Goal: Task Accomplishment & Management: Use online tool/utility

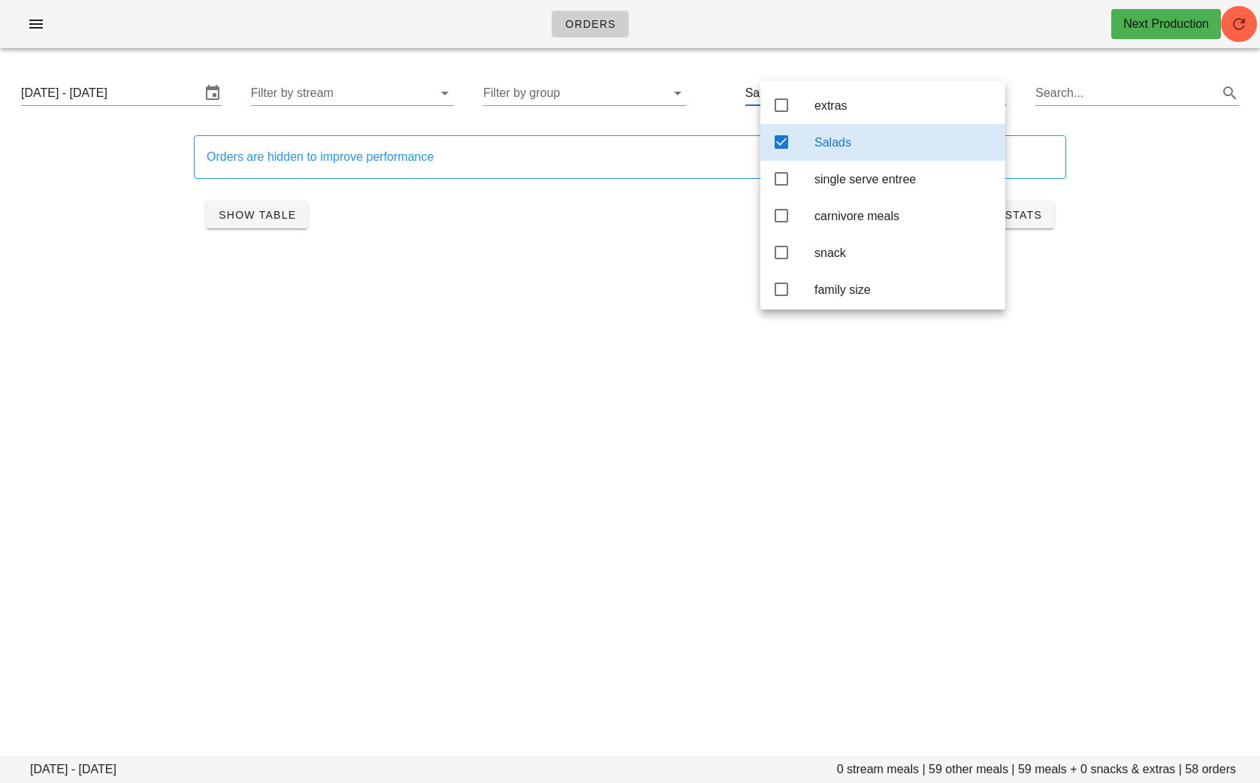
scroll to position [6, 0]
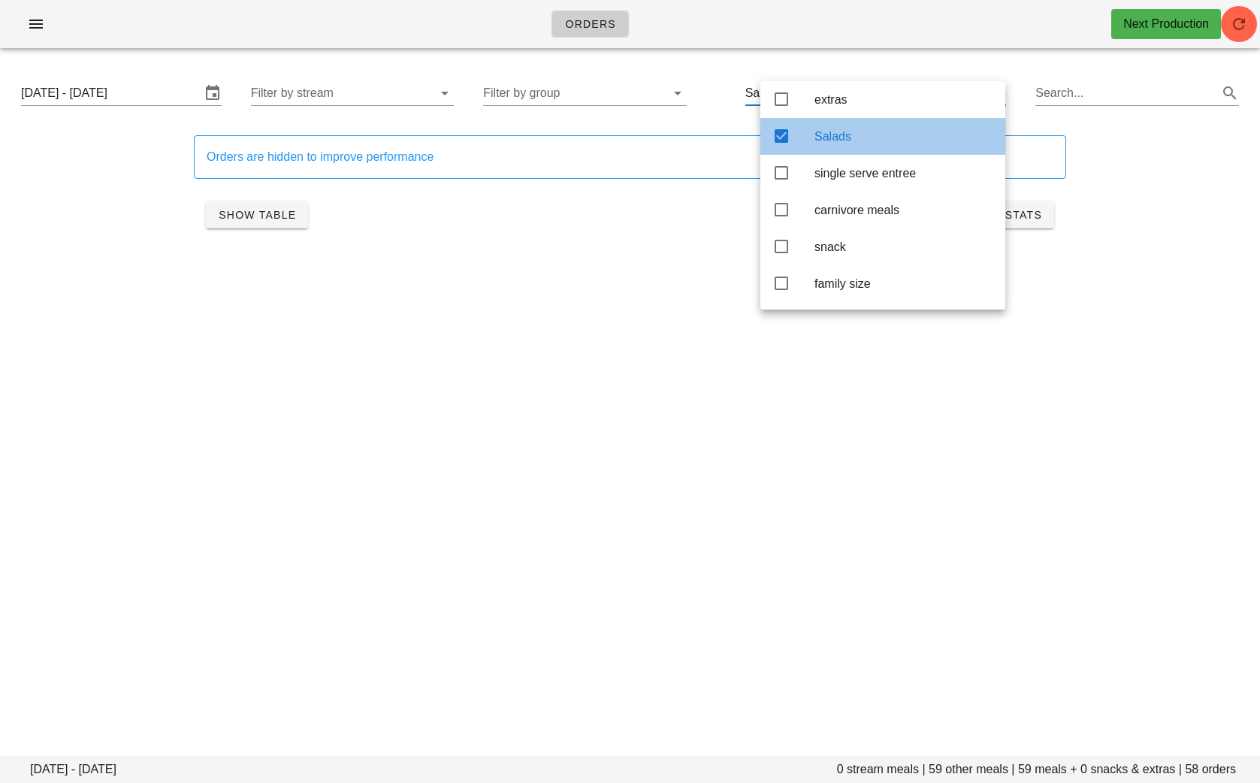
click at [780, 137] on icon at bounding box center [781, 136] width 18 height 18
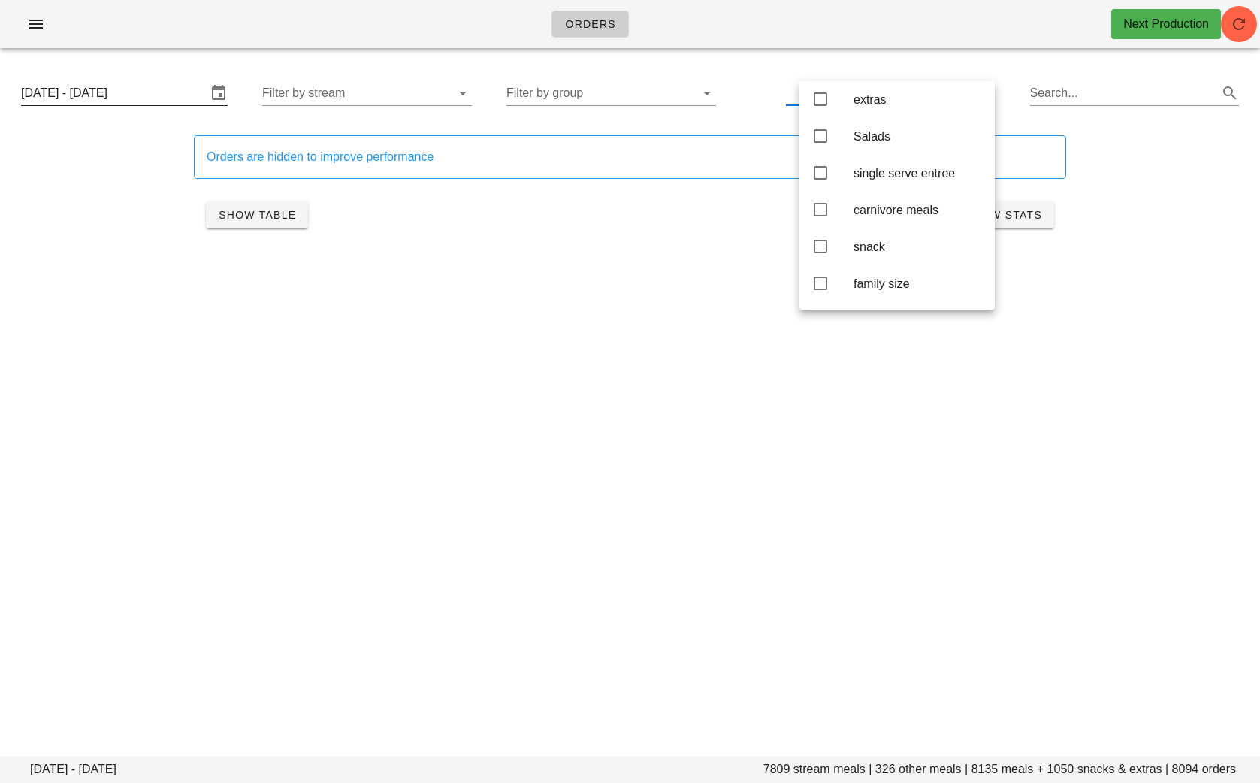
click at [149, 101] on input "Monday August 18 - Saturday August 23" at bounding box center [114, 93] width 186 height 24
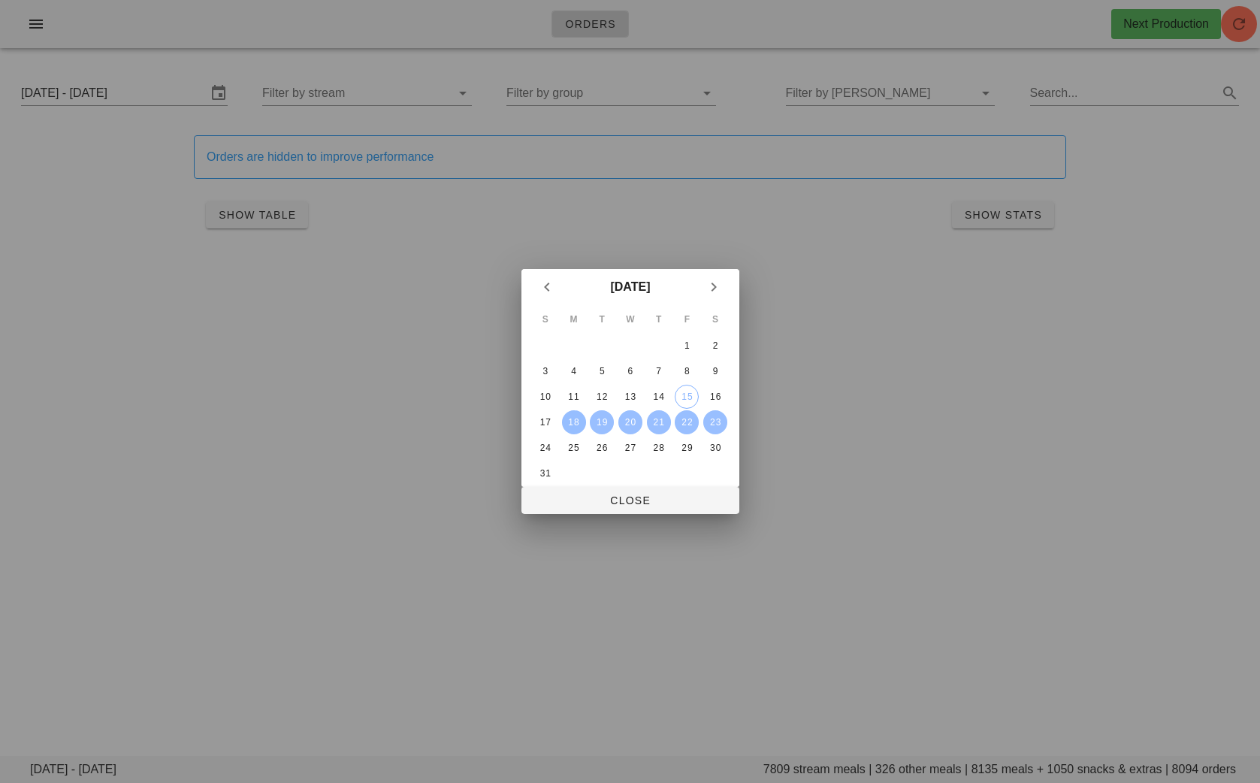
click at [577, 423] on div "18" at bounding box center [573, 422] width 24 height 11
click at [626, 422] on div "20" at bounding box center [629, 422] width 24 height 11
click at [629, 499] on span "Close" at bounding box center [630, 500] width 194 height 12
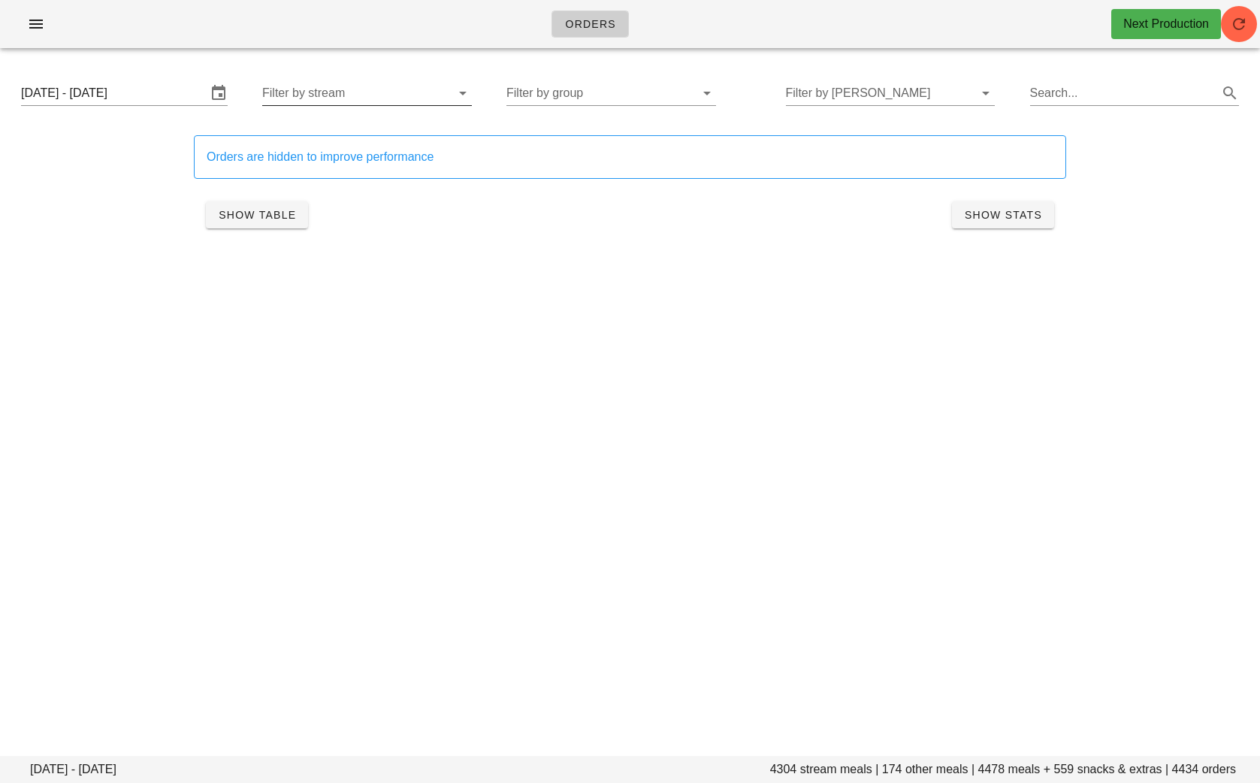
click at [391, 92] on input "Filter by stream" at bounding box center [355, 93] width 186 height 24
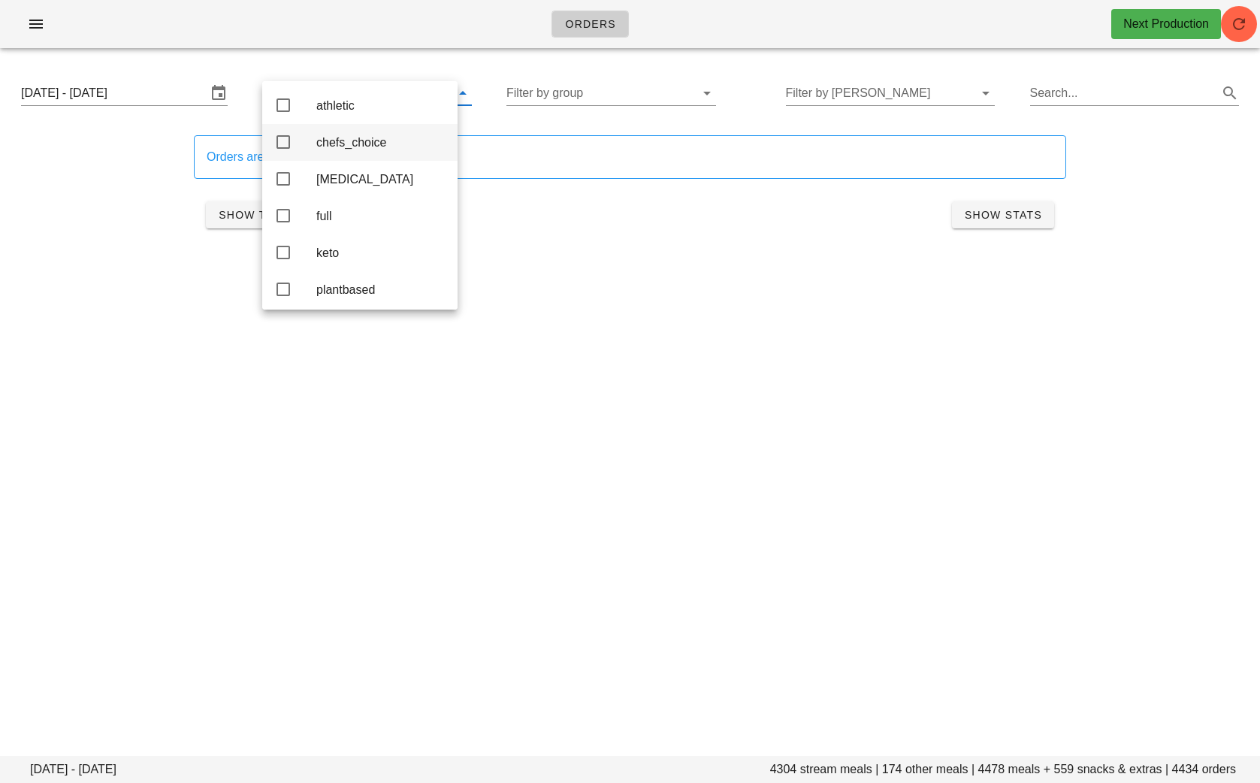
click at [383, 137] on div "chefs_choice" at bounding box center [380, 142] width 129 height 14
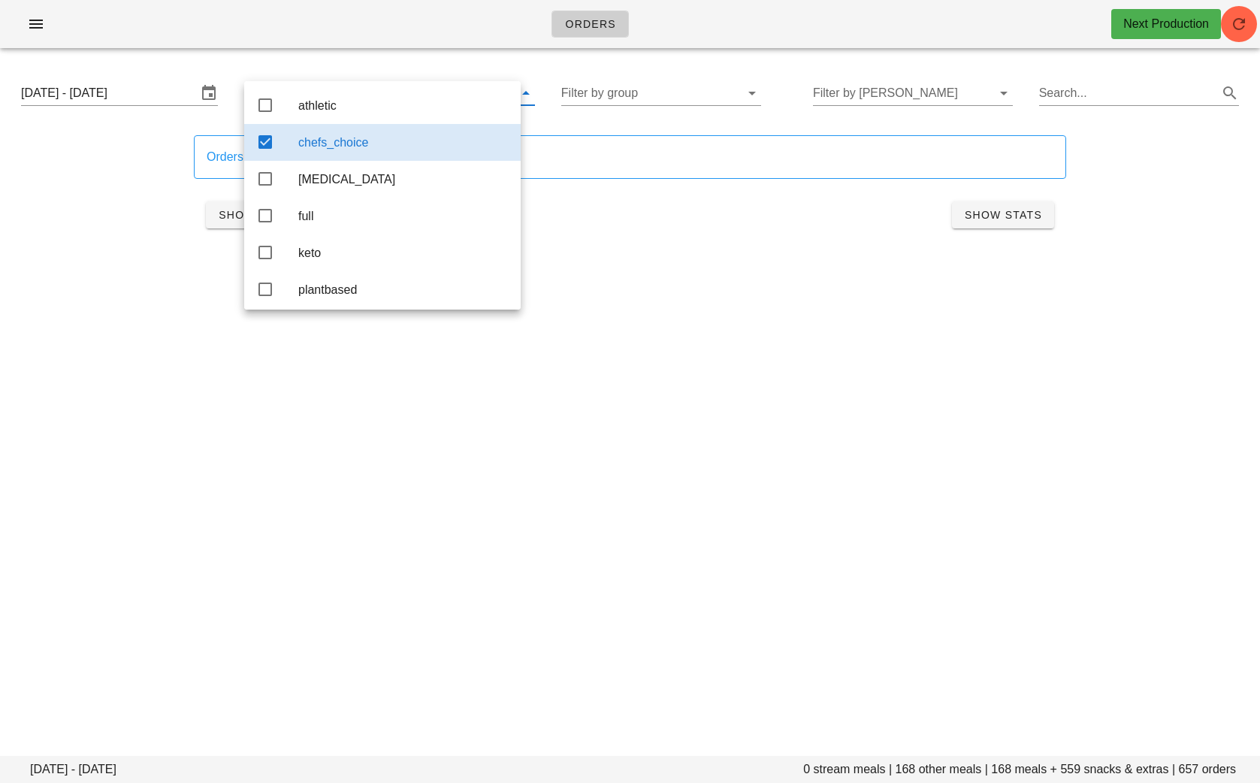
click at [754, 290] on div "Orders Next Production Monday August 18 - Wednesday August 20 0 stream meals | …" at bounding box center [630, 391] width 1260 height 783
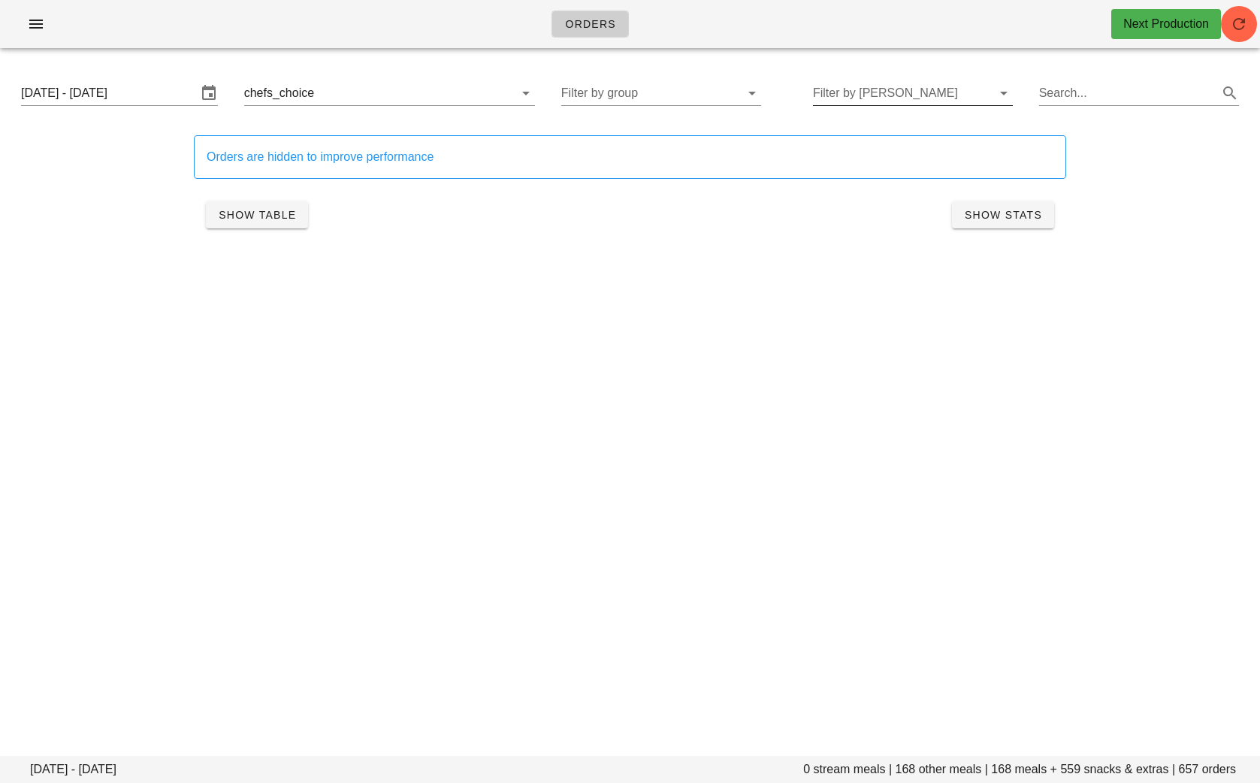
click at [861, 83] on input "Filter by tod" at bounding box center [901, 93] width 176 height 24
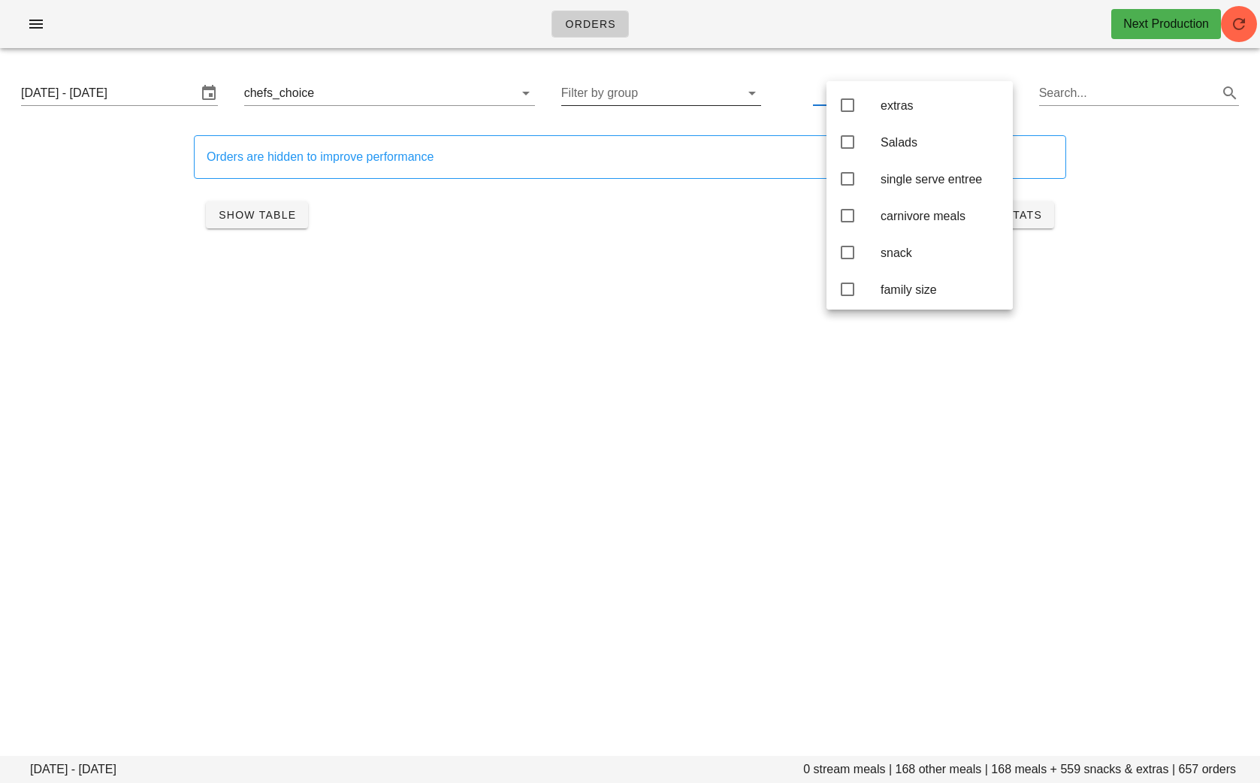
click at [659, 102] on input "Filter by group" at bounding box center [649, 93] width 176 height 24
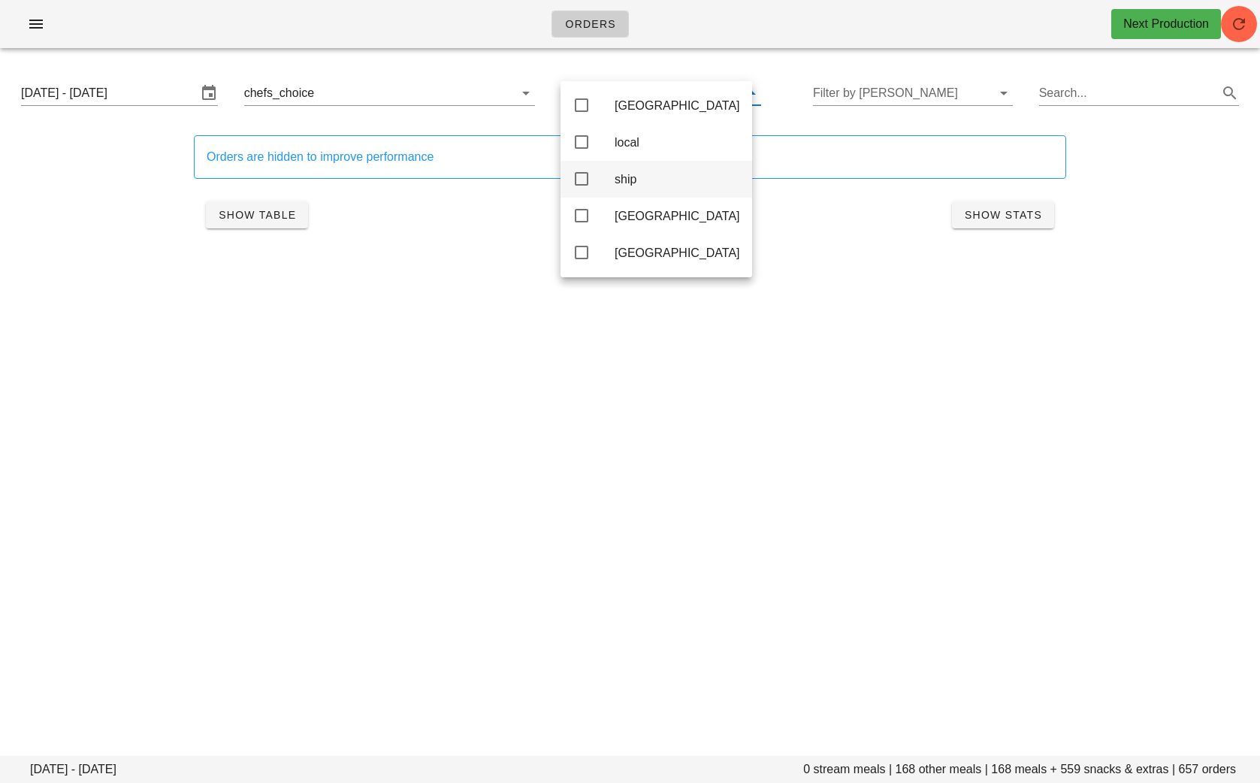
click at [648, 186] on div "ship" at bounding box center [676, 179] width 125 height 14
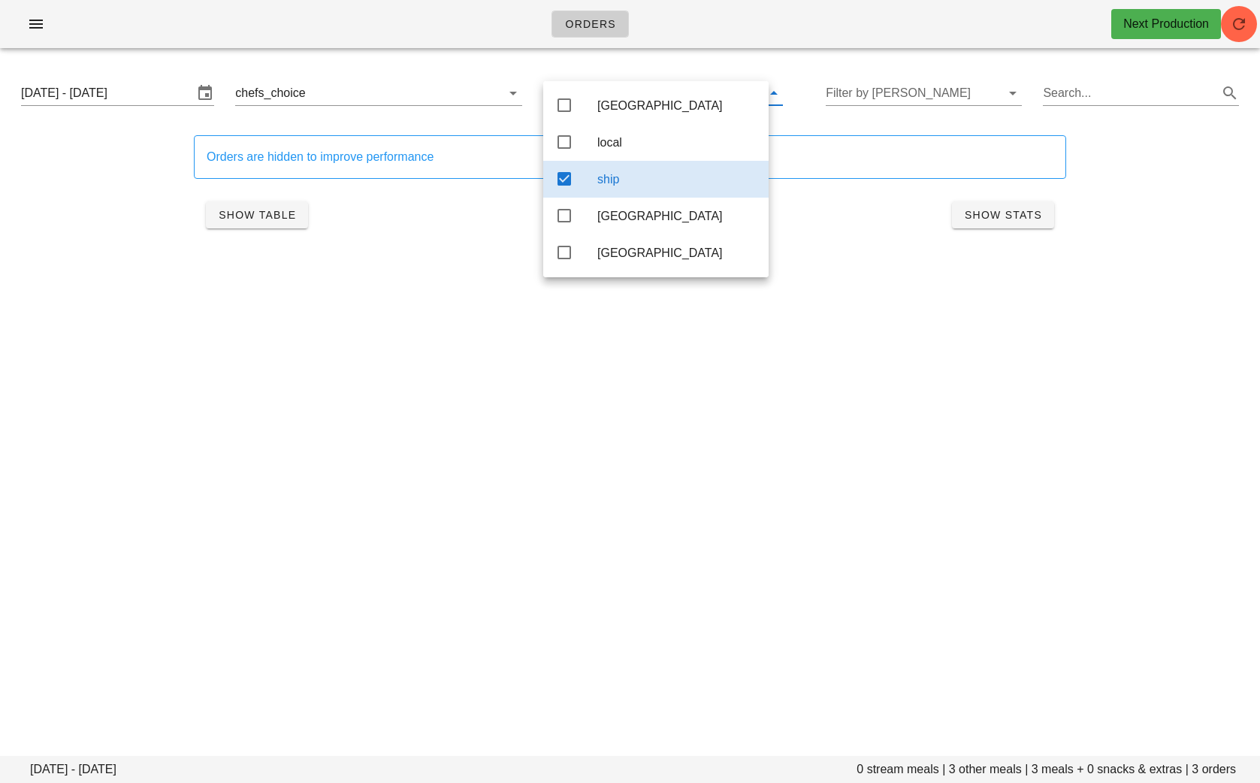
click at [340, 312] on div "Orders Next Production Monday August 18 - Wednesday August 20 0 stream meals | …" at bounding box center [630, 391] width 1260 height 783
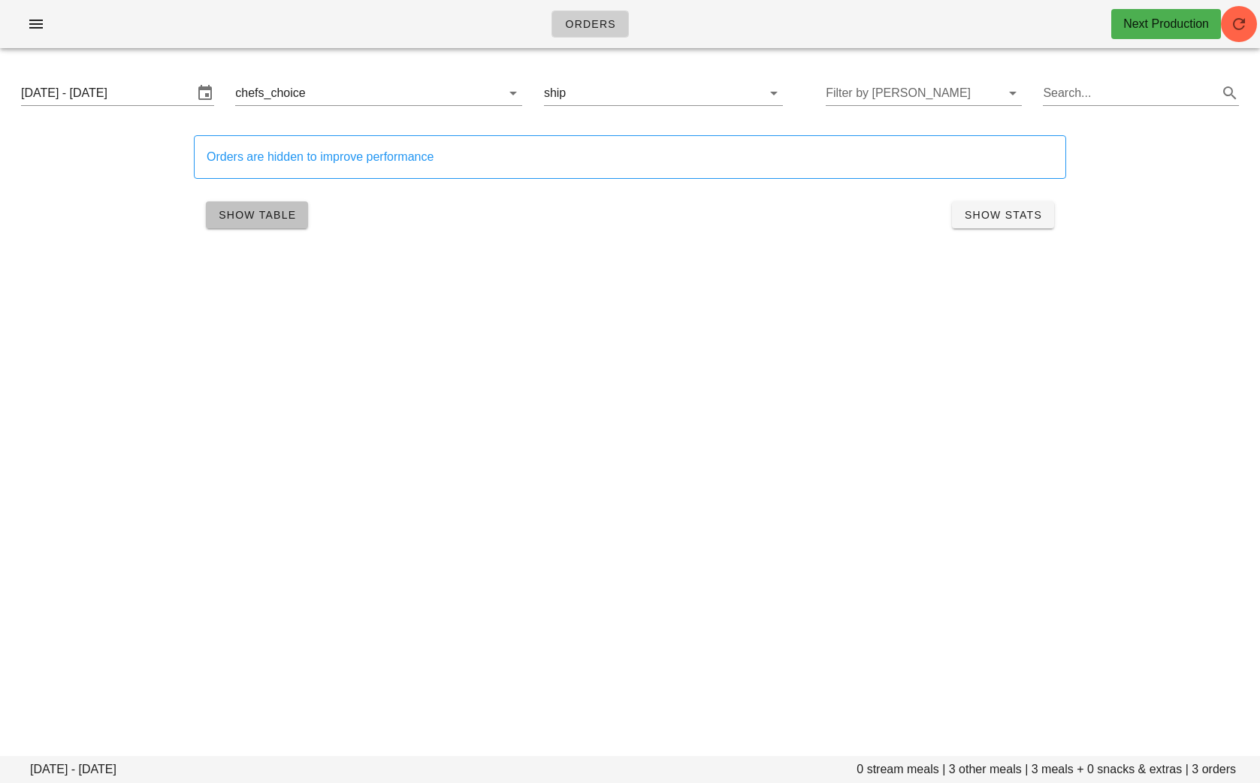
click at [273, 217] on span "Show Table" at bounding box center [257, 215] width 78 height 12
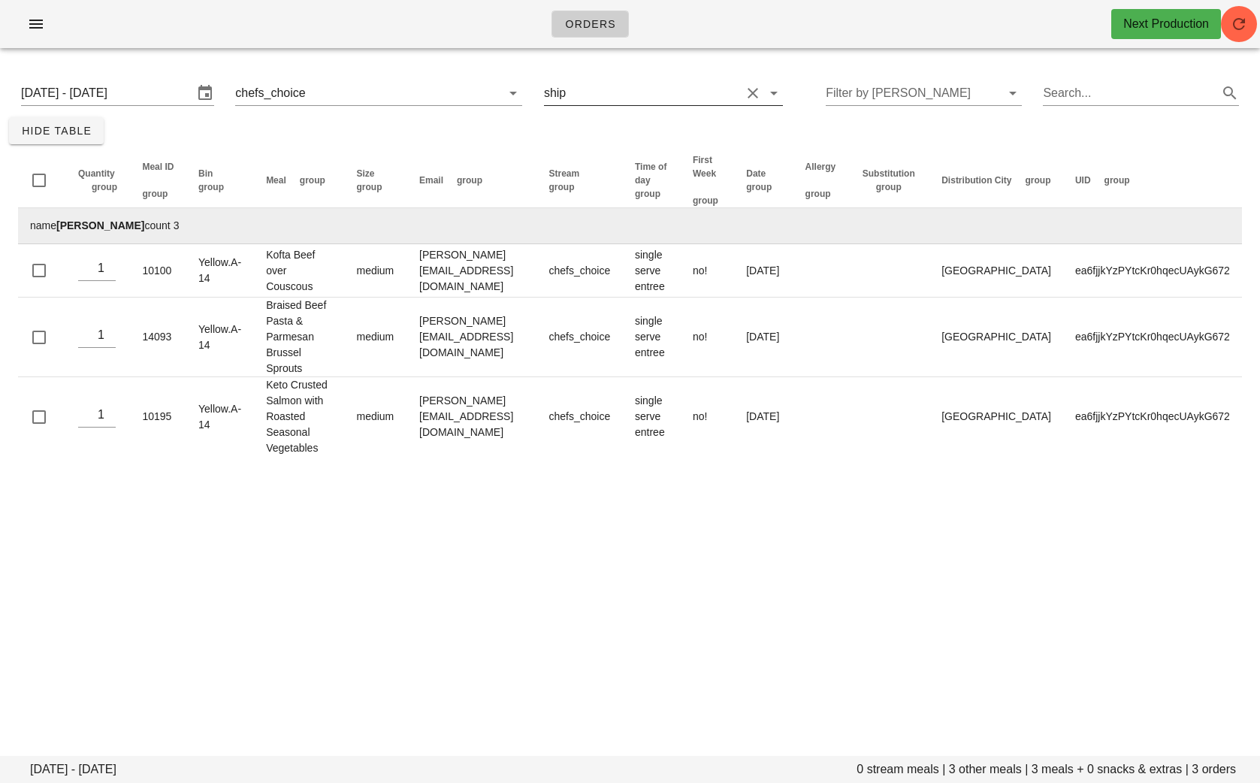
click at [660, 96] on input "text" at bounding box center [655, 93] width 172 height 24
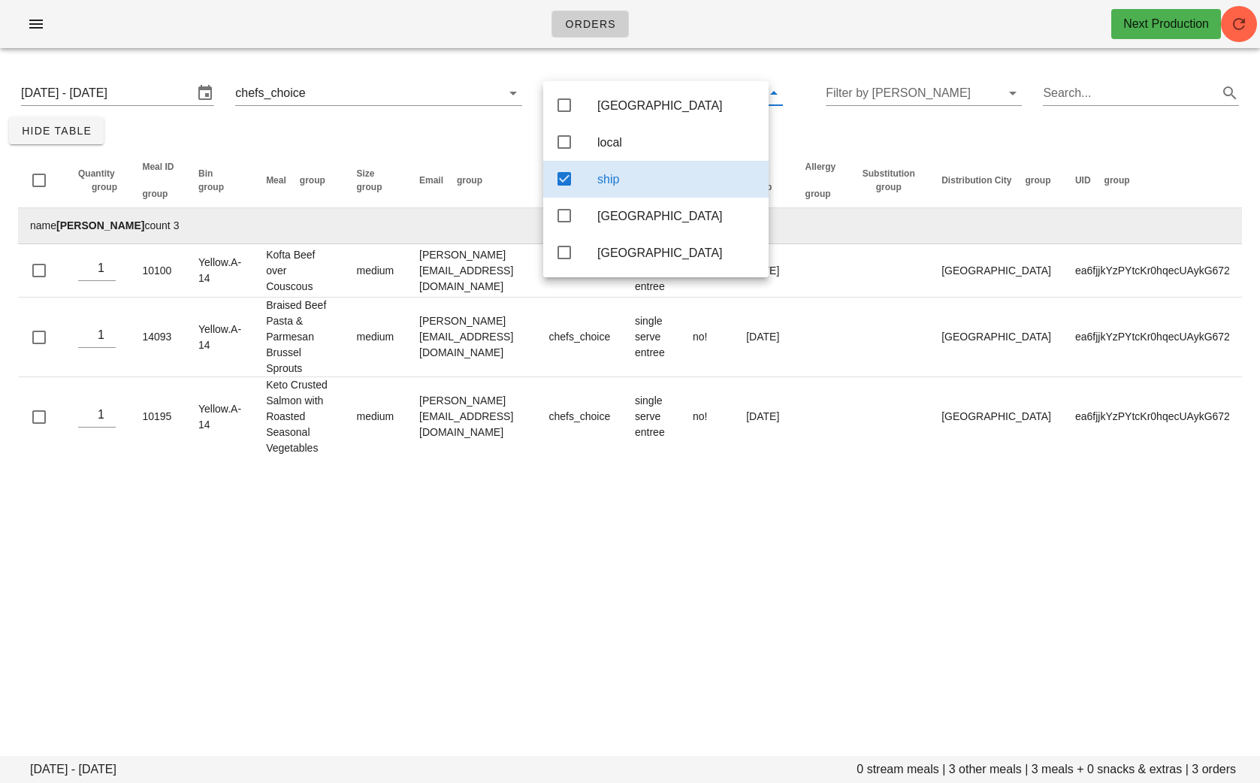
click at [560, 143] on icon at bounding box center [564, 142] width 18 height 18
click at [563, 177] on icon at bounding box center [564, 179] width 18 height 18
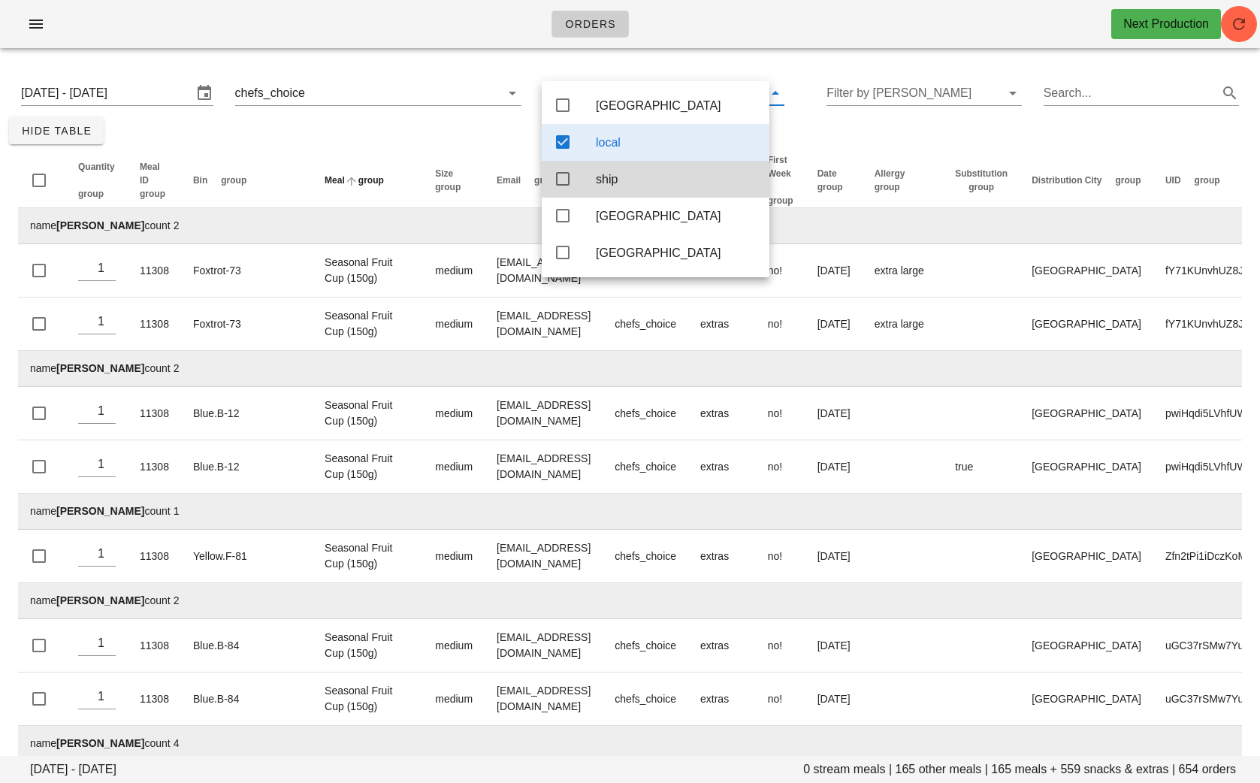
click at [358, 186] on span "group" at bounding box center [371, 180] width 26 height 11
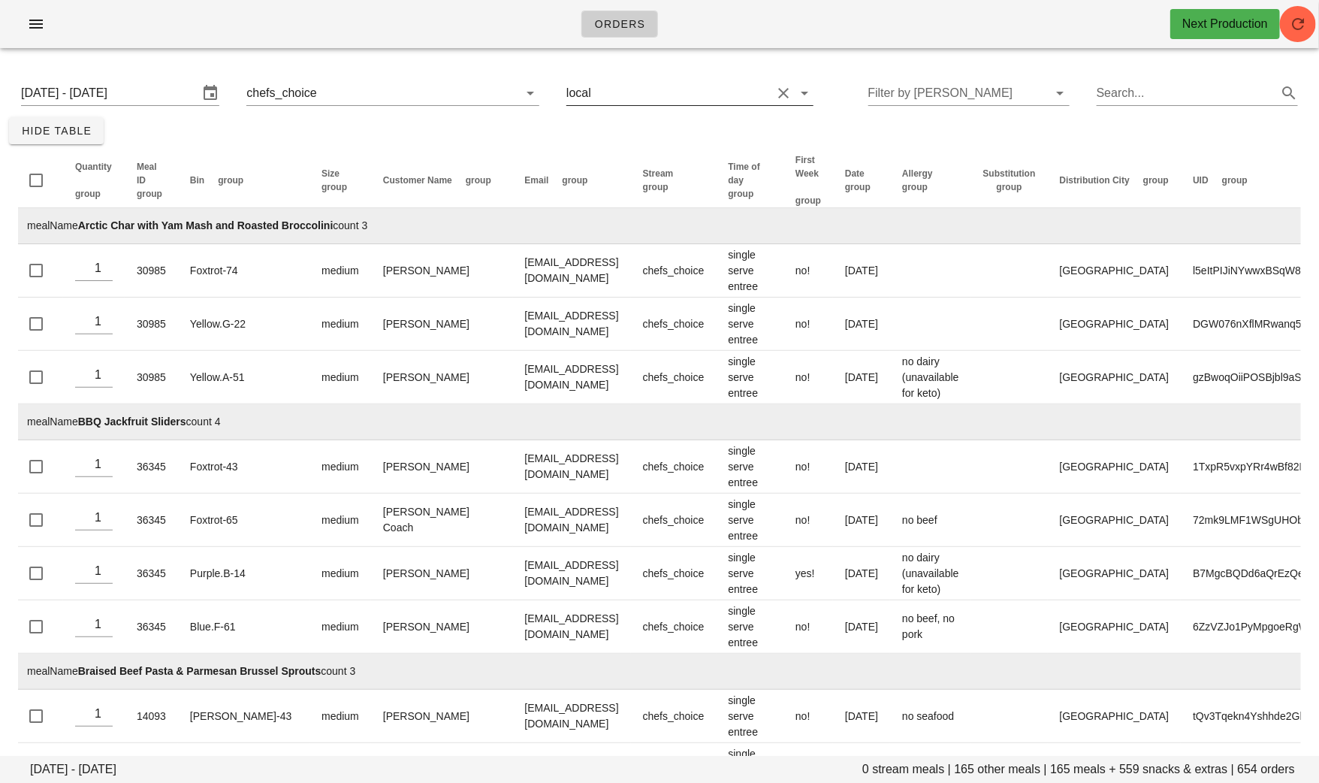
click at [656, 105] on div "local" at bounding box center [689, 93] width 247 height 24
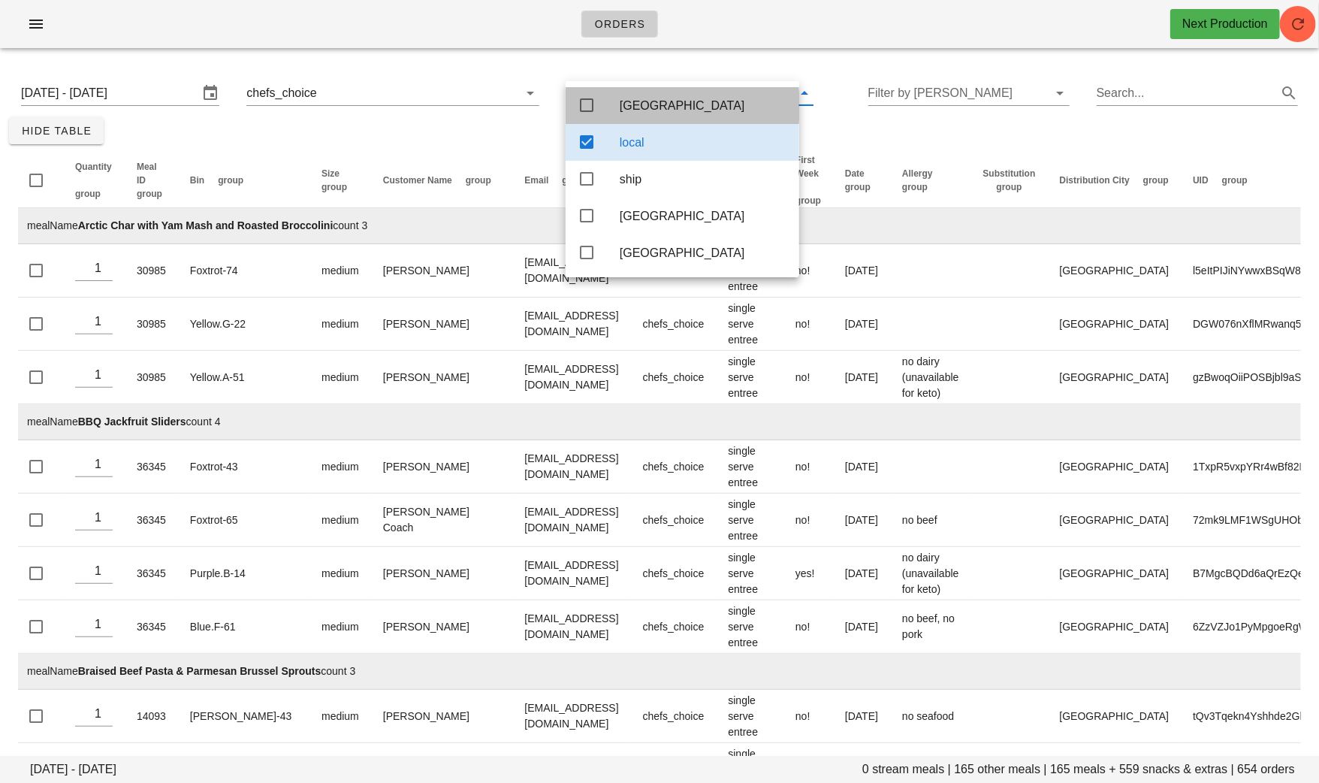
click at [644, 103] on div "Calgary" at bounding box center [703, 105] width 167 height 14
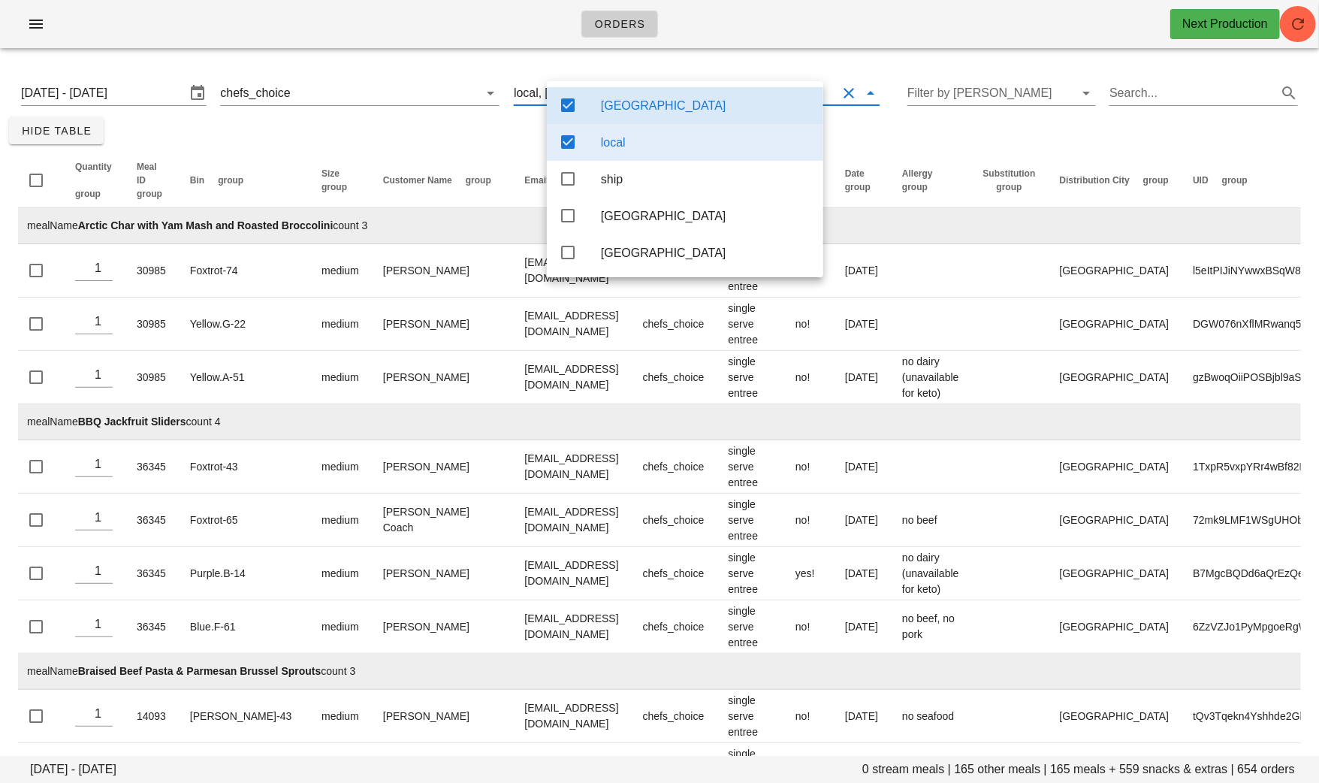
click at [622, 141] on div "local" at bounding box center [706, 142] width 210 height 14
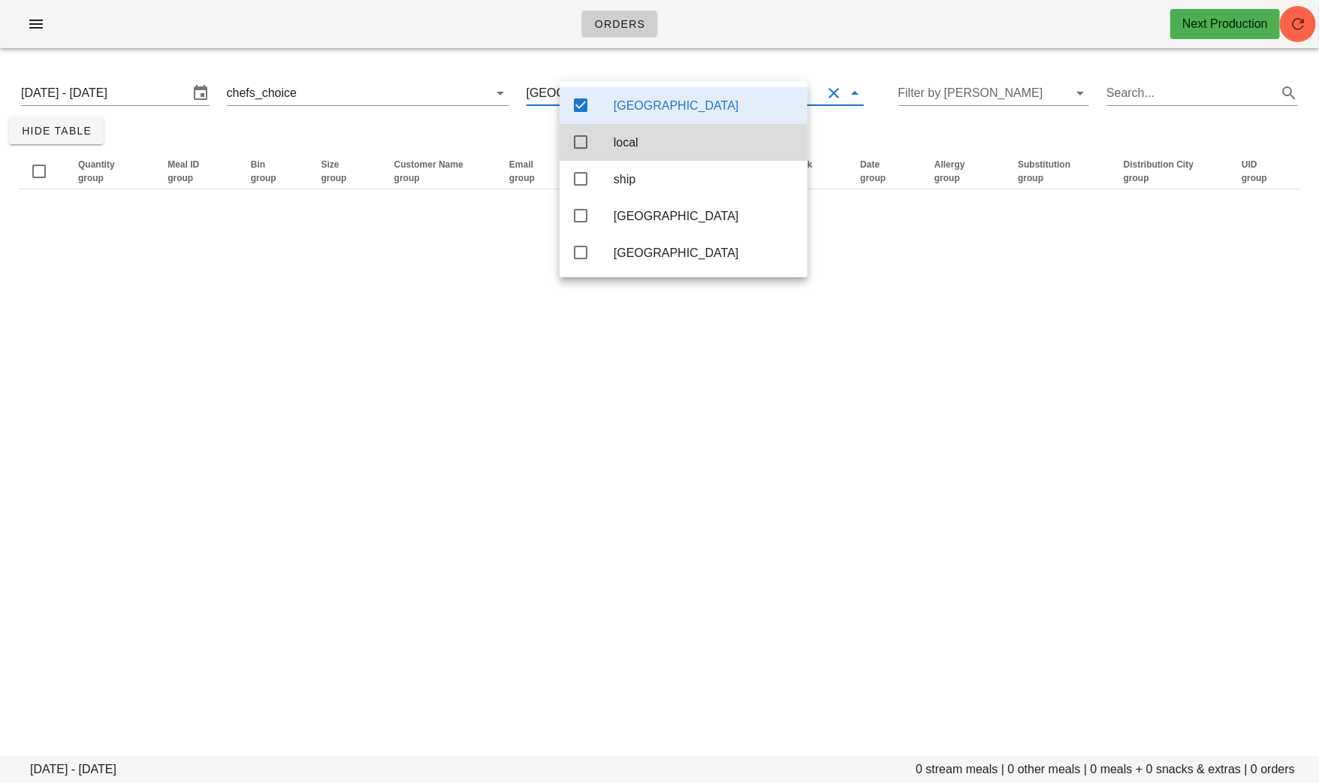
click at [248, 296] on div "Orders Next Production Monday August 18 - Wednesday August 20 0 stream meals | …" at bounding box center [659, 391] width 1319 height 783
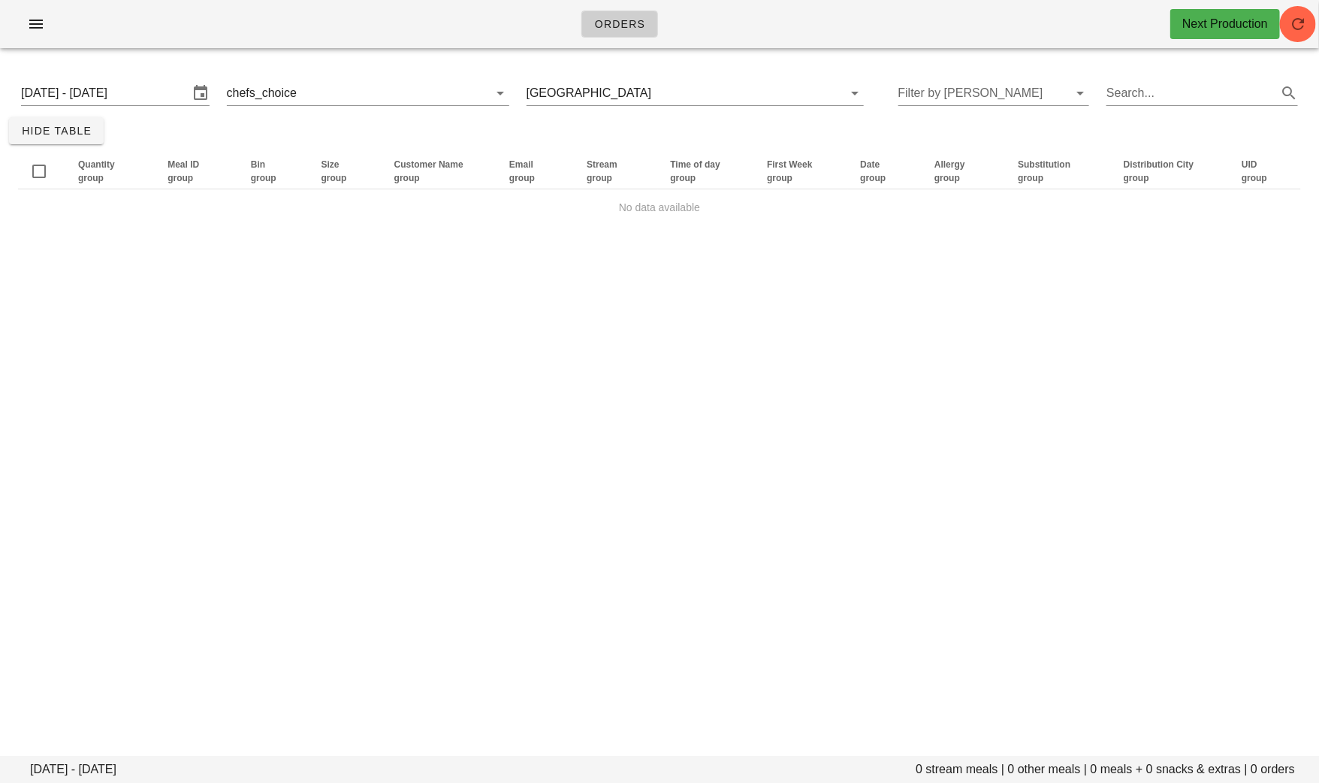
click at [248, 297] on div "Orders Next Production Monday August 18 - Wednesday August 20 0 stream meals | …" at bounding box center [659, 391] width 1319 height 783
click at [487, 100] on button "Clear Filter by stream" at bounding box center [479, 93] width 18 height 18
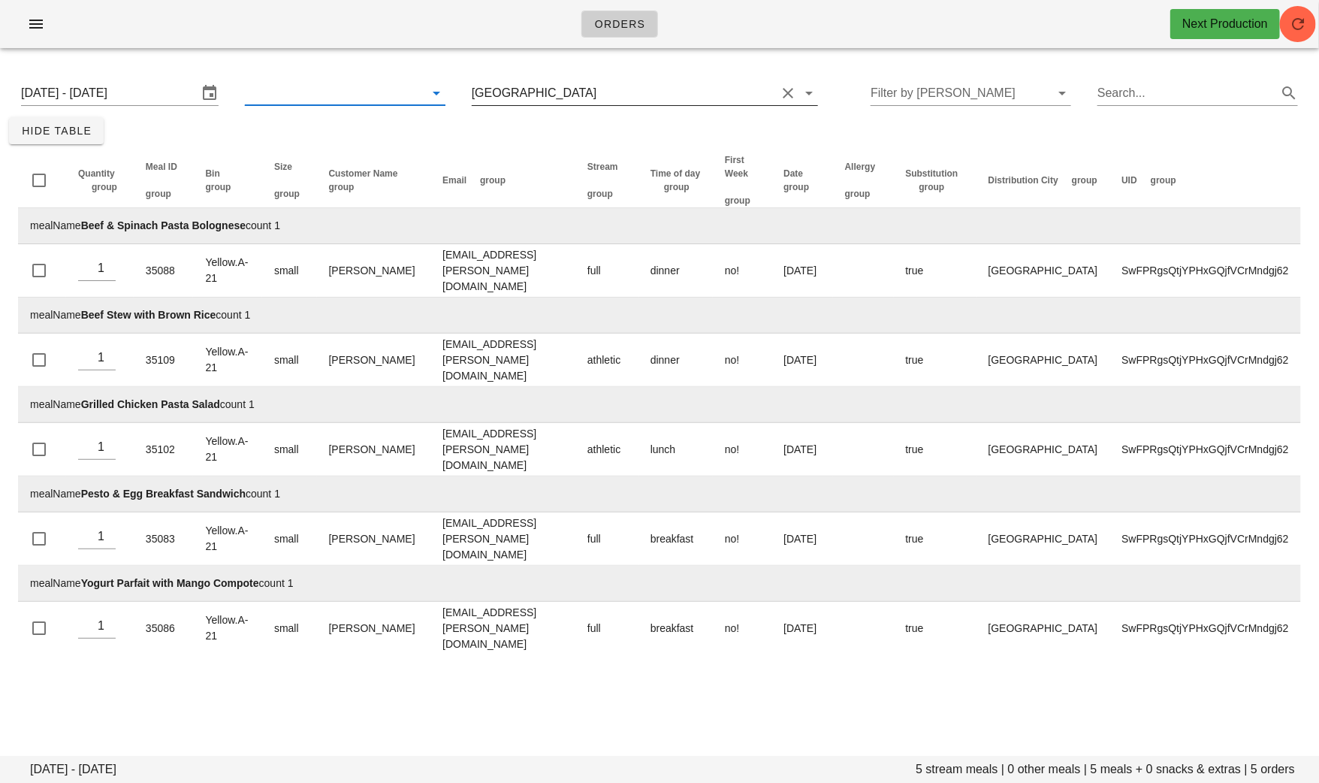
click at [600, 96] on input "text" at bounding box center [687, 93] width 177 height 24
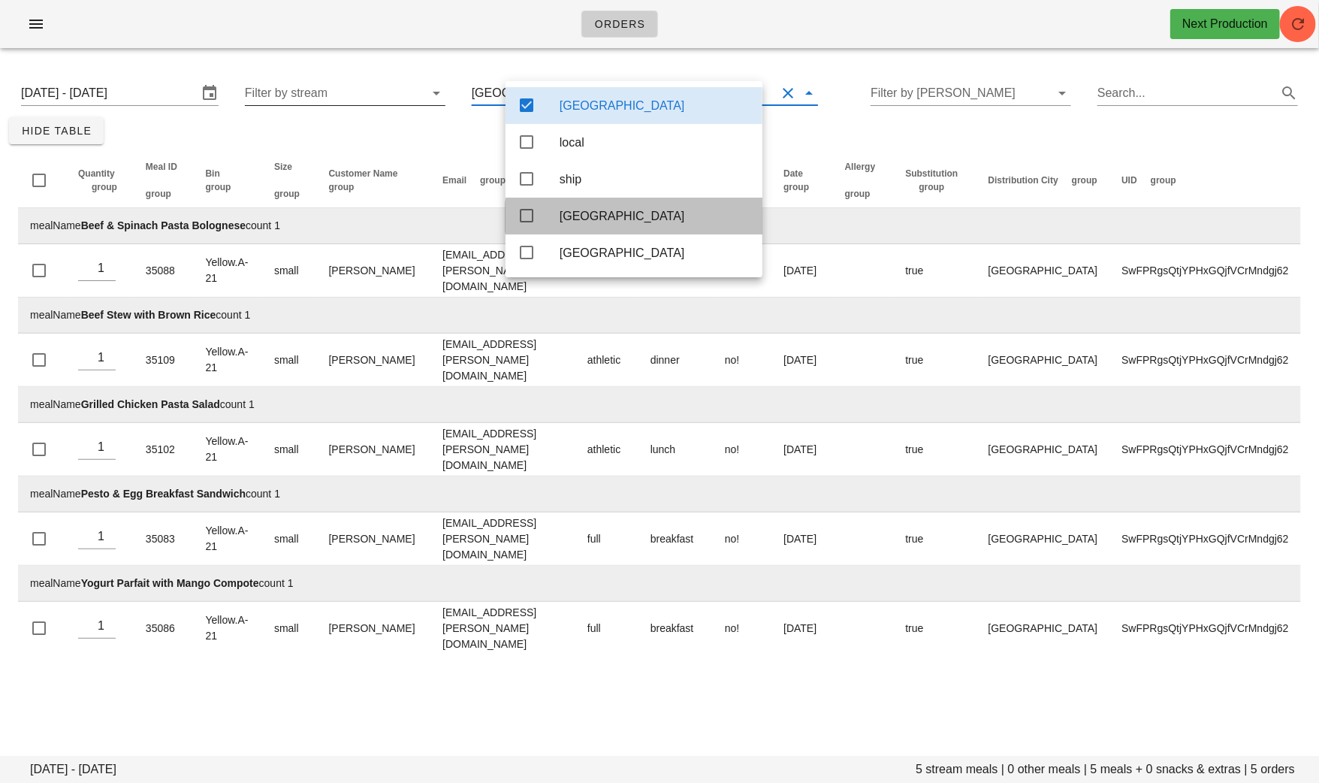
click at [572, 213] on div "toronto" at bounding box center [655, 216] width 191 height 32
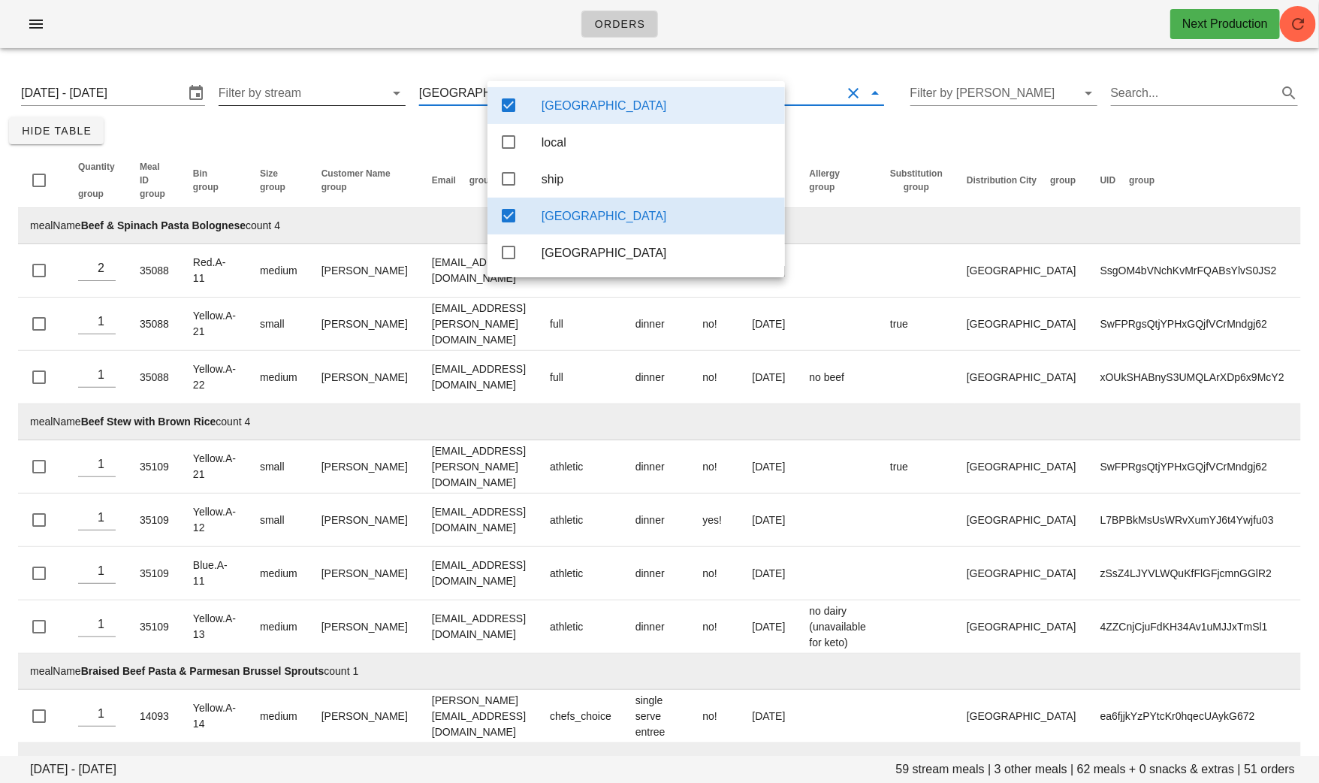
click at [511, 101] on icon at bounding box center [508, 105] width 18 height 18
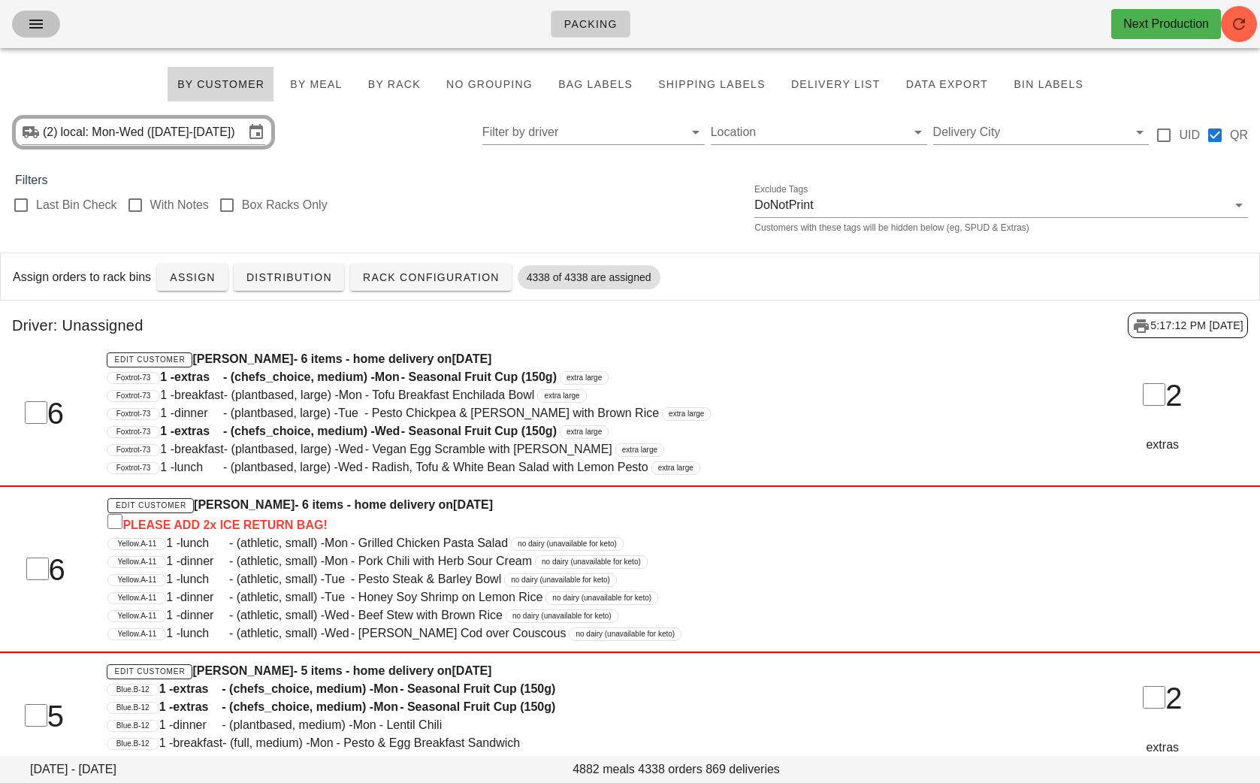
click at [39, 33] on button "button" at bounding box center [36, 24] width 48 height 27
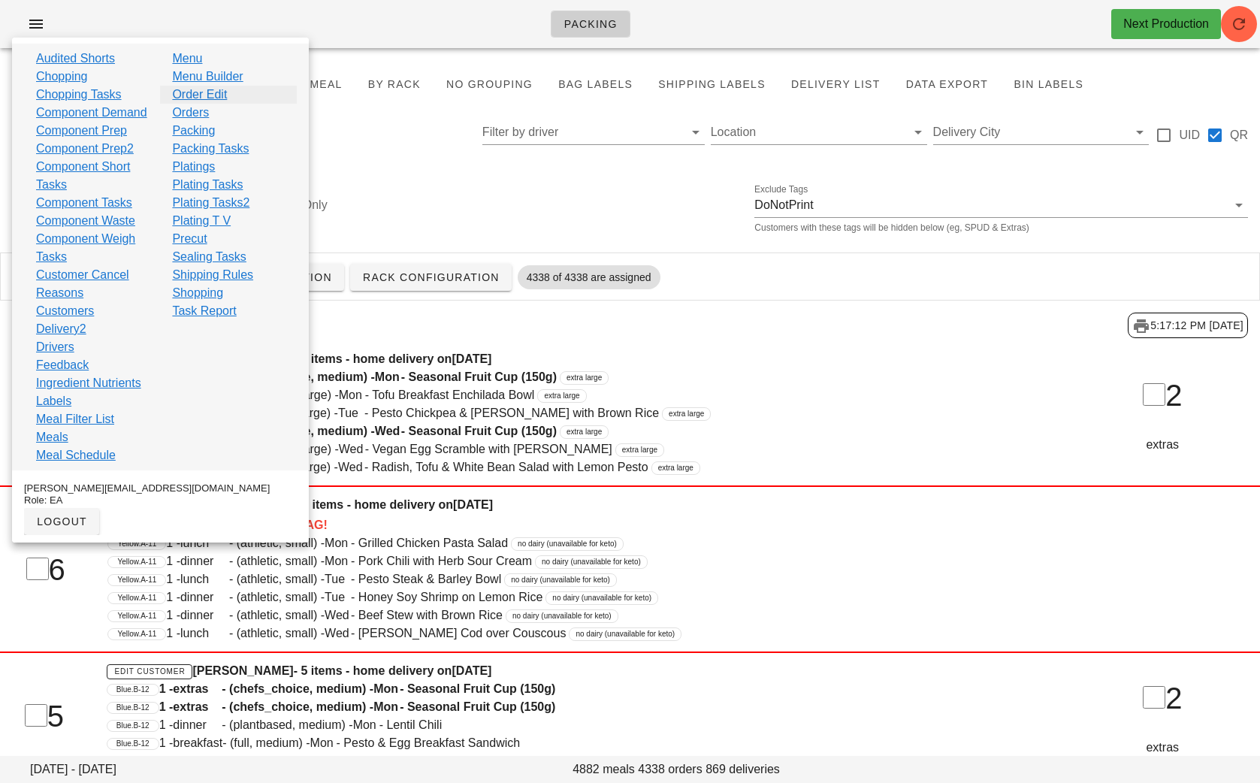
click at [204, 98] on link "Order Edit" at bounding box center [199, 95] width 55 height 18
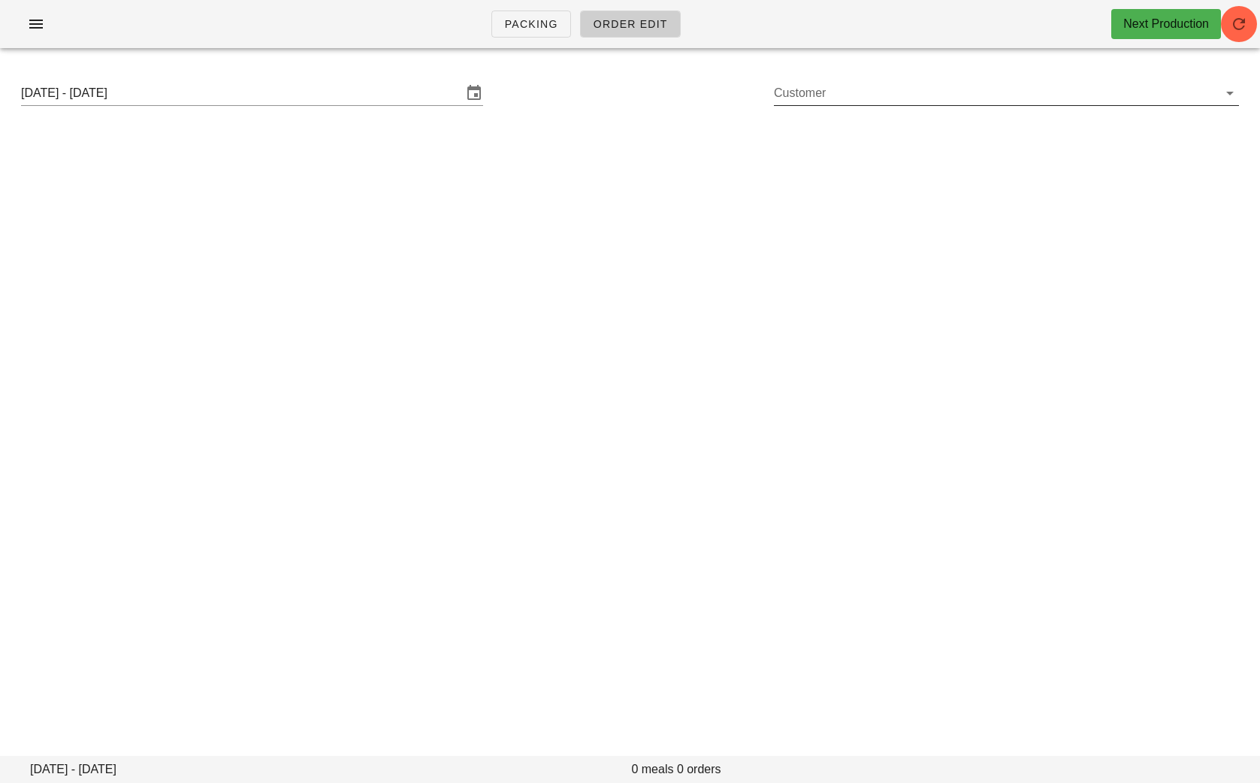
click at [843, 96] on input "Customer" at bounding box center [994, 93] width 441 height 24
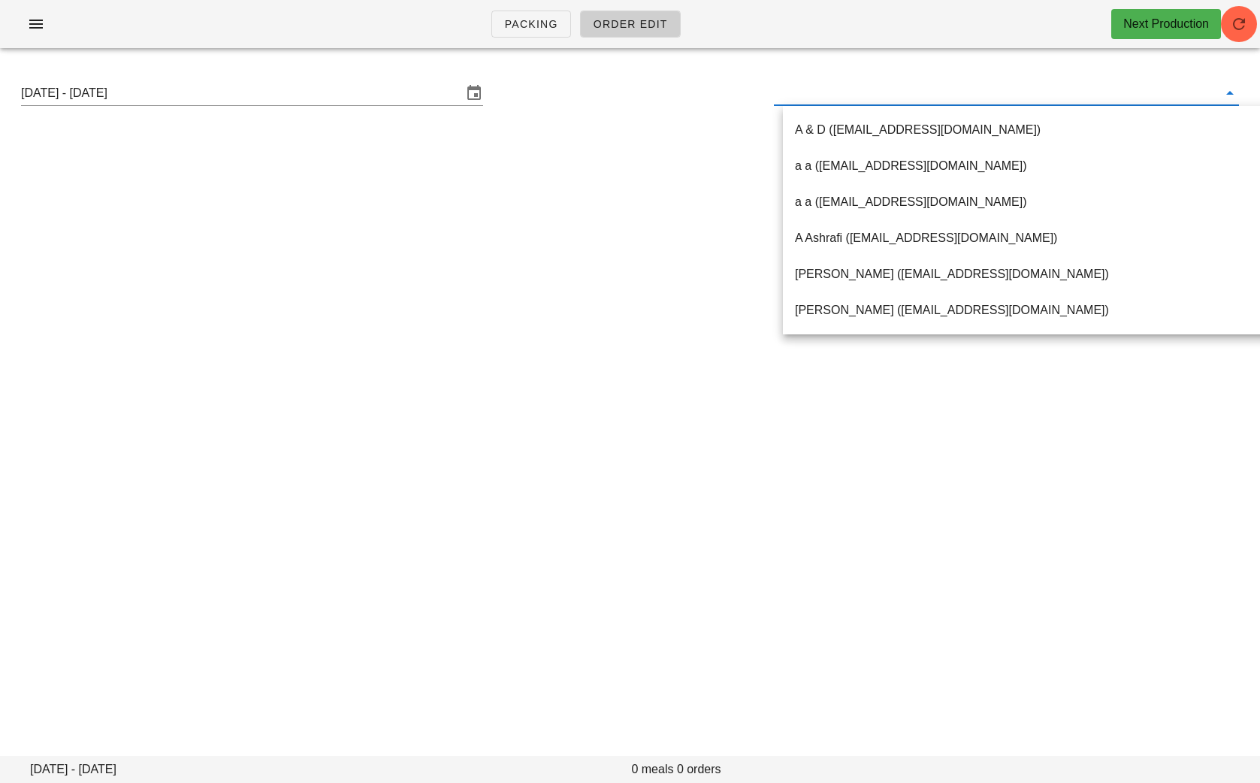
paste input "[EMAIL_ADDRESS][DOMAIN_NAME]"
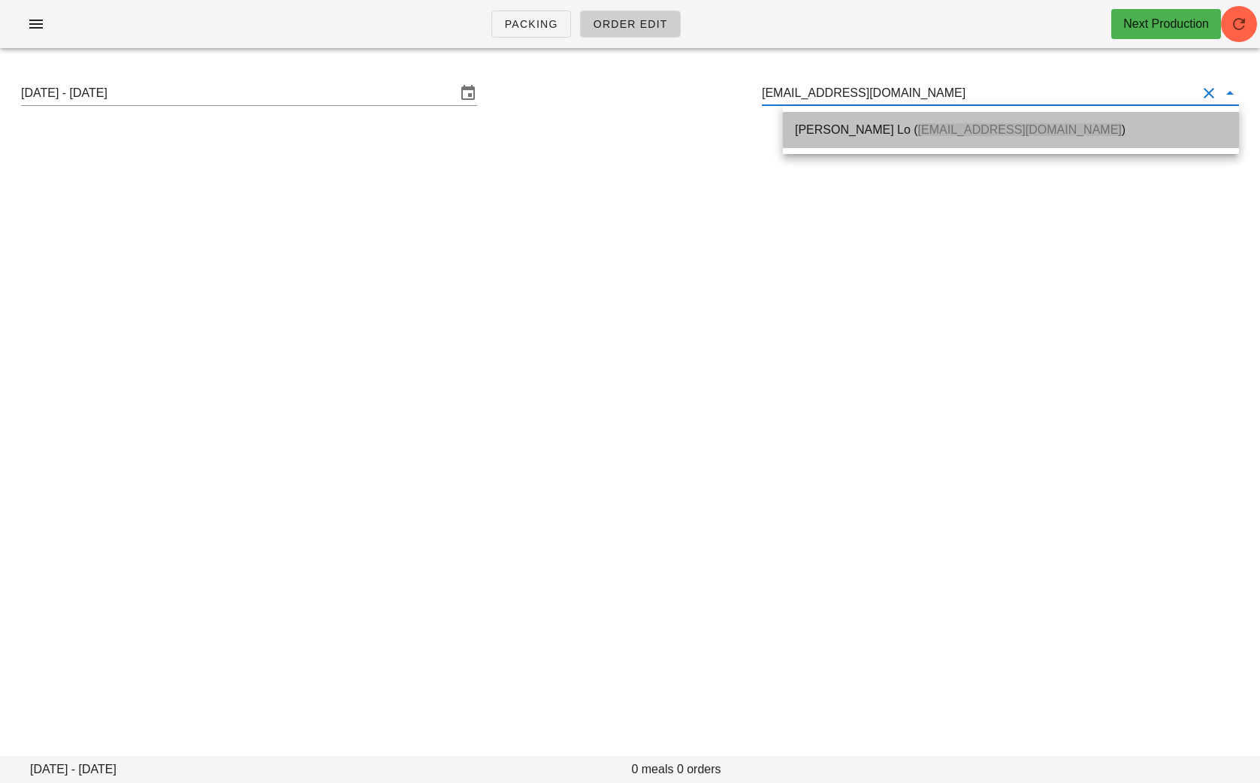
click at [846, 139] on div "[PERSON_NAME] Lo ( [EMAIL_ADDRESS][DOMAIN_NAME] )" at bounding box center [1011, 129] width 432 height 32
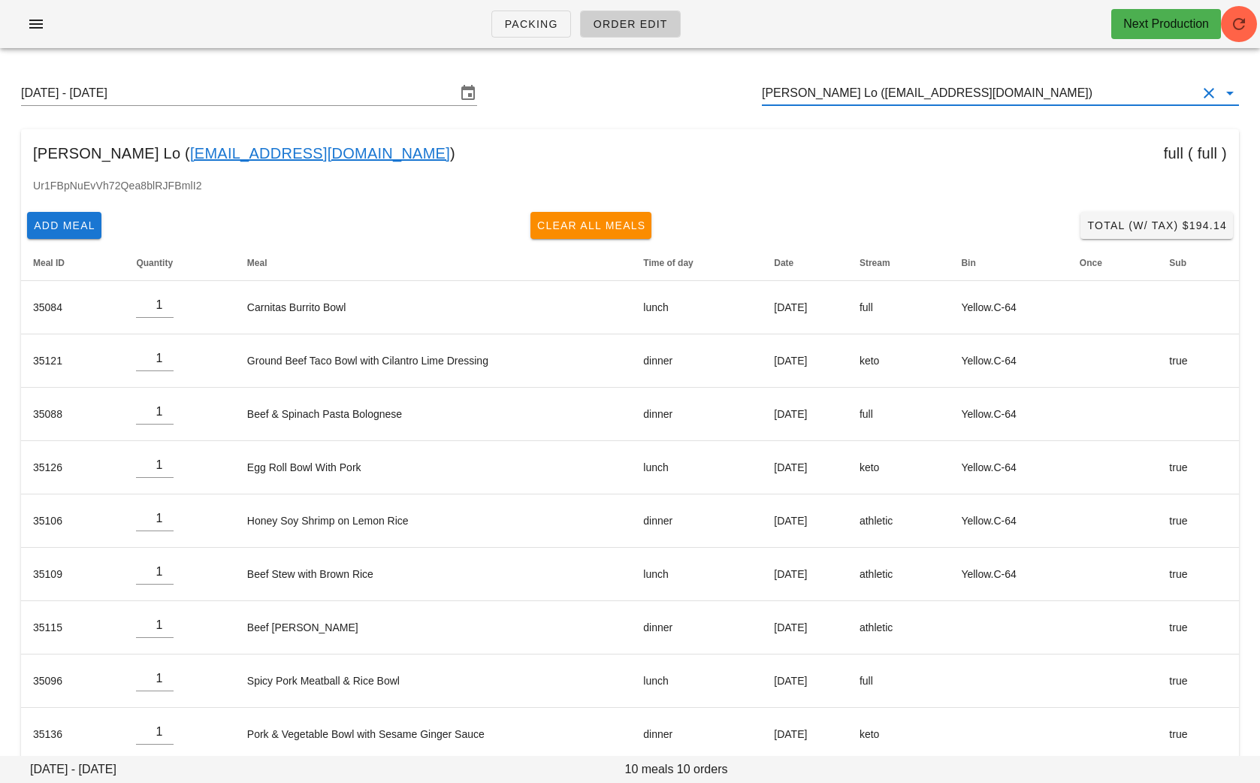
type input "[PERSON_NAME] Lo ([EMAIL_ADDRESS][DOMAIN_NAME])"
click at [246, 152] on link "[EMAIL_ADDRESS][DOMAIN_NAME]" at bounding box center [320, 153] width 260 height 24
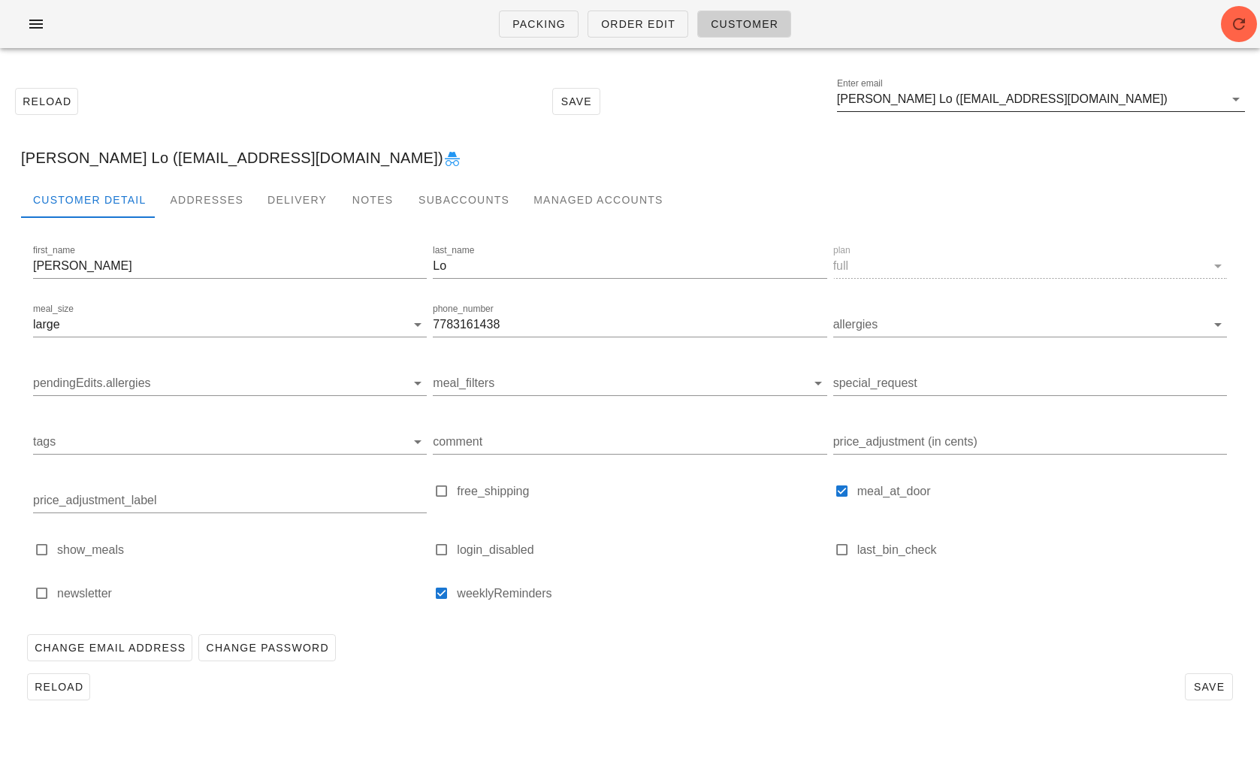
click at [1055, 107] on input "[PERSON_NAME] Lo ([EMAIL_ADDRESS][DOMAIN_NAME])" at bounding box center [1030, 99] width 387 height 24
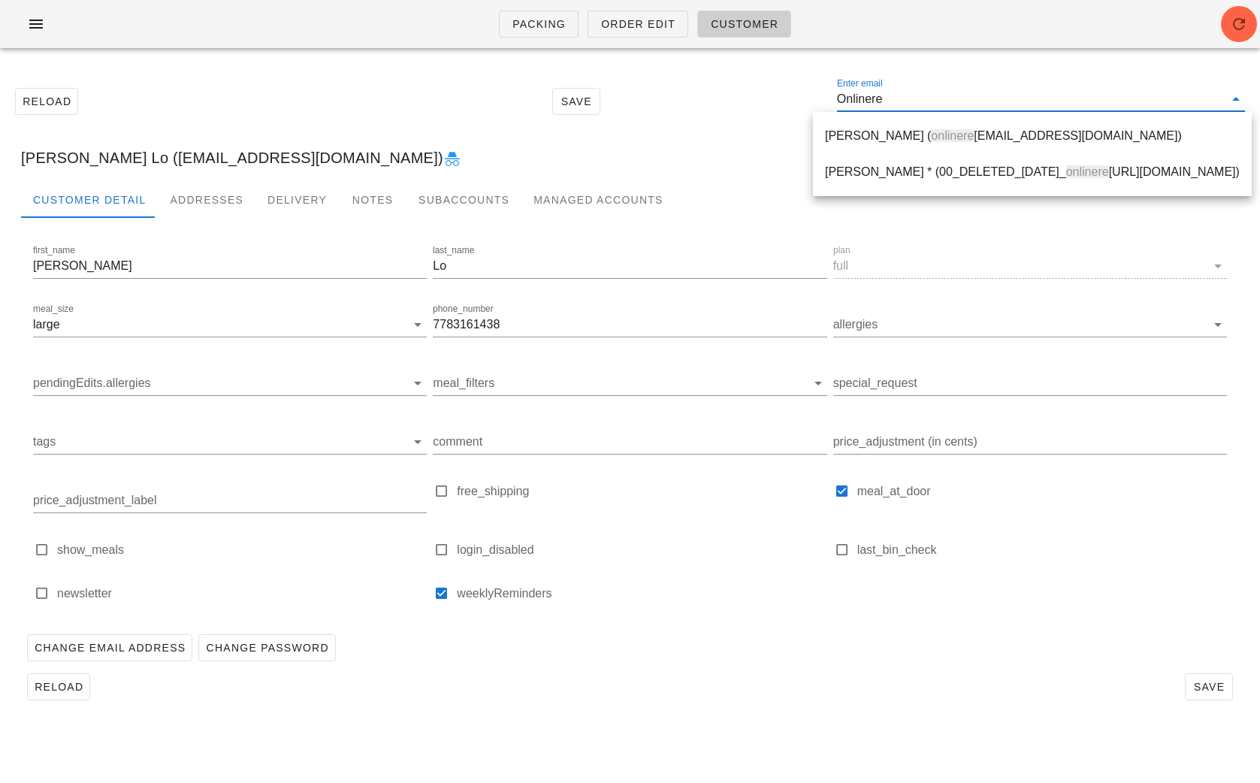
type input "Onlinereg"
click at [988, 136] on div "[PERSON_NAME] ( onlinereg [EMAIL_ADDRESS][DOMAIN_NAME])" at bounding box center [1035, 135] width 421 height 14
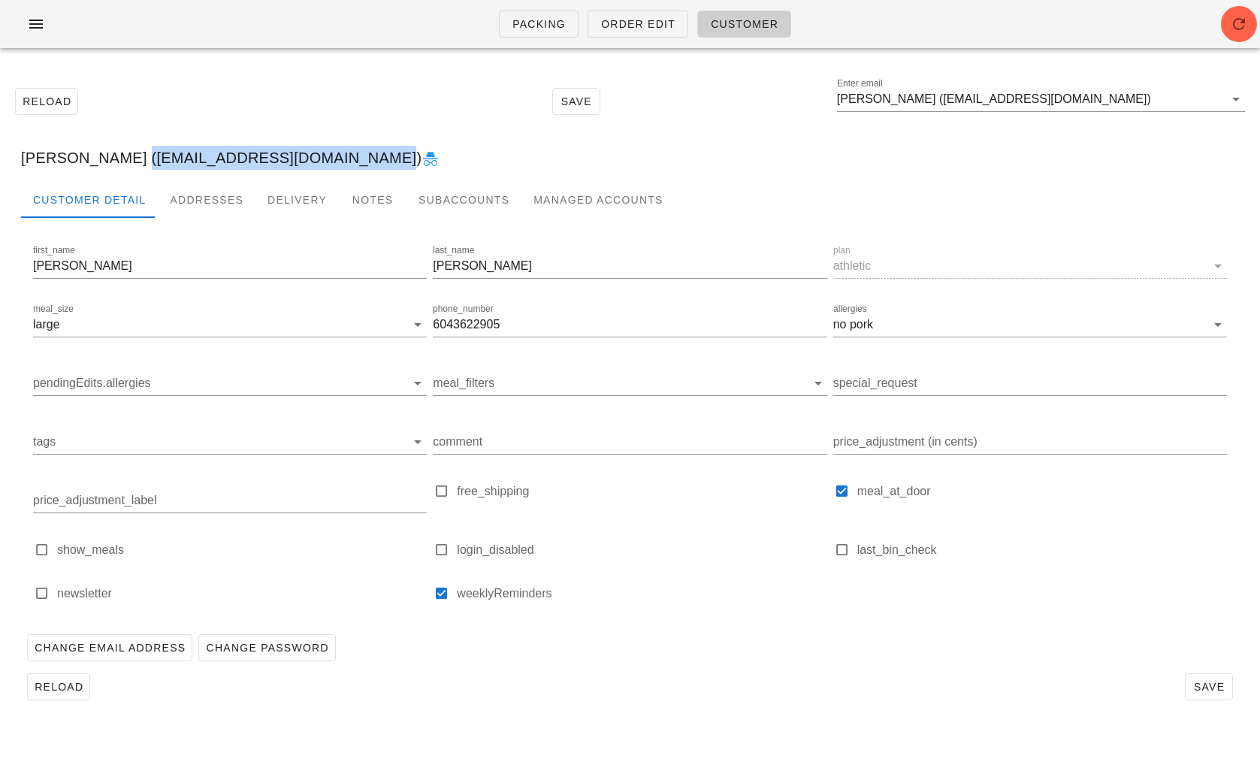
drag, startPoint x: 341, startPoint y: 158, endPoint x: 122, endPoint y: 152, distance: 218.6
click at [122, 152] on div "[PERSON_NAME] ([EMAIL_ADDRESS][DOMAIN_NAME])" at bounding box center [630, 158] width 1242 height 48
copy div "[EMAIL_ADDRESS][DOMAIN_NAME]"
click at [625, 20] on span "Order Edit" at bounding box center [637, 24] width 75 height 12
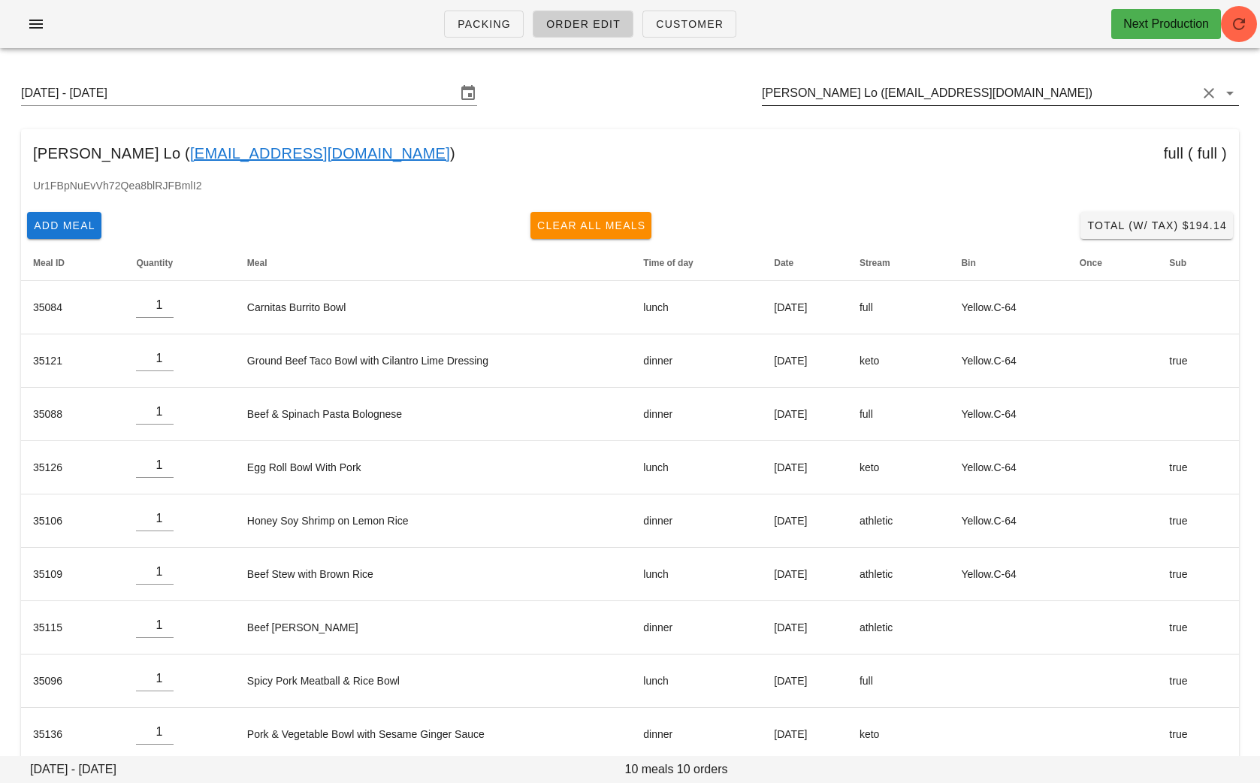
click at [962, 96] on input "[PERSON_NAME] Lo ([EMAIL_ADDRESS][DOMAIN_NAME])" at bounding box center [979, 93] width 435 height 24
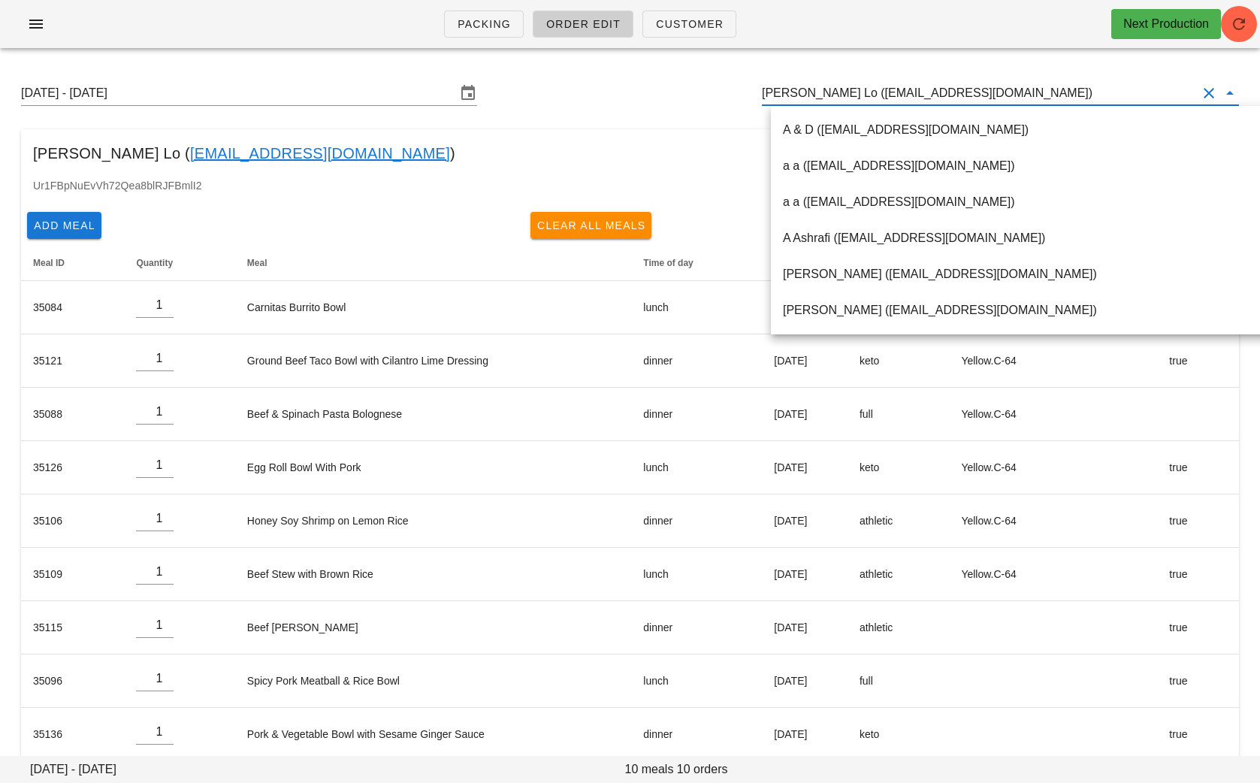
paste input "[EMAIL_ADDRESS][DOMAIN_NAME]"
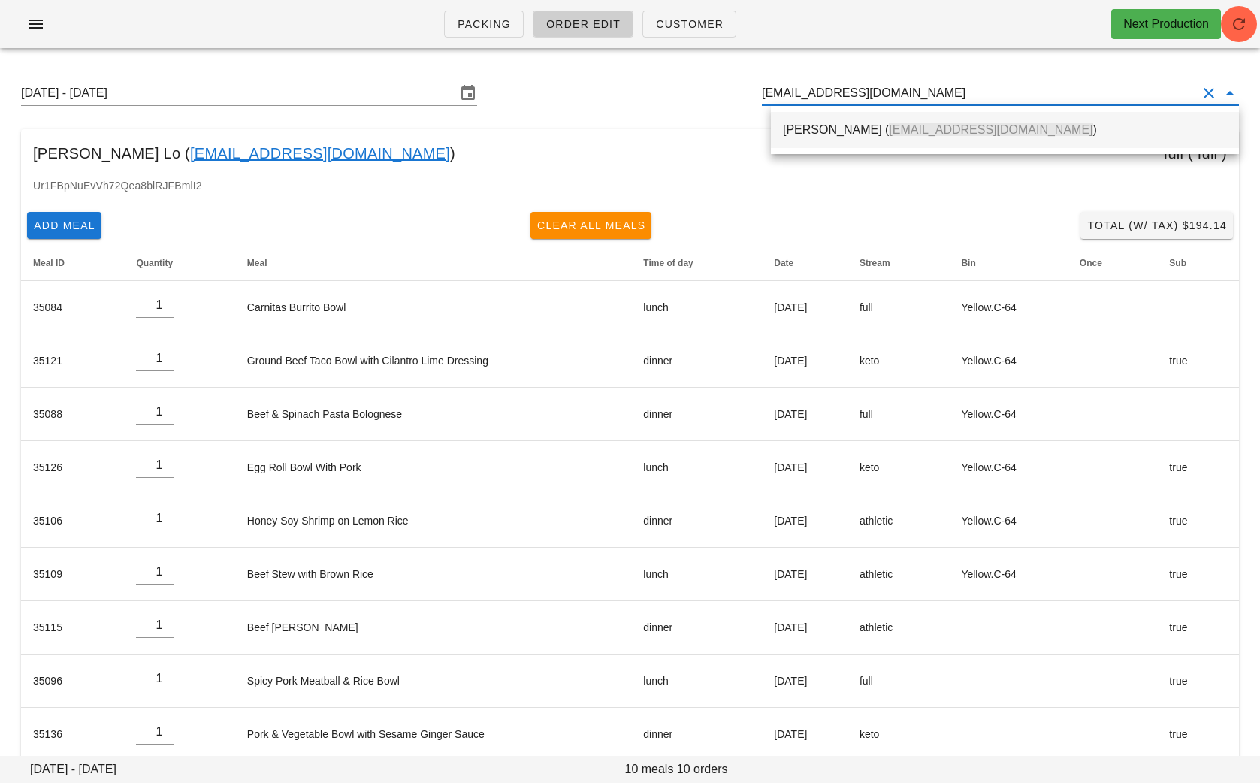
click at [786, 142] on div "[PERSON_NAME] ( [EMAIL_ADDRESS][DOMAIN_NAME] )" at bounding box center [1005, 129] width 444 height 32
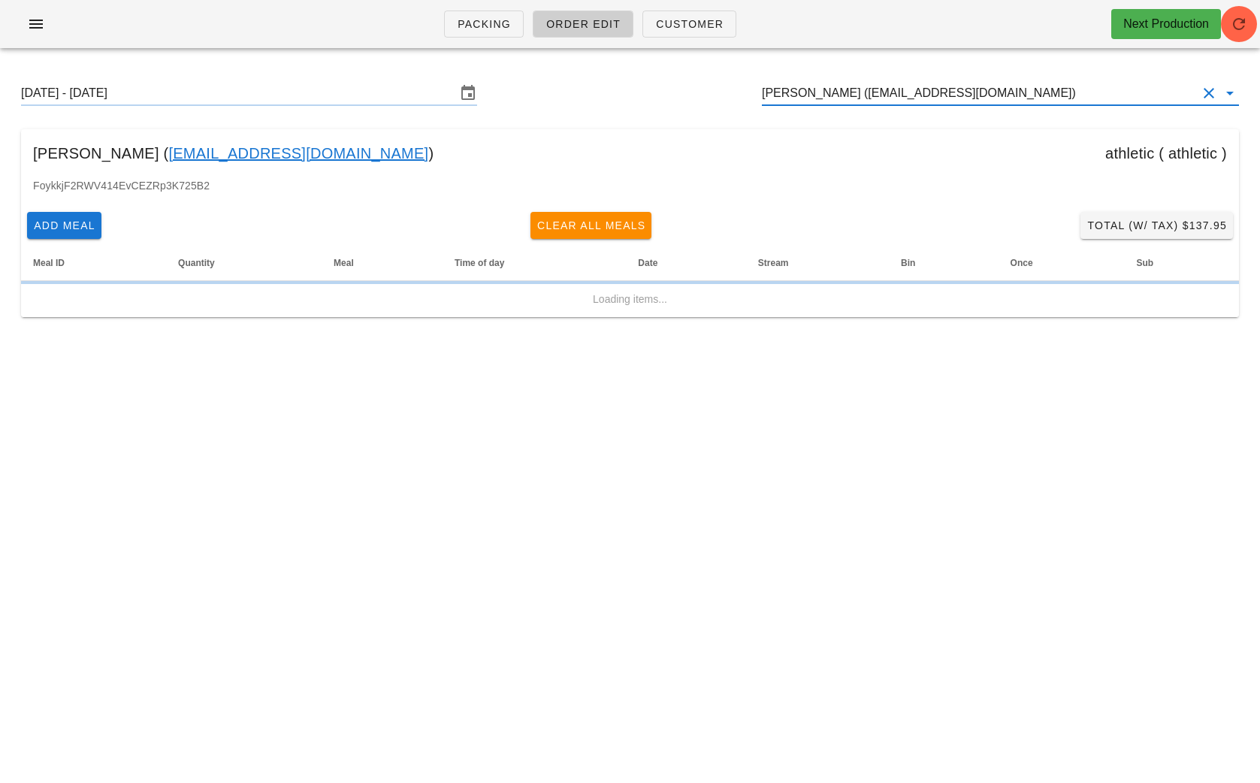
type input "[PERSON_NAME] ([EMAIL_ADDRESS][DOMAIN_NAME])"
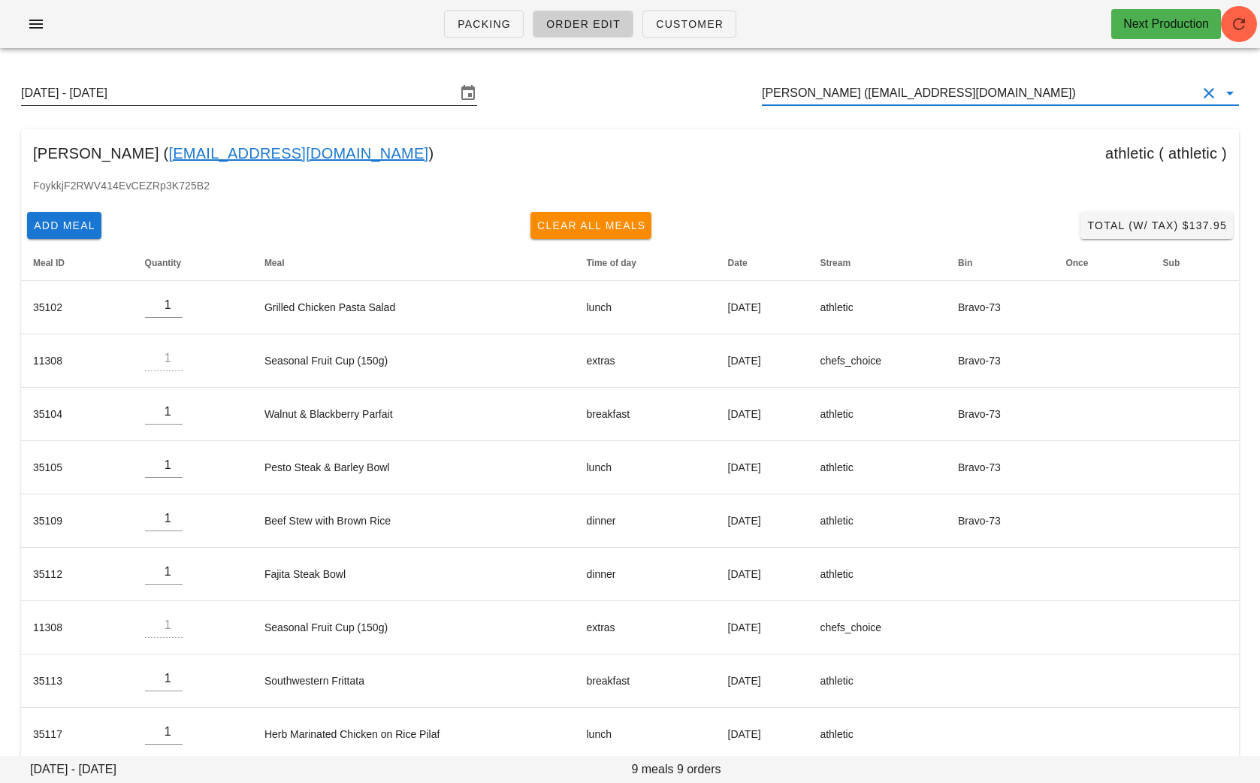
click at [246, 80] on div "[DATE] - [DATE] [PERSON_NAME] ([EMAIL_ADDRESS][DOMAIN_NAME])" at bounding box center [630, 93] width 1242 height 48
click at [246, 86] on input "[DATE] - [DATE]" at bounding box center [238, 93] width 435 height 24
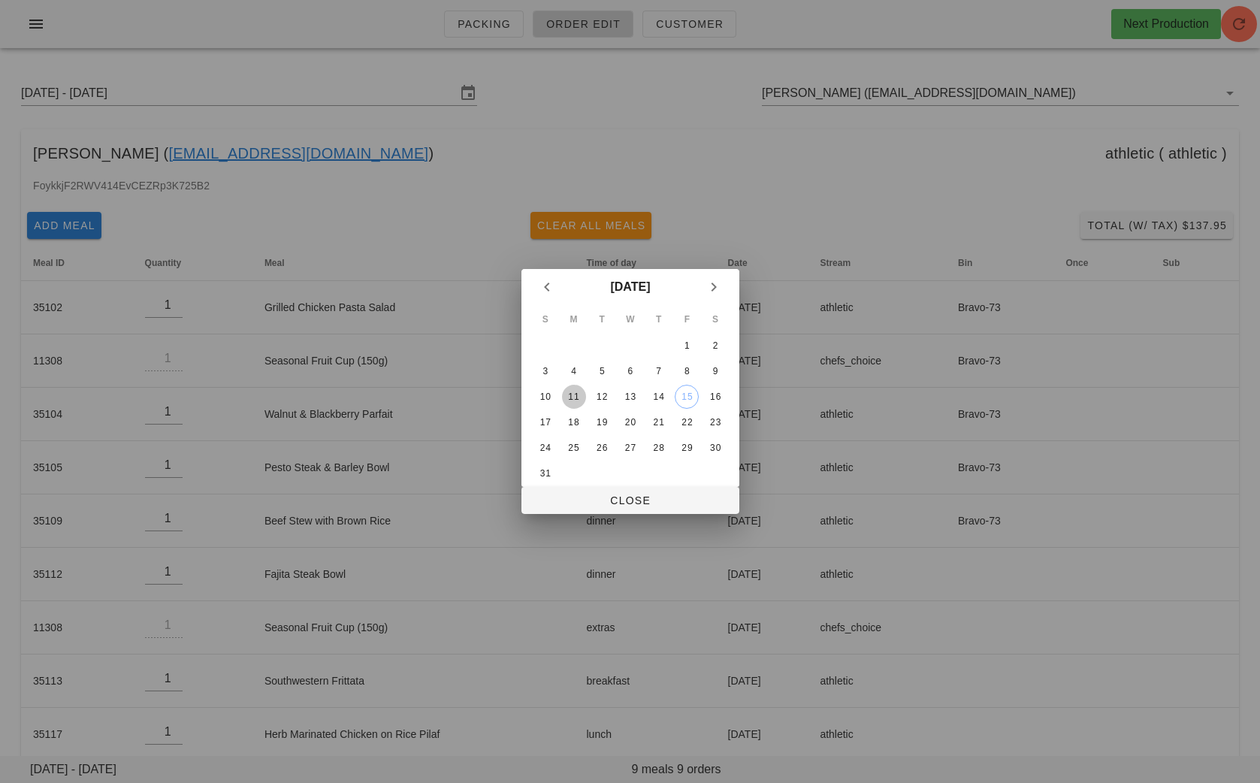
click at [576, 391] on div "11" at bounding box center [573, 396] width 24 height 11
click at [644, 497] on span "Close" at bounding box center [630, 500] width 194 height 12
type input "[DATE] - [DATE]"
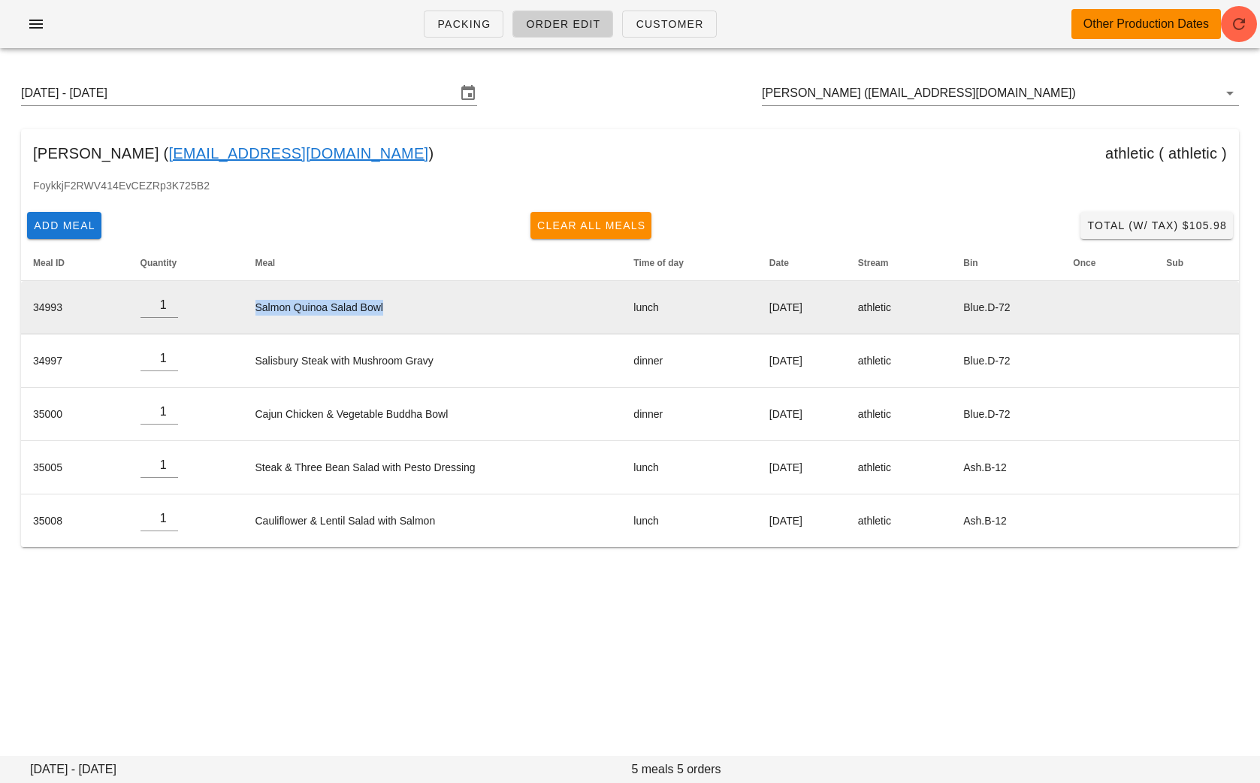
drag, startPoint x: 389, startPoint y: 310, endPoint x: 241, endPoint y: 308, distance: 148.0
click at [243, 308] on td "Salmon Quinoa Salad Bowl" at bounding box center [432, 307] width 379 height 53
copy td "Salmon Quinoa Salad Bowl"
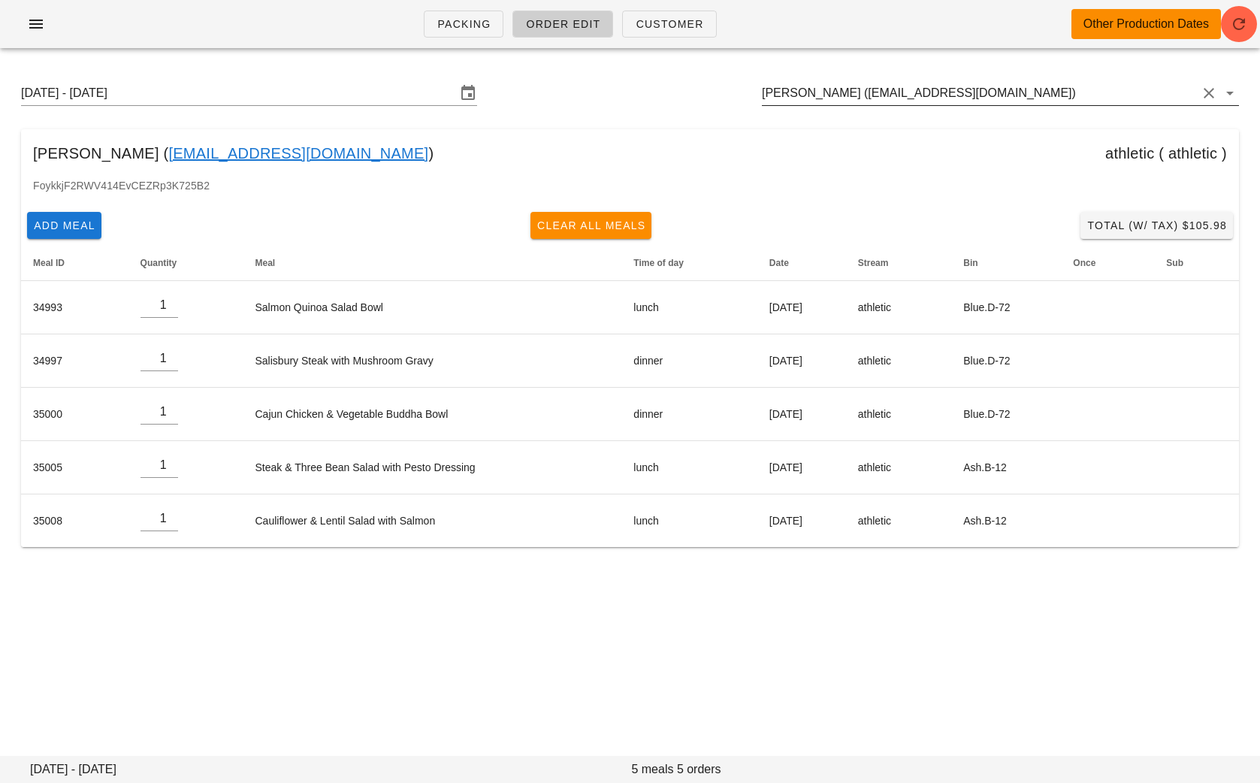
click at [1069, 94] on input "[PERSON_NAME] ([EMAIL_ADDRESS][DOMAIN_NAME])" at bounding box center [979, 93] width 435 height 24
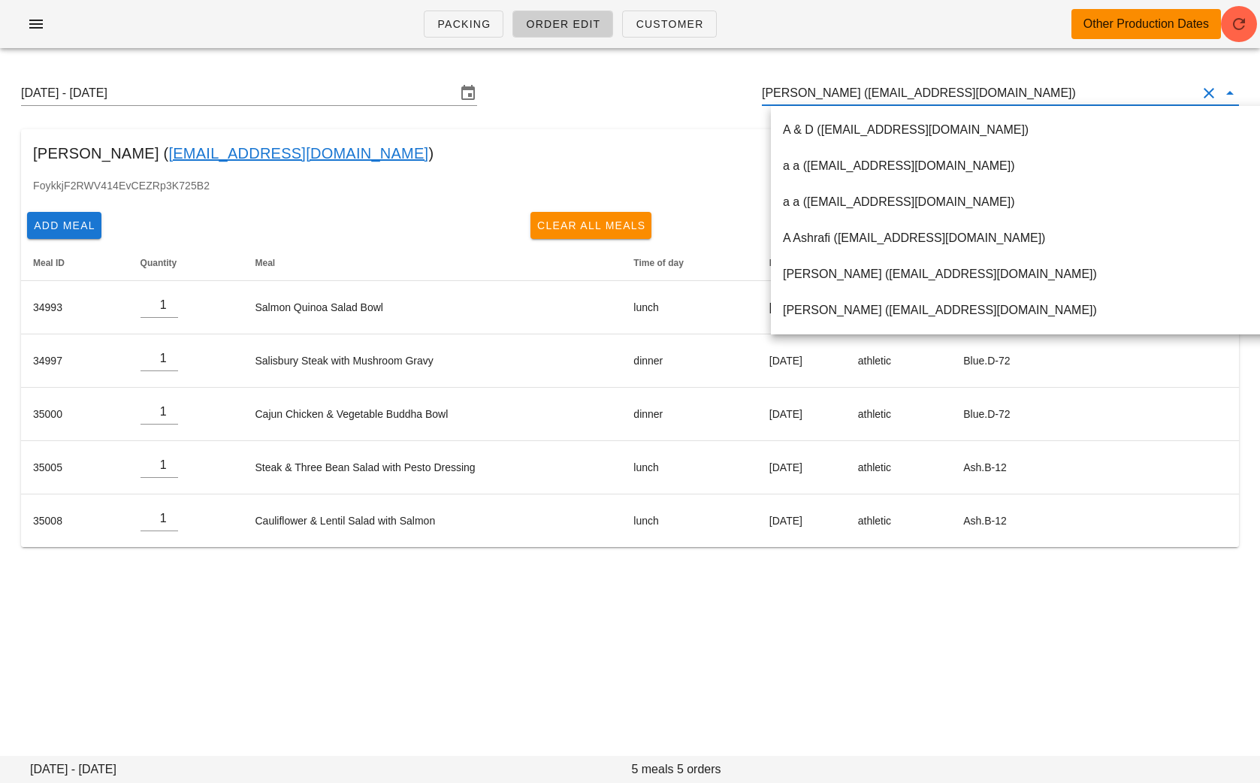
paste input "[EMAIL_ADDRESS][DOMAIN_NAME]"
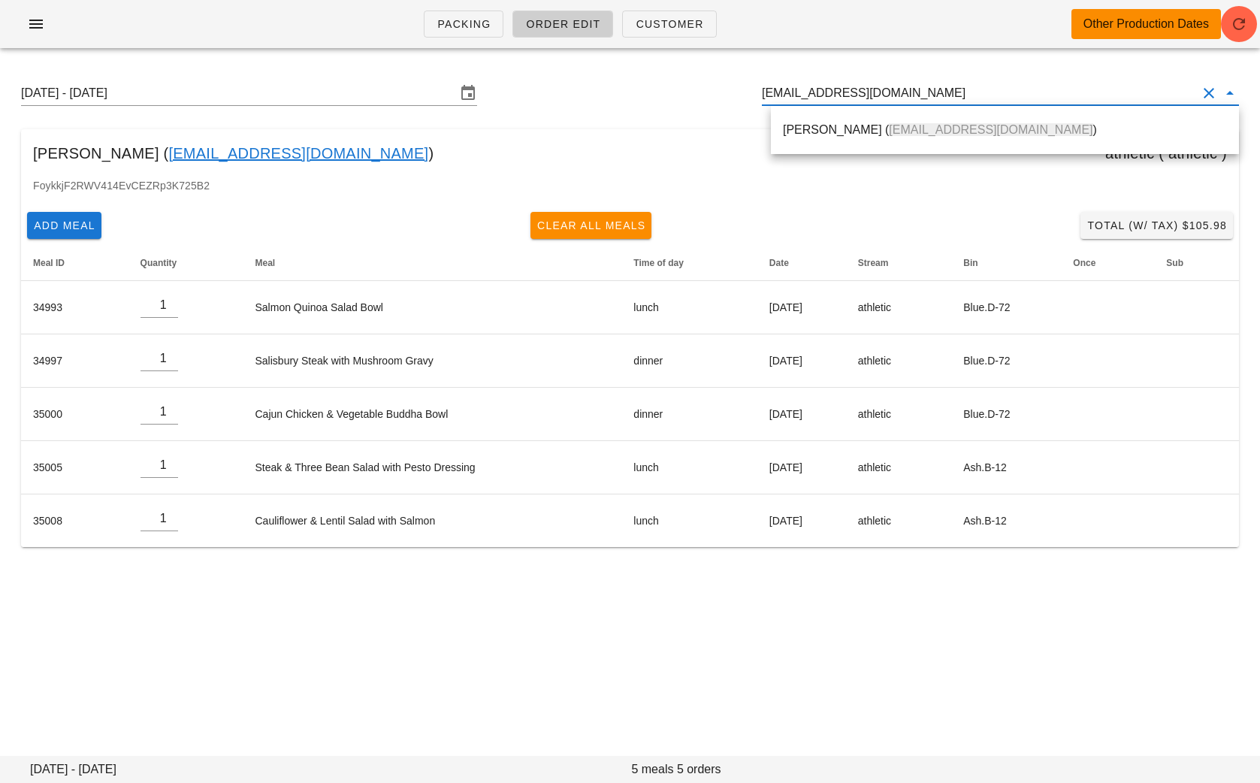
drag, startPoint x: 905, startPoint y: 88, endPoint x: 719, endPoint y: 86, distance: 186.3
click at [723, 87] on div "[DATE] - [DATE] [EMAIL_ADDRESS][DOMAIN_NAME]" at bounding box center [630, 93] width 1242 height 48
paste input "nicolasaqno1"
drag, startPoint x: 923, startPoint y: 93, endPoint x: 693, endPoint y: 91, distance: 229.8
click at [695, 92] on div "[DATE] - [DATE] [EMAIL_ADDRESS][DOMAIN_NAME]" at bounding box center [630, 93] width 1242 height 48
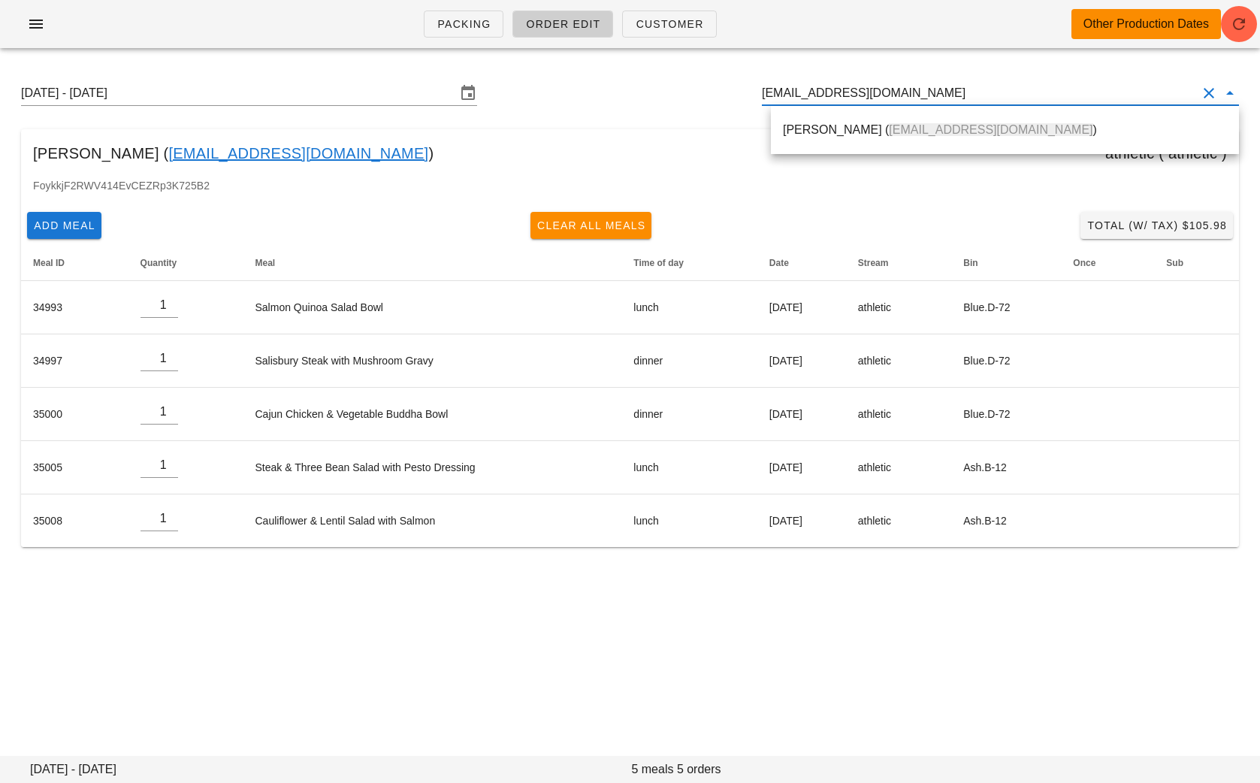
paste input "[EMAIL_ADDRESS]"
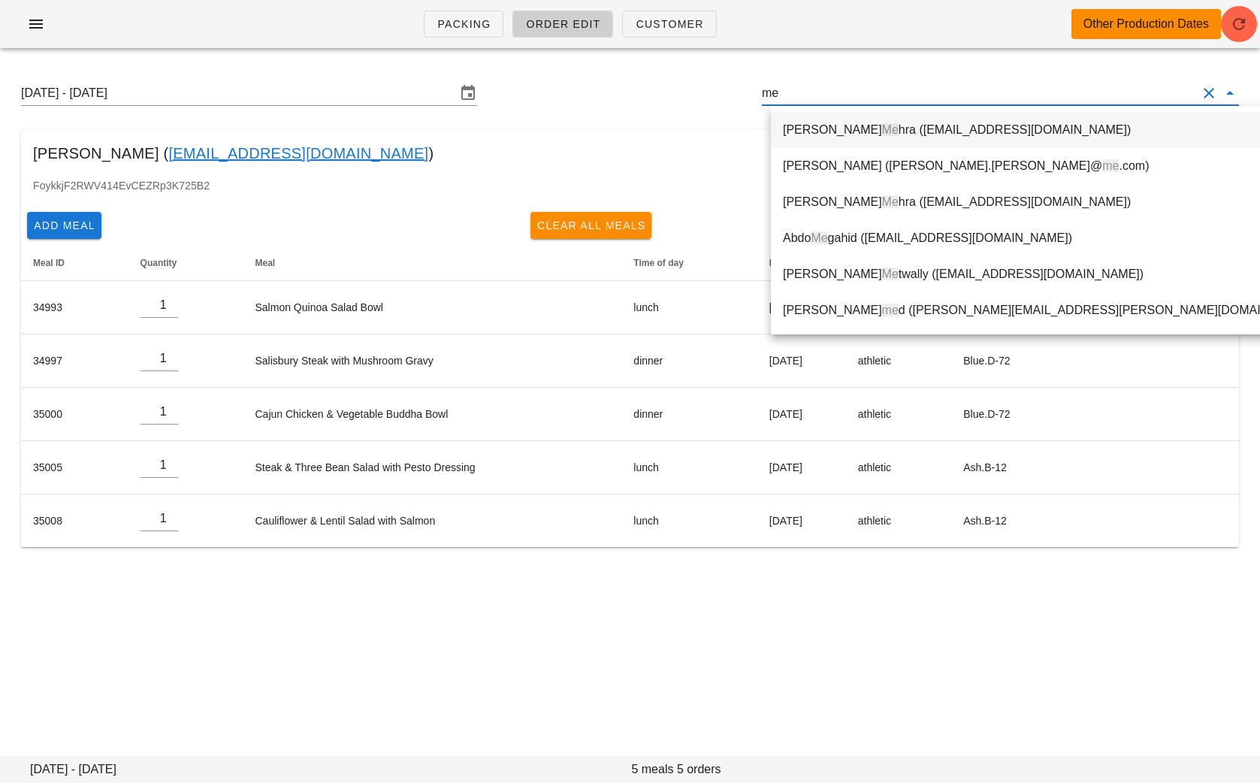
type input "m"
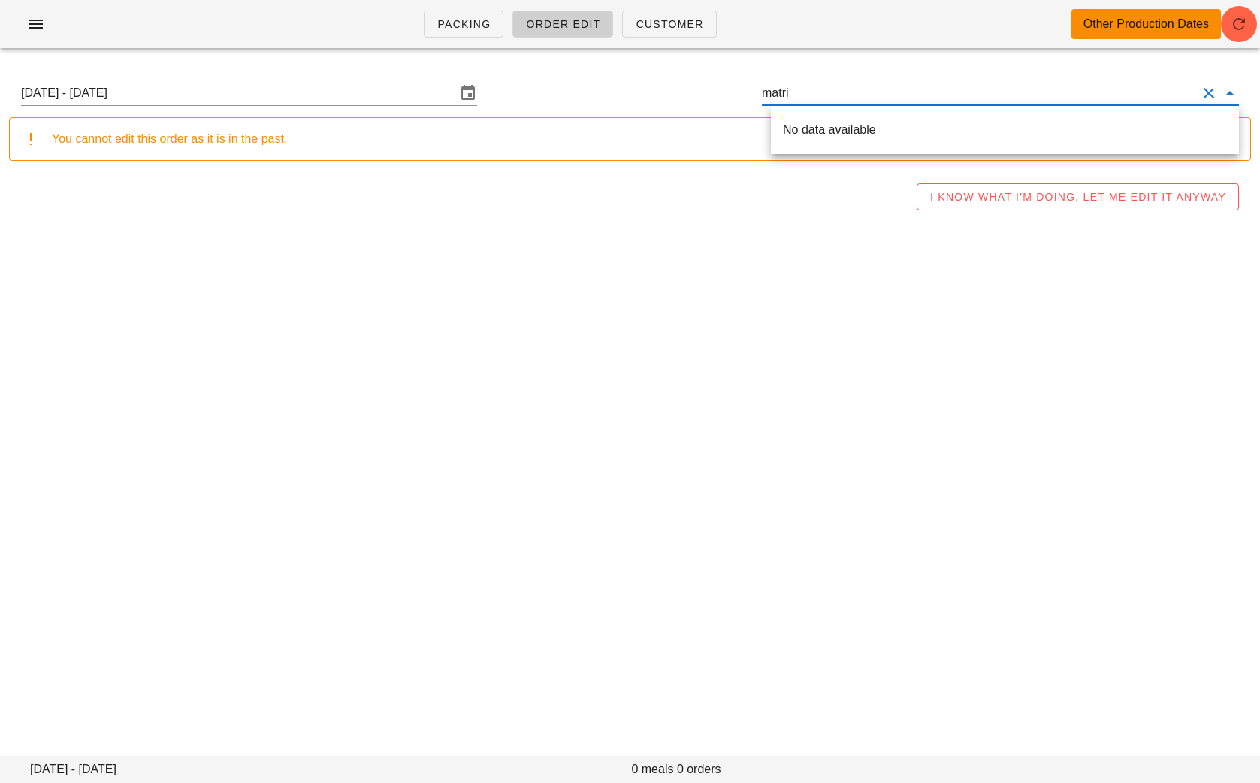
type input "matrix"
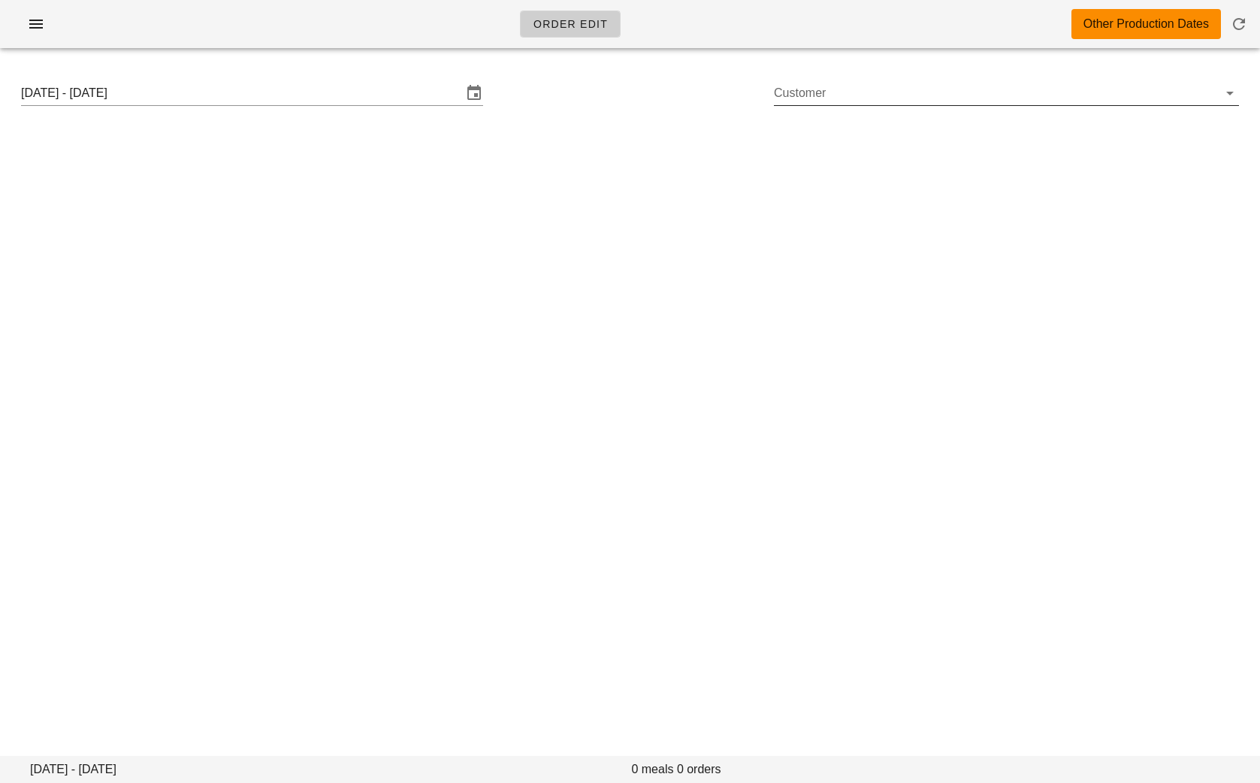
click at [834, 98] on input "Customer" at bounding box center [994, 93] width 441 height 24
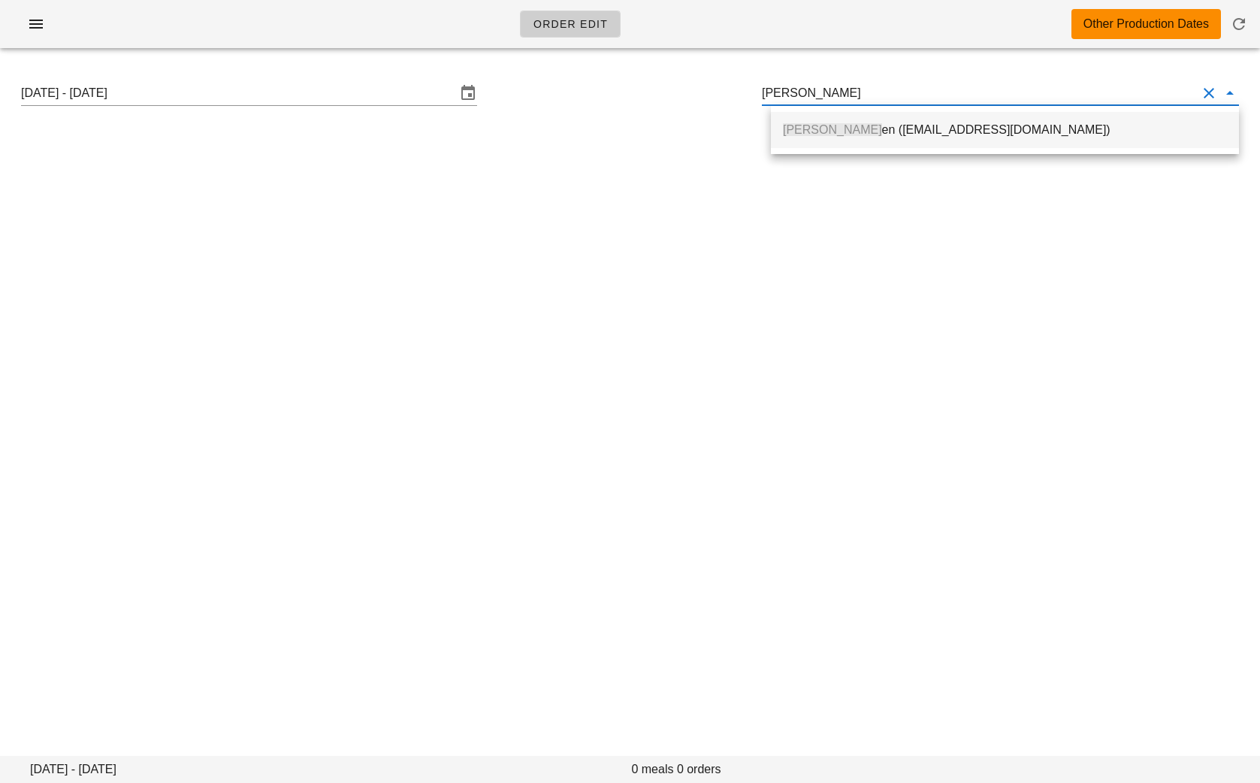
click at [898, 131] on div "Karin Bull en (wits_even0k@icloud.com)" at bounding box center [1005, 129] width 444 height 14
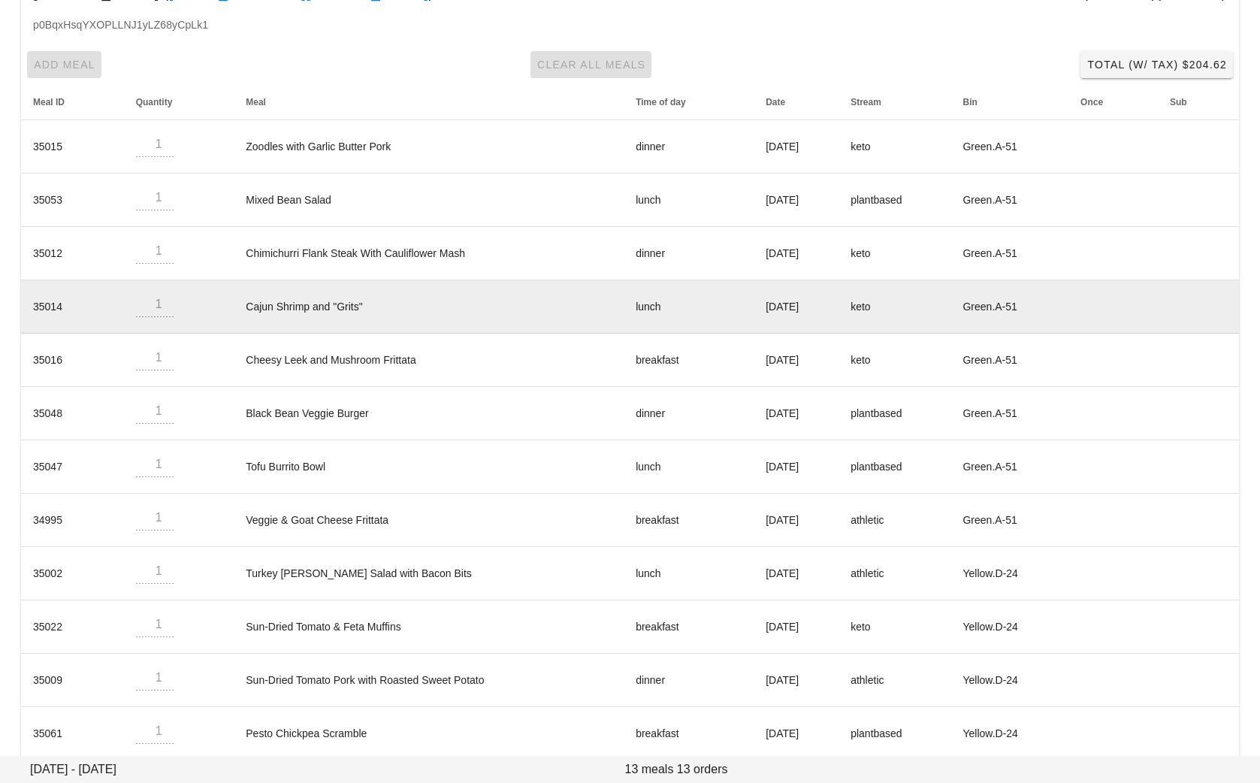
scroll to position [336, 0]
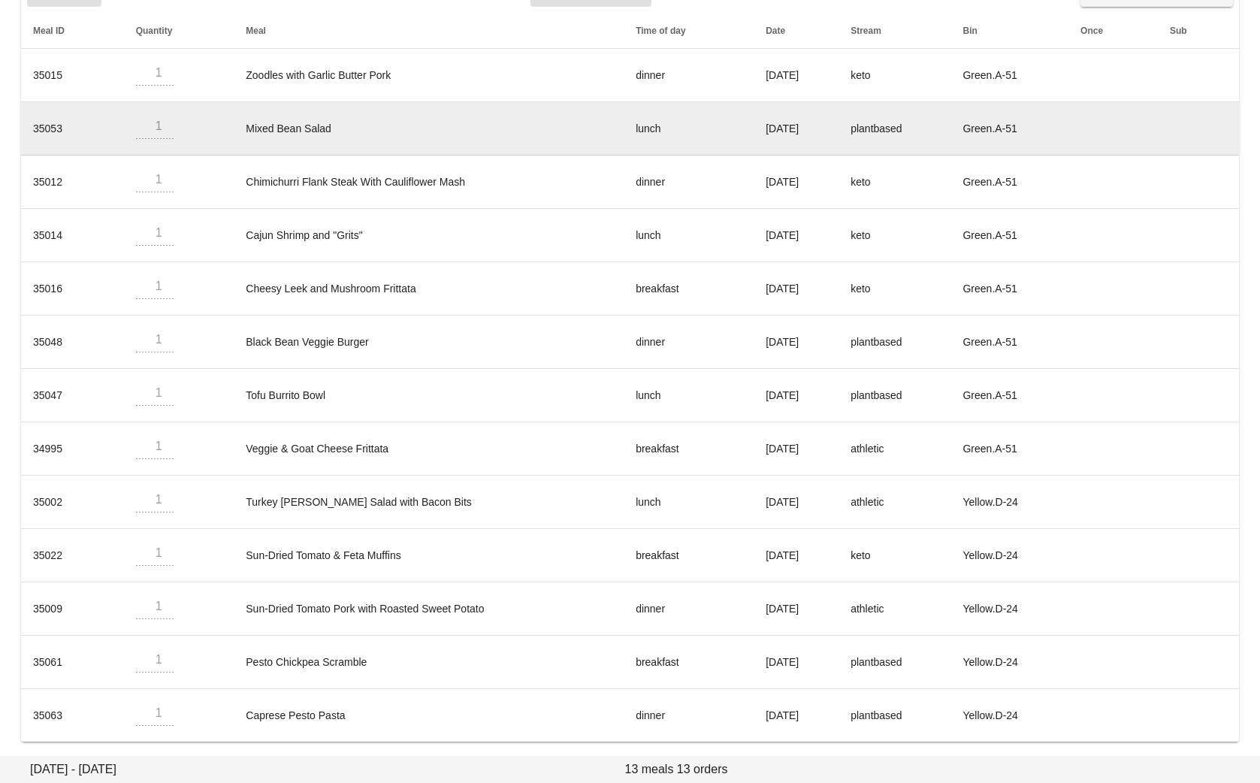
type input "Karin Bullen (wits_even0k@icloud.com)"
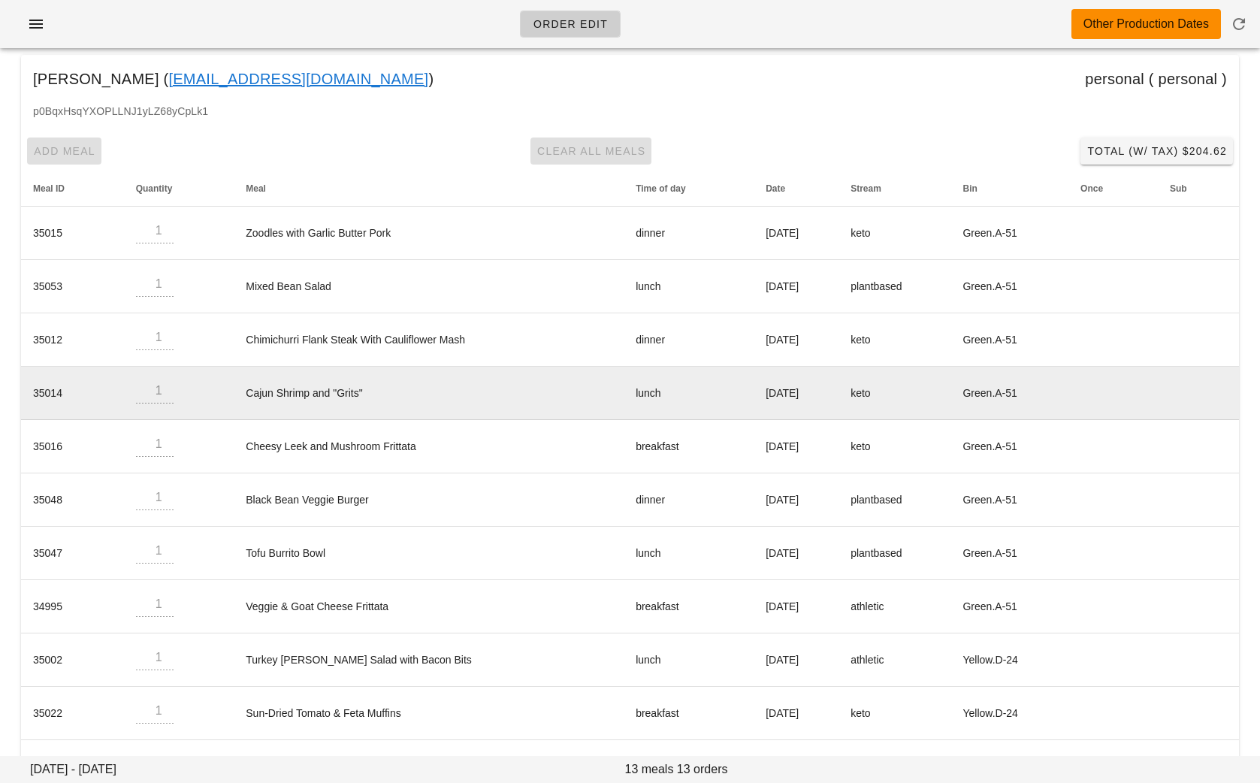
scroll to position [0, 0]
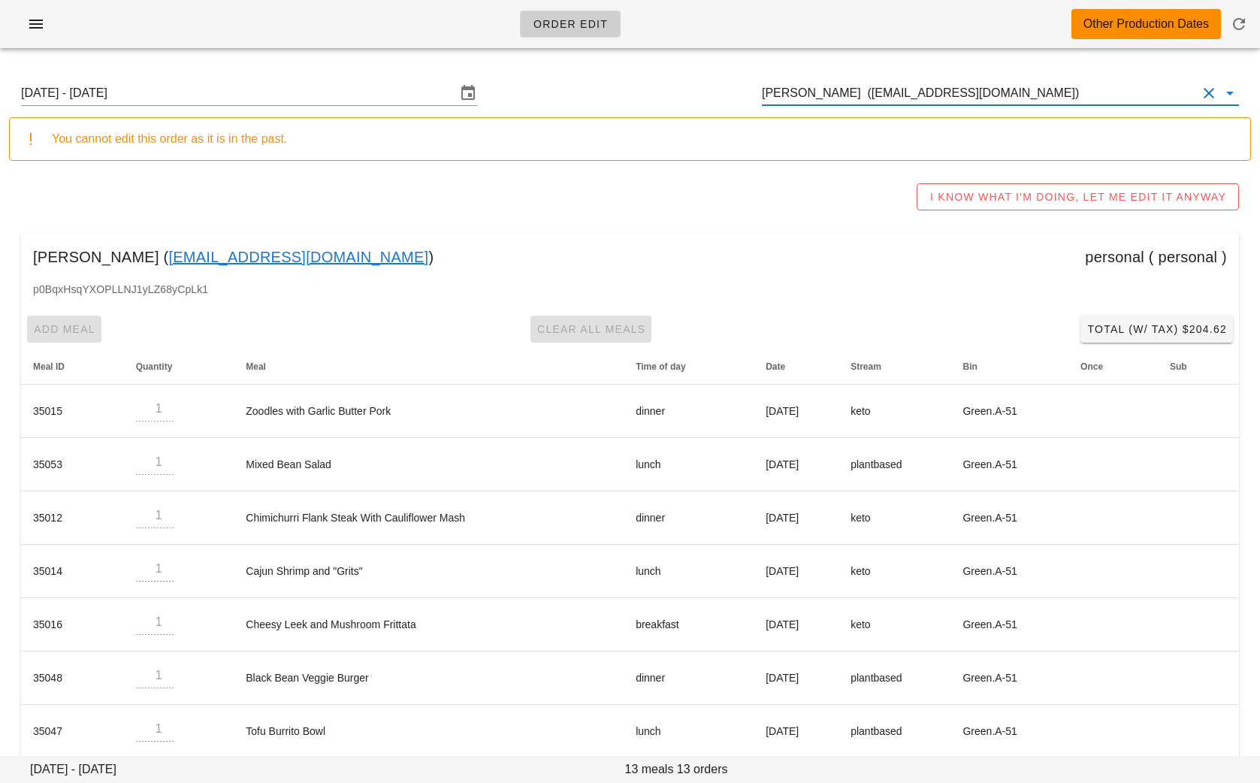
click at [218, 258] on link "wits_even0k@icloud.com" at bounding box center [298, 257] width 260 height 24
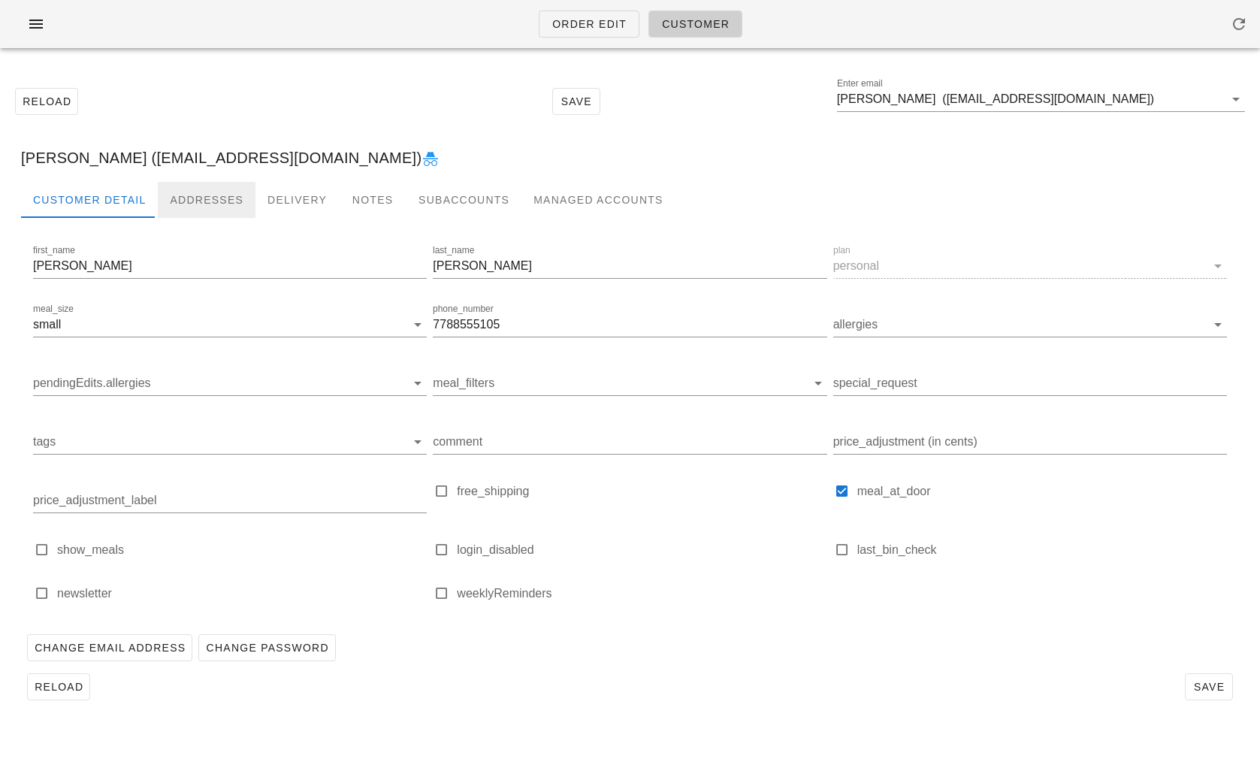
click at [221, 208] on div "Addresses" at bounding box center [207, 200] width 98 height 36
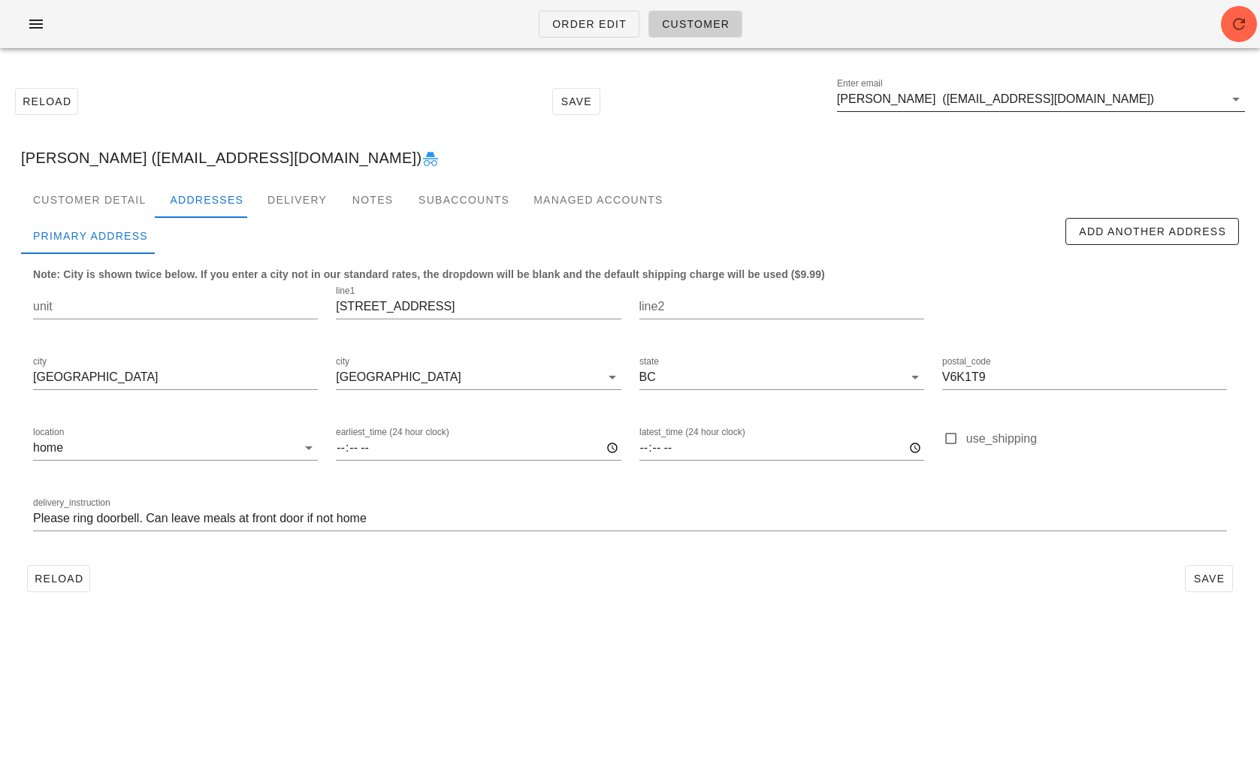
click at [1102, 107] on input "Karin Bullen (wits_even0k@icloud.com)" at bounding box center [1030, 99] width 387 height 24
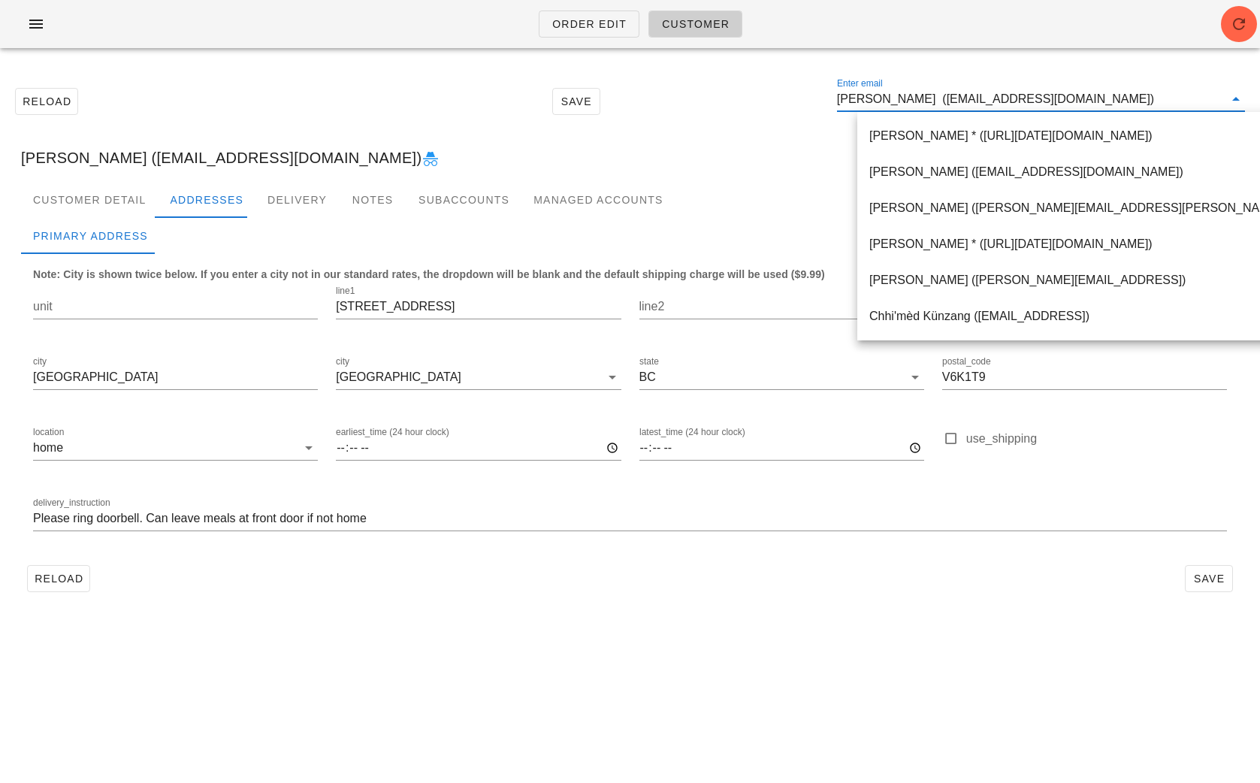
paste input "sbass86@gmail.com"
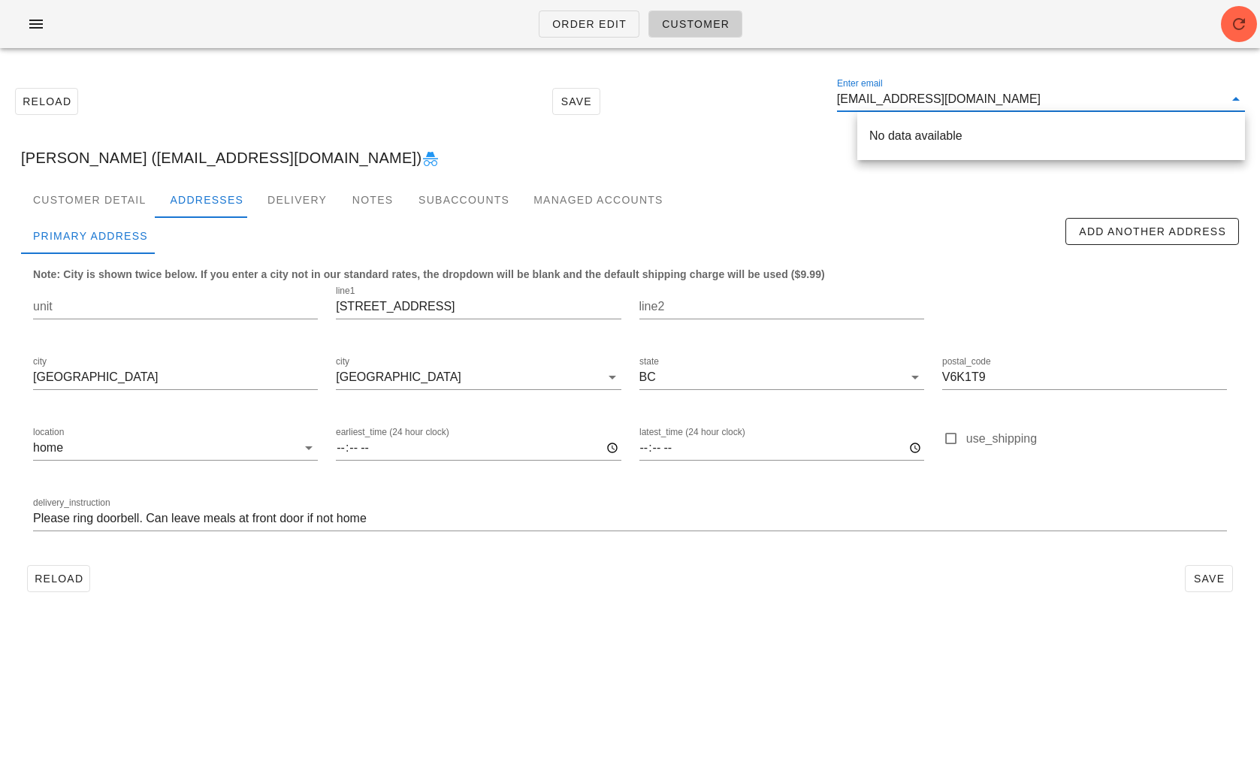
click at [919, 149] on div "No data available" at bounding box center [1051, 135] width 364 height 32
type input "sbass86@gmail.com"
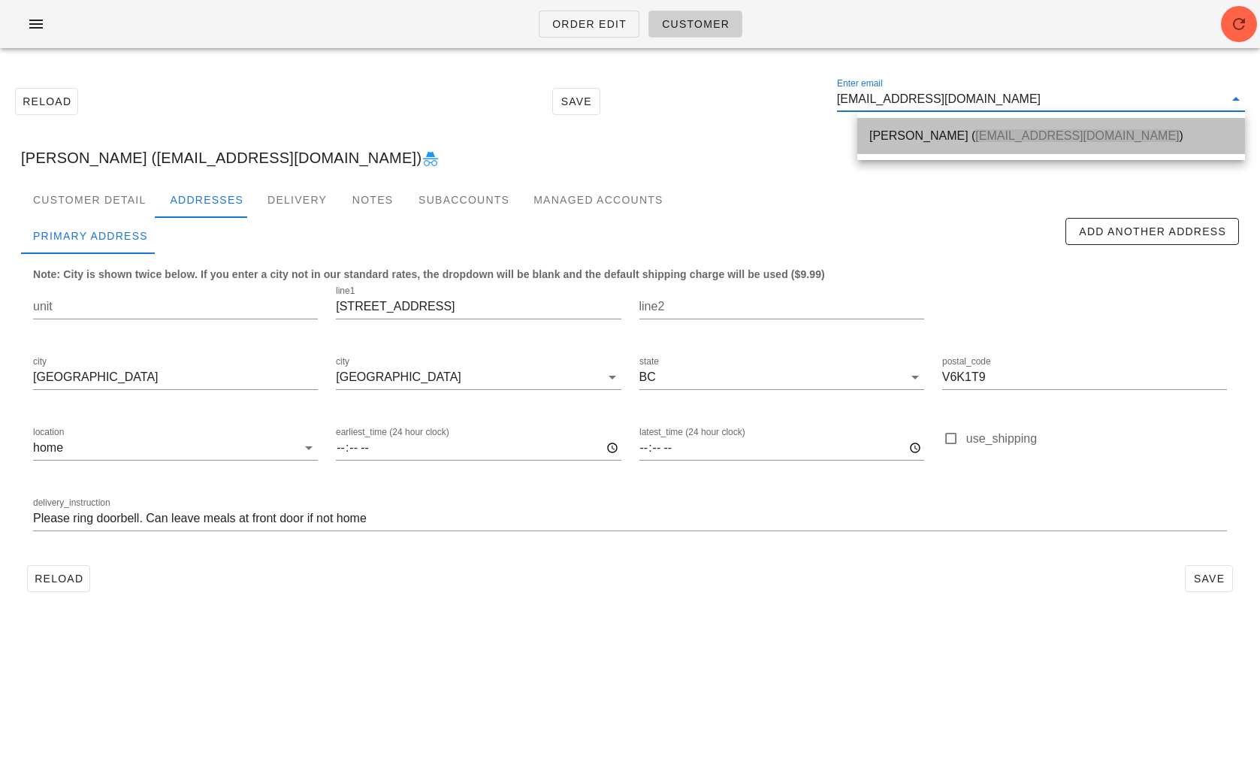
click at [883, 132] on div "Steven Bass ( sbass86@gmail.com )" at bounding box center [1051, 135] width 364 height 14
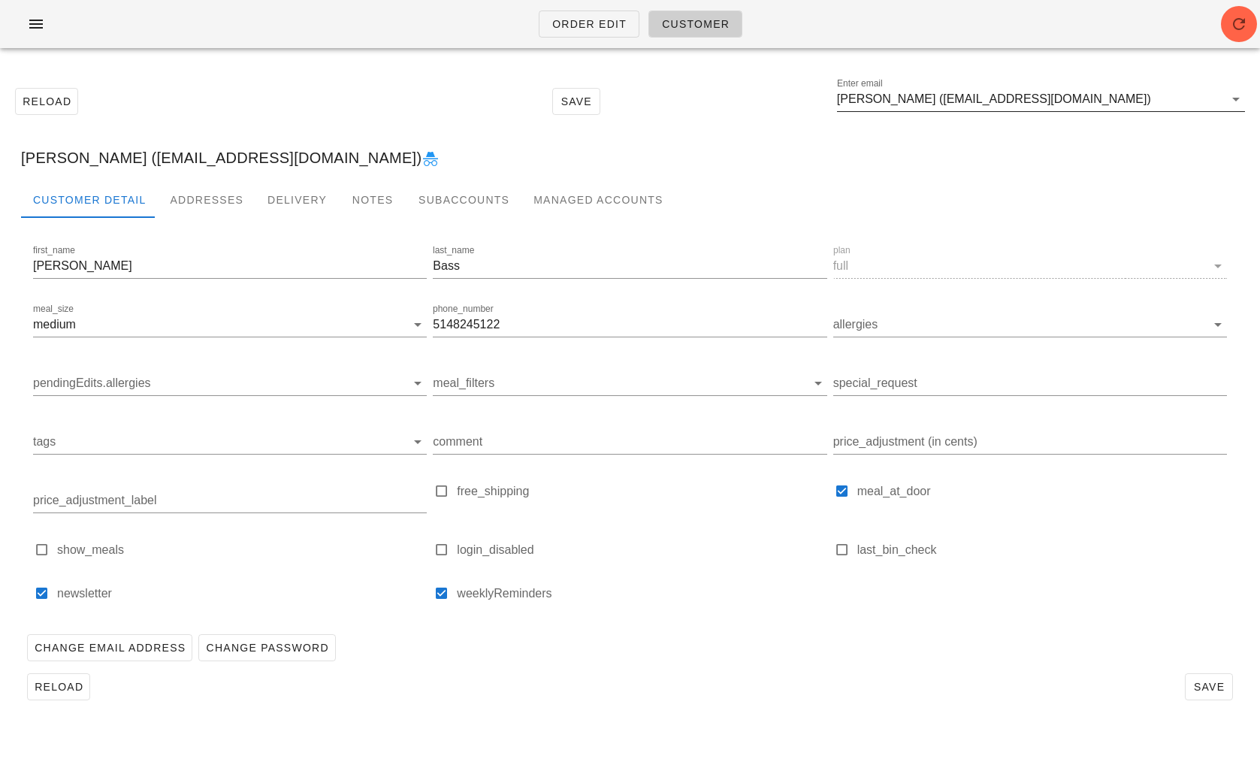
click at [1058, 98] on input "Steven Bass (sbass86@gmail.com)" at bounding box center [1030, 99] width 387 height 24
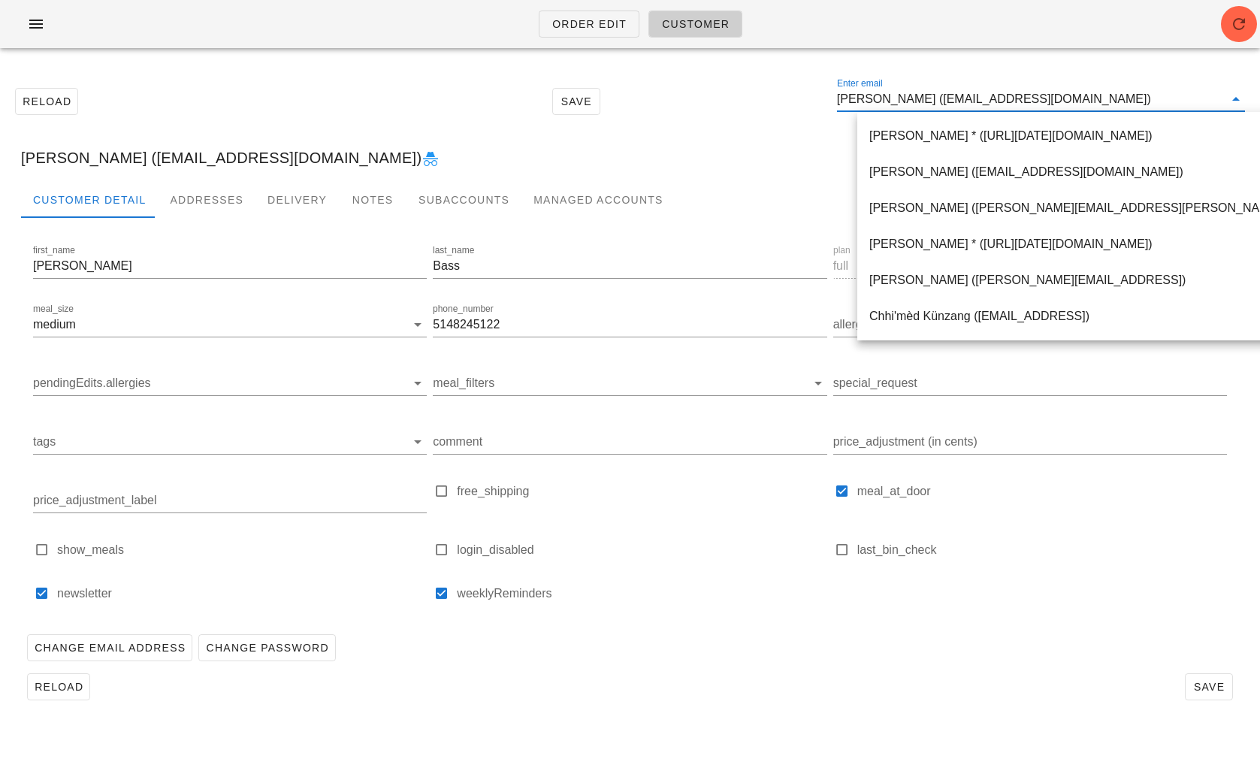
paste input "stefaan.sorensen@gmail.com"
type input "stefaan.sorensen@gmail.com"
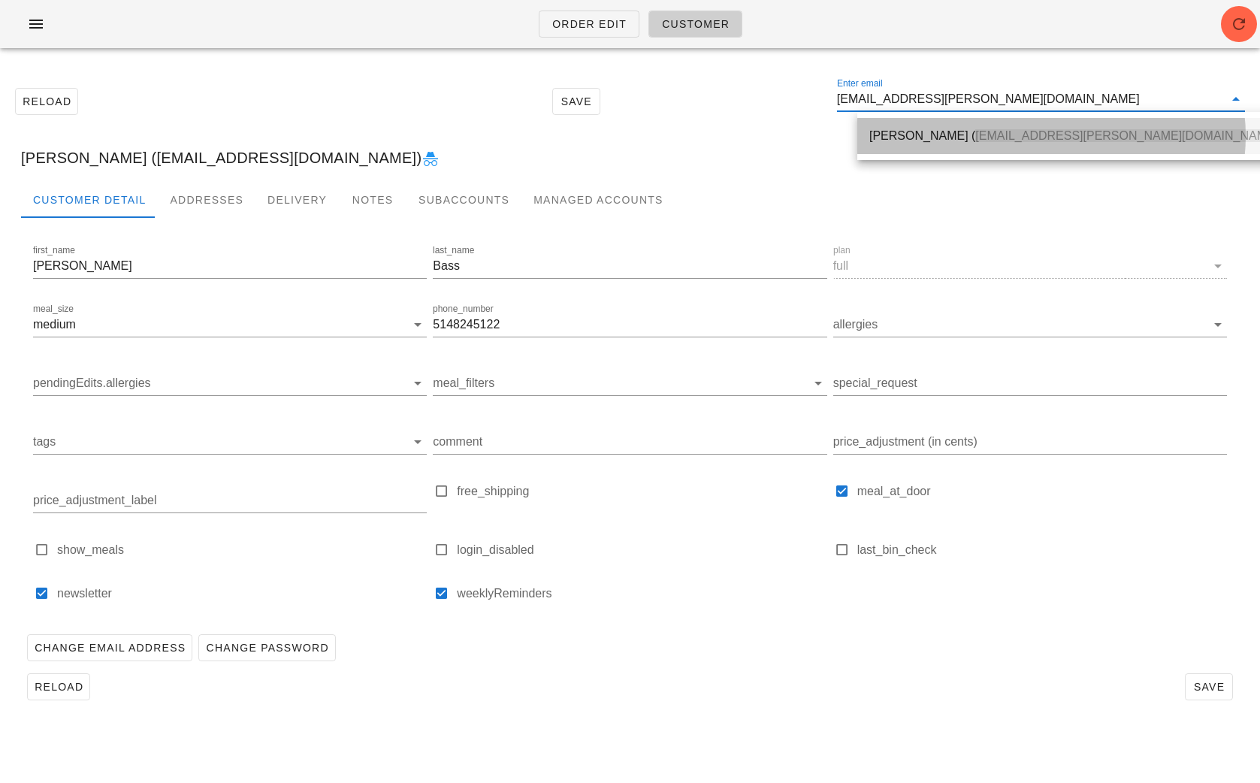
click at [934, 141] on div "Stefaan Sorensen ( stefaan.sorensen@gmail.com )" at bounding box center [1075, 135] width 412 height 14
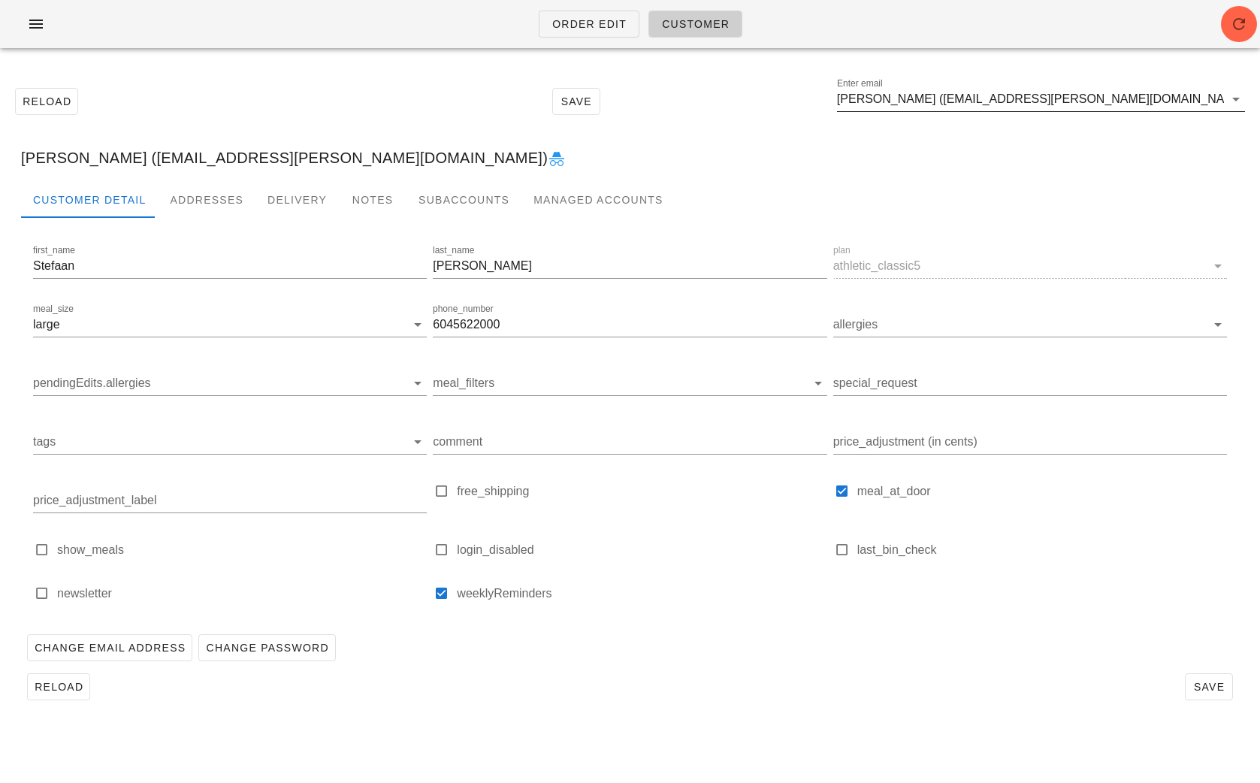
click at [1124, 104] on input "Stefaan Sorensen (stefaan.sorensen@gmail.com)" at bounding box center [1030, 99] width 387 height 24
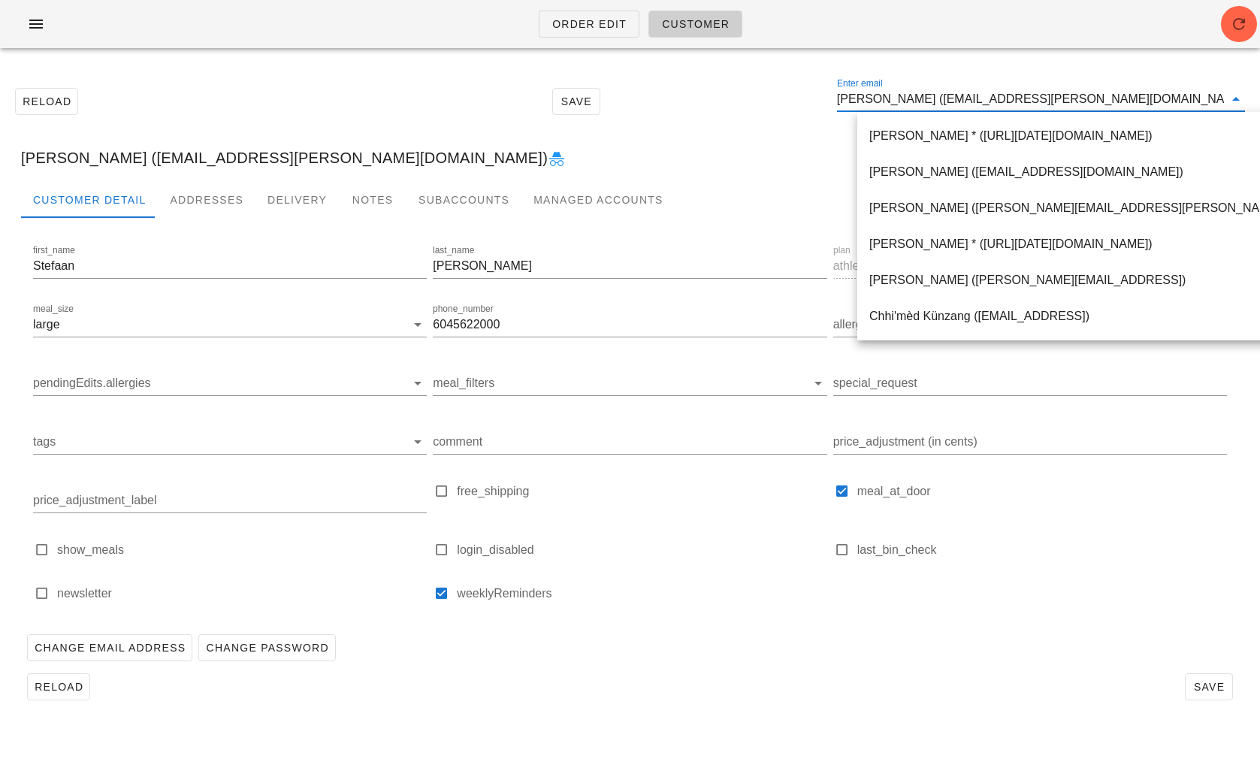
paste input "sbass86@gmail.com"
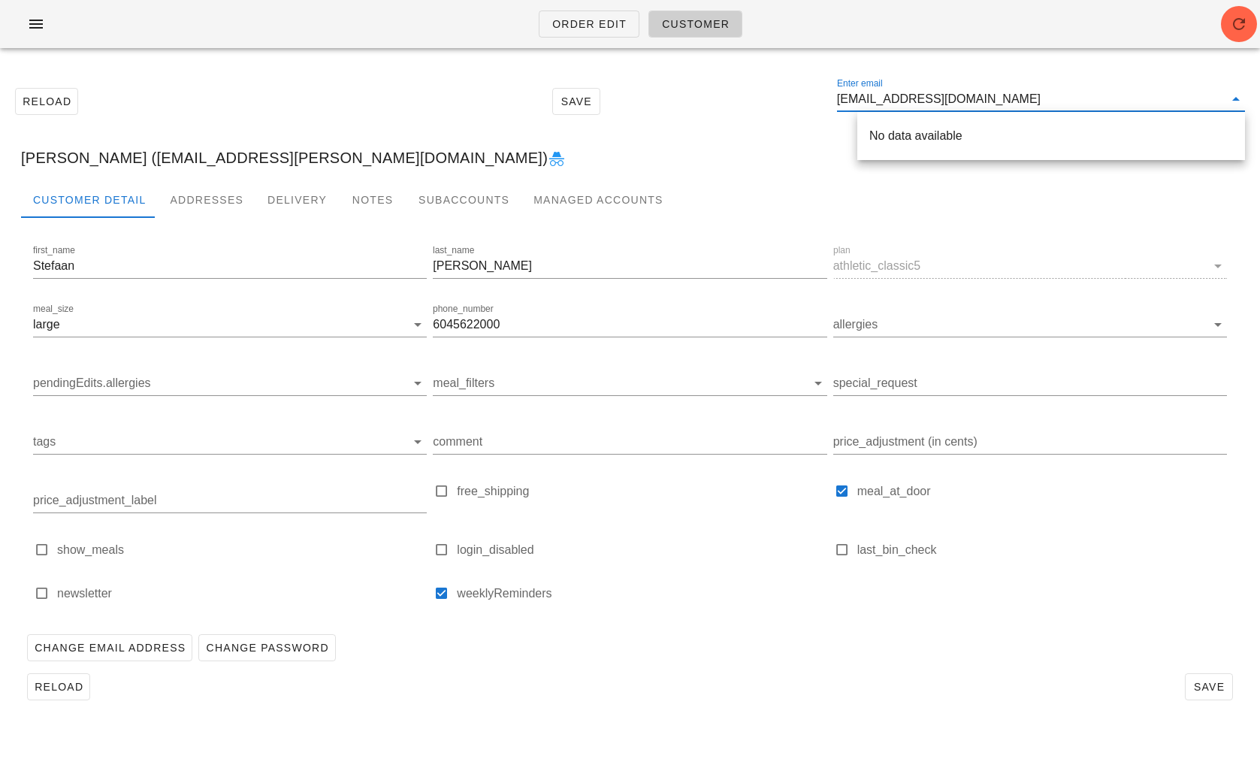
click at [863, 105] on input "sbass86@gmail.com" at bounding box center [1030, 99] width 387 height 24
type input "bass86@gmail.com"
click at [894, 140] on div "Steven Bass (s bass86@gmail.com )" at bounding box center [1051, 135] width 364 height 14
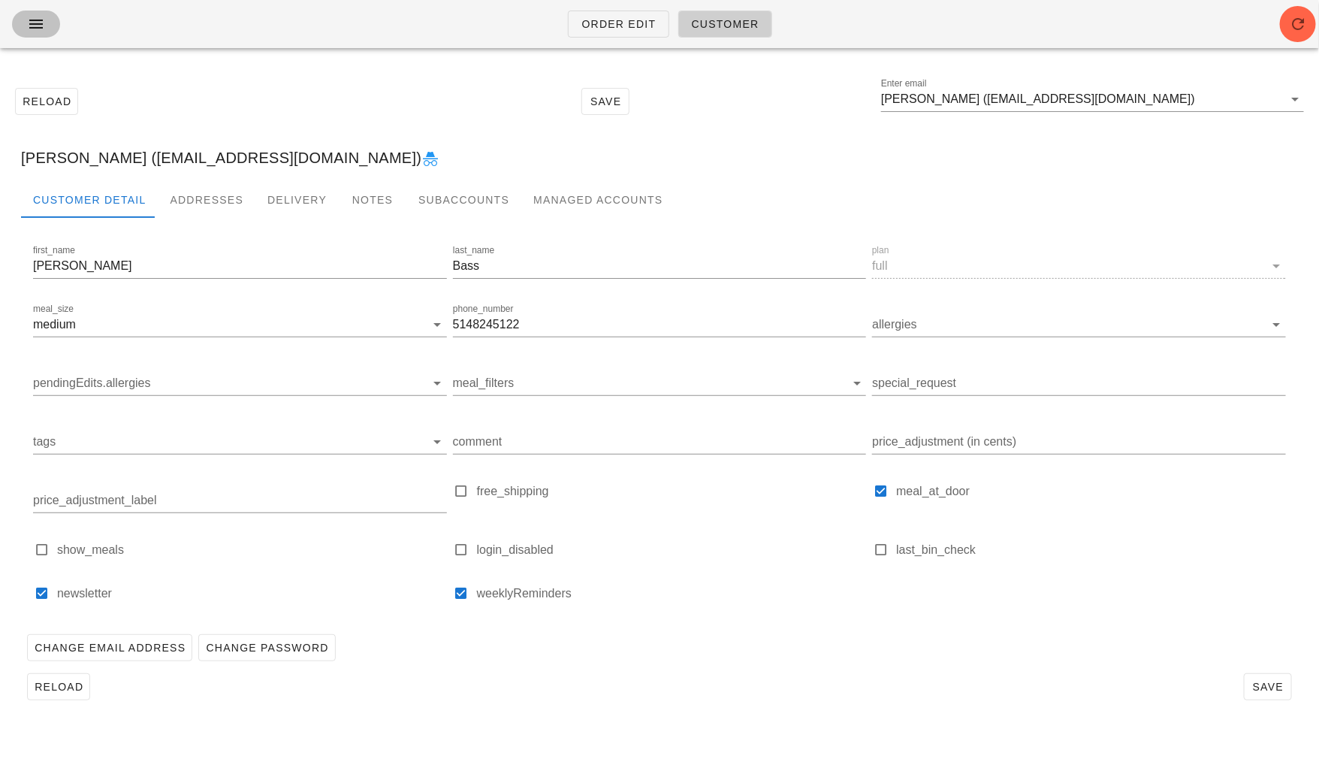
click at [29, 31] on icon "button" at bounding box center [36, 24] width 18 height 18
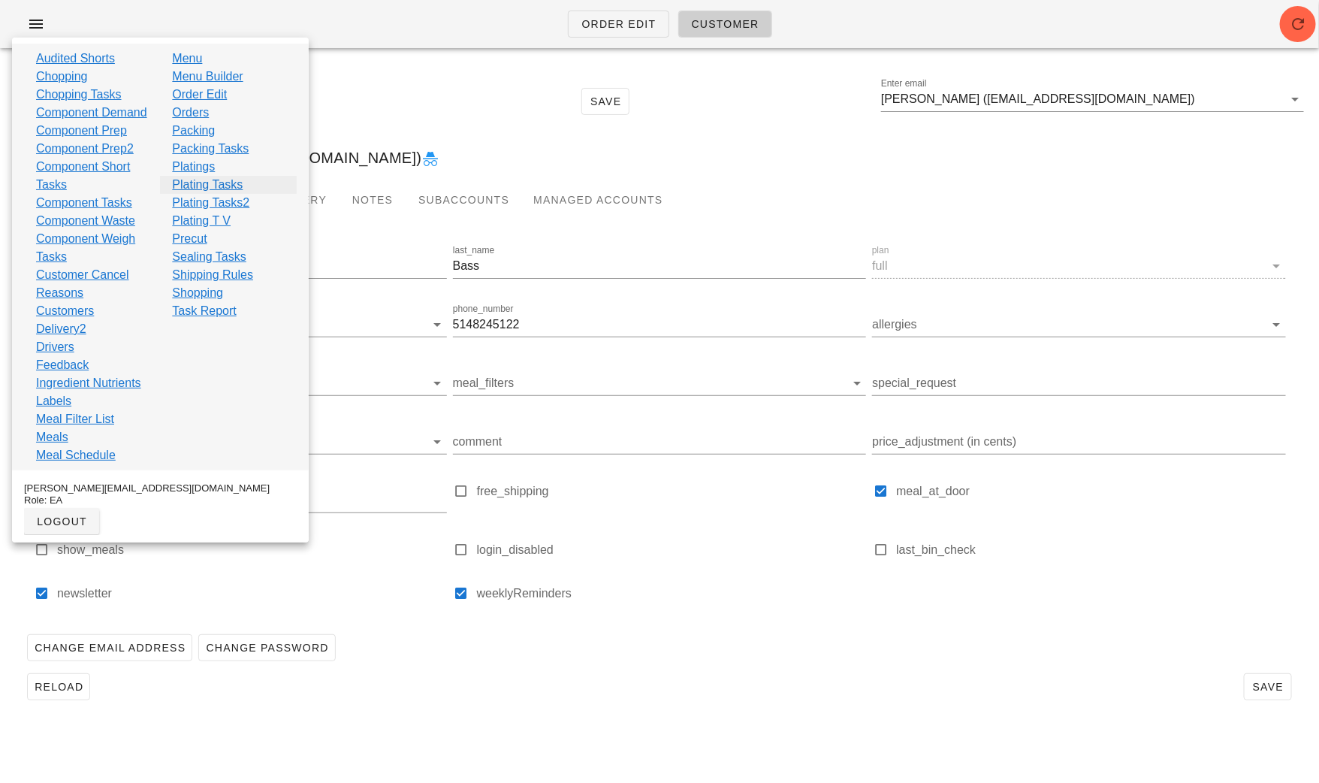
click at [206, 184] on link "Plating Tasks" at bounding box center [207, 185] width 71 height 18
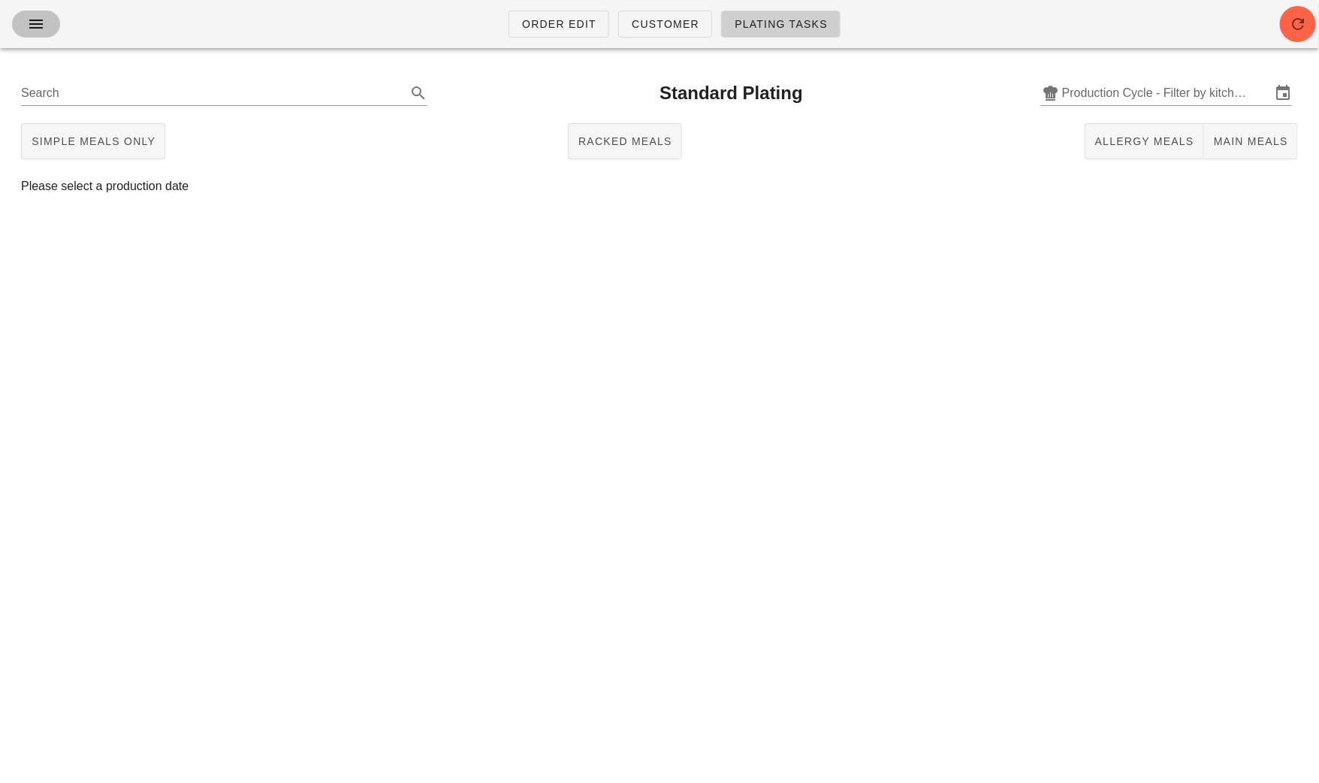
click at [35, 35] on button "button" at bounding box center [36, 24] width 48 height 27
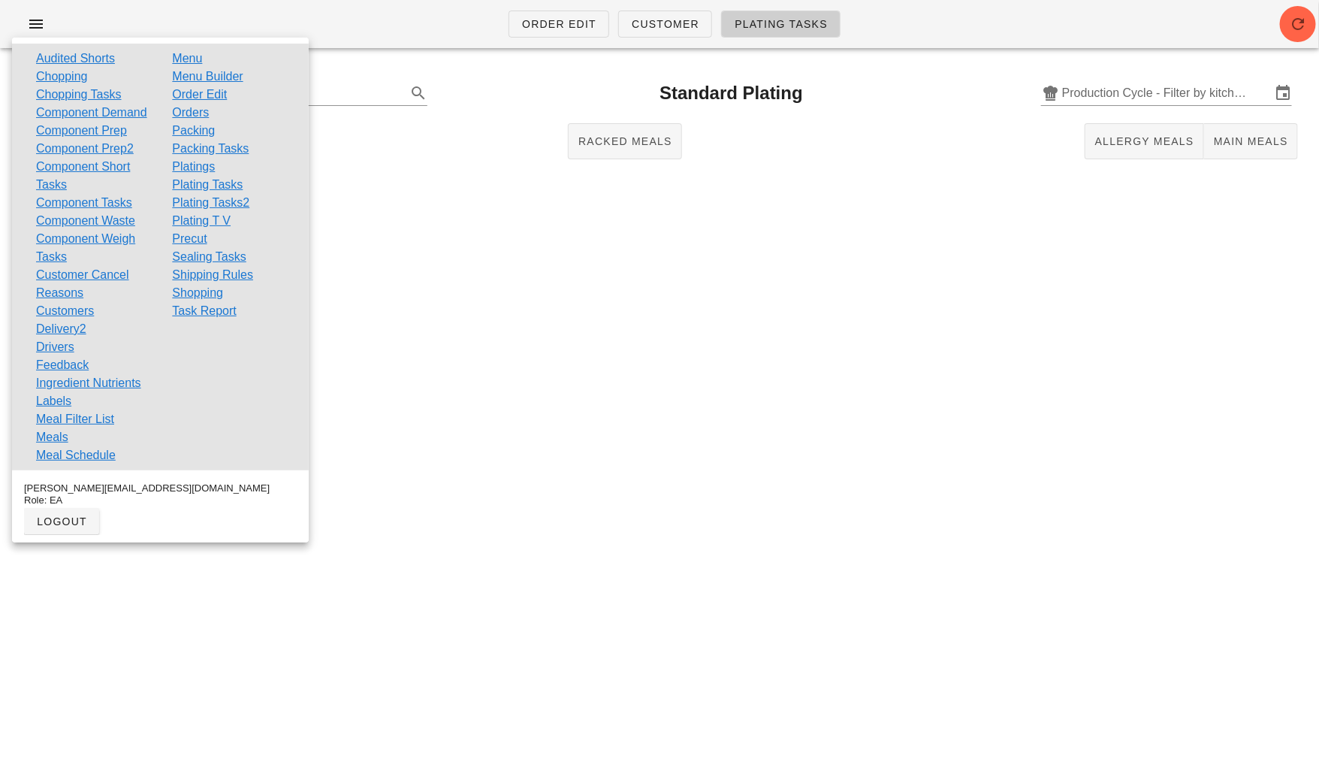
click at [221, 202] on link "Plating Tasks2" at bounding box center [210, 203] width 77 height 18
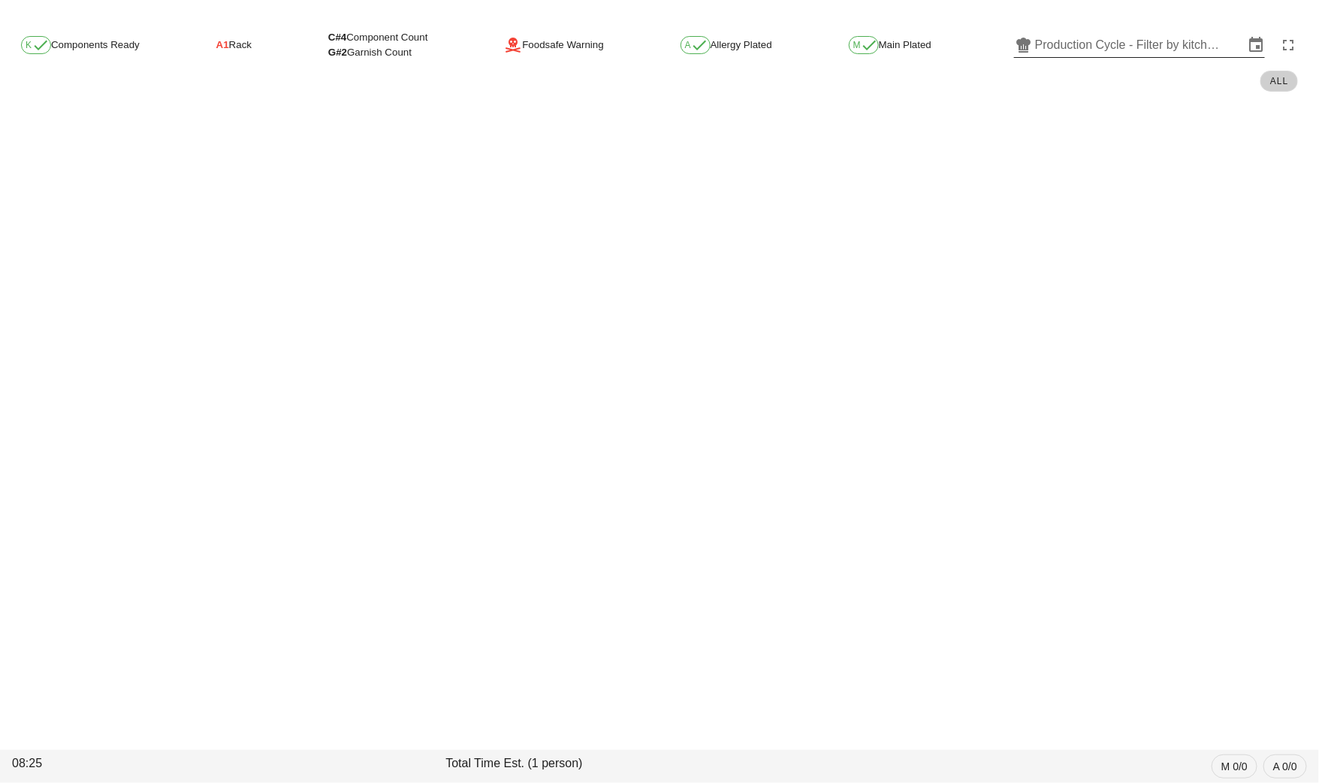
click at [1144, 50] on input "Production Cycle - Filter by kitchen production schedules" at bounding box center [1139, 45] width 209 height 24
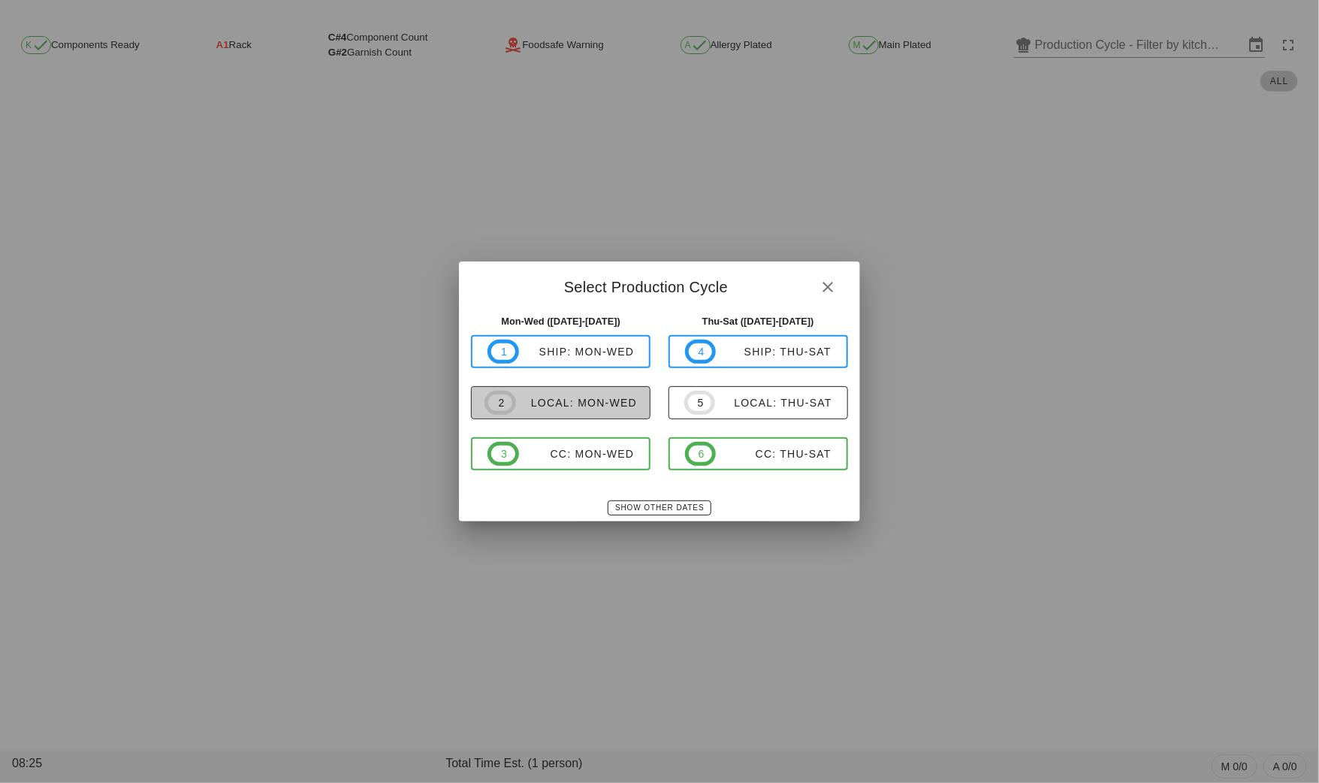
click at [567, 400] on div "local: Mon-Wed" at bounding box center [576, 403] width 121 height 12
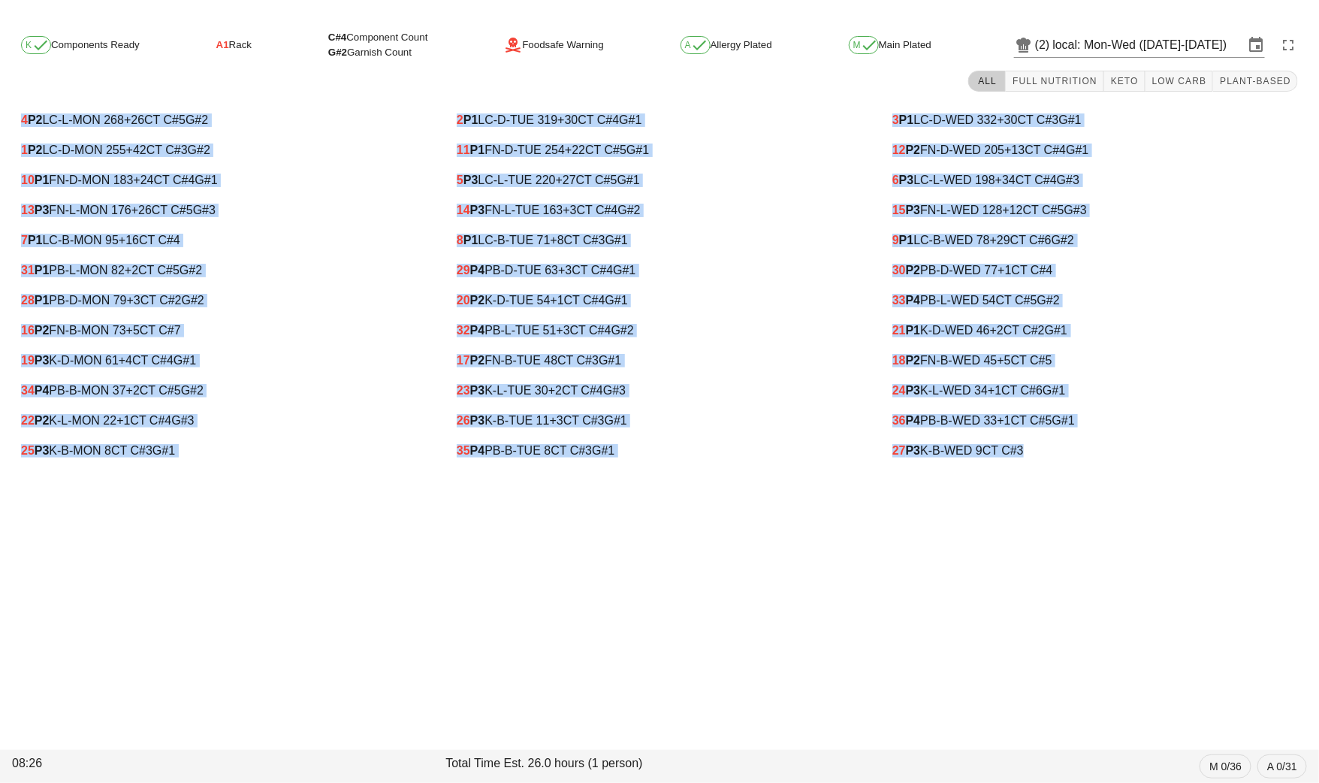
drag, startPoint x: 9, startPoint y: 107, endPoint x: 1124, endPoint y: 463, distance: 1170.8
click at [1124, 463] on div "4 P2 LC-L-MON 268 +26 CT C#5 G#2 1 P2 LC-D-MON 255 +42 CT C#3 G#2 10 P1 FN-D-MO…" at bounding box center [659, 285] width 1307 height 379
copy div "4 P2 LC-L-MON 268 +26 CT C#5 G#2 1 P2 LC-D-MON 255 +42 CT C#3 G#2 10 P1 FN-D-MO…"
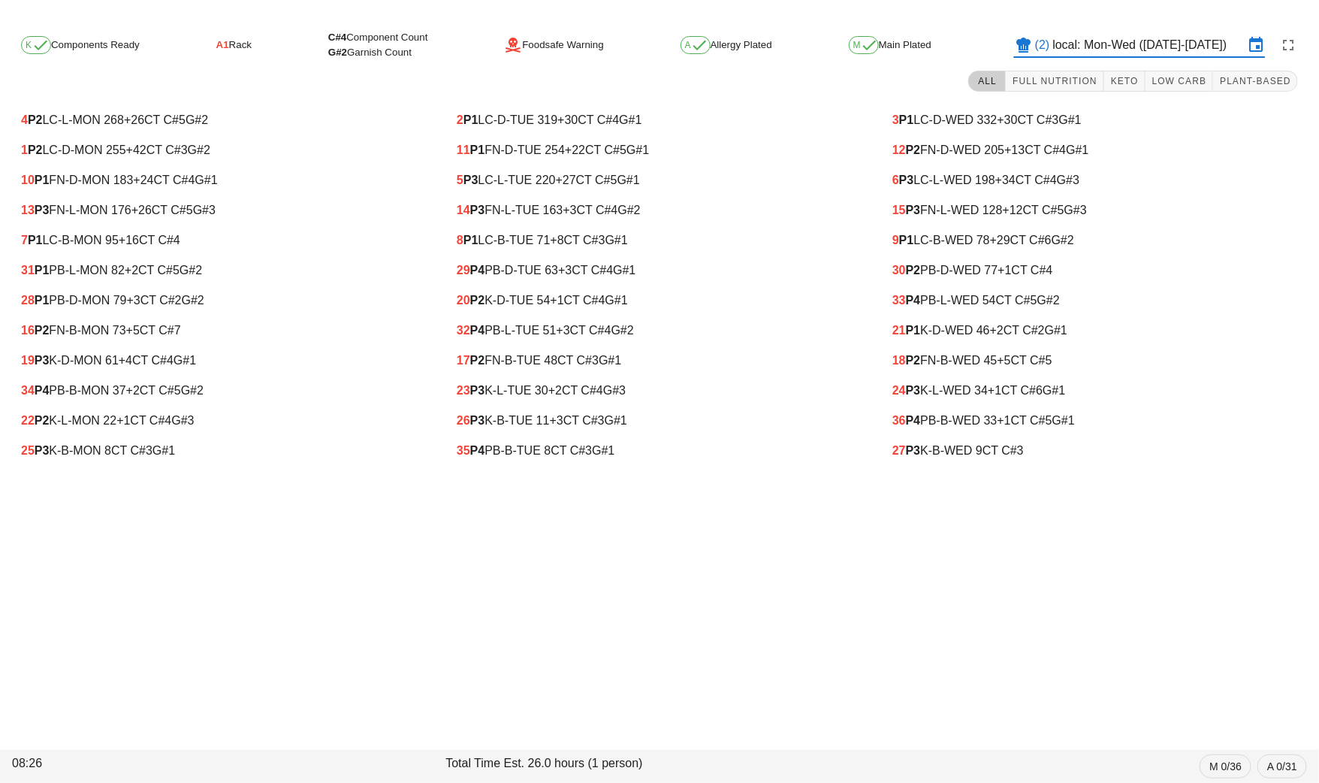
click at [1074, 46] on input "local: Mon-Wed ([DATE]-[DATE])" at bounding box center [1148, 45] width 191 height 24
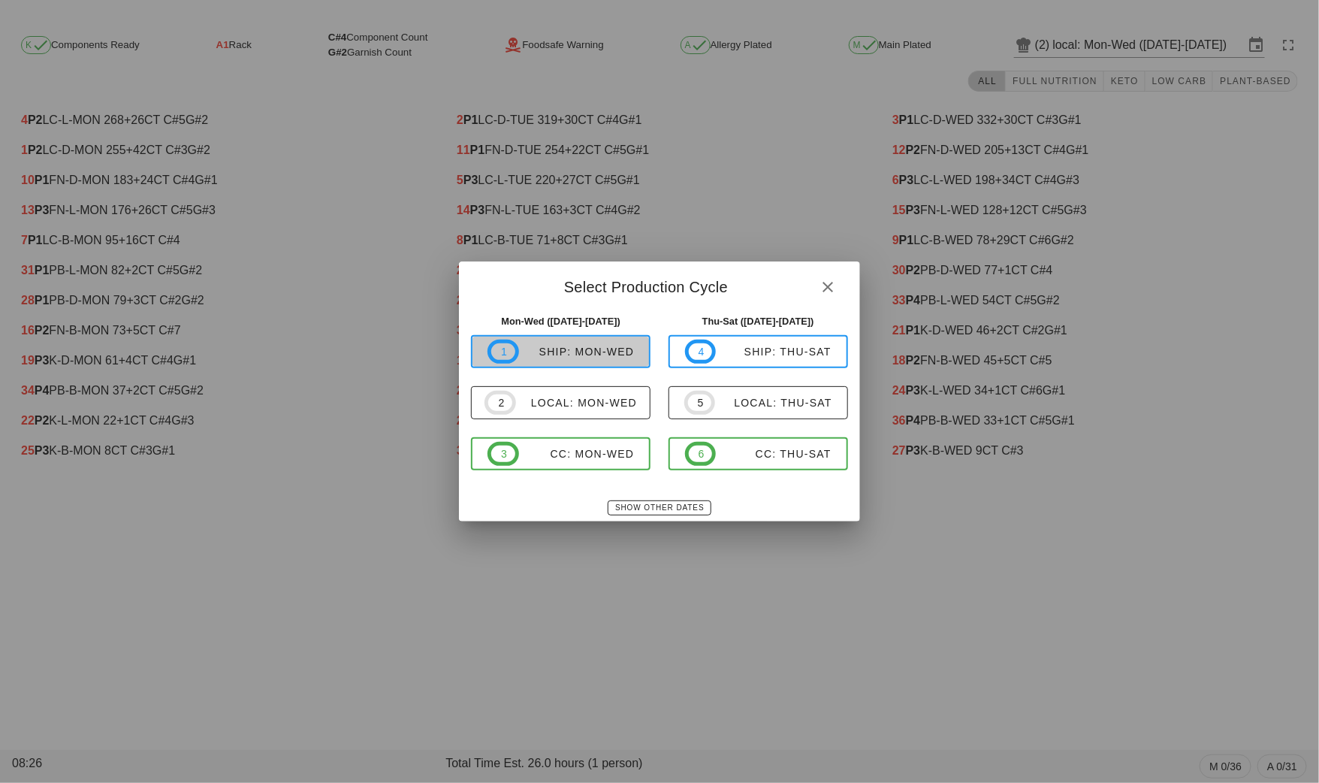
click at [569, 351] on div "ship: Mon-Wed" at bounding box center [577, 351] width 116 height 12
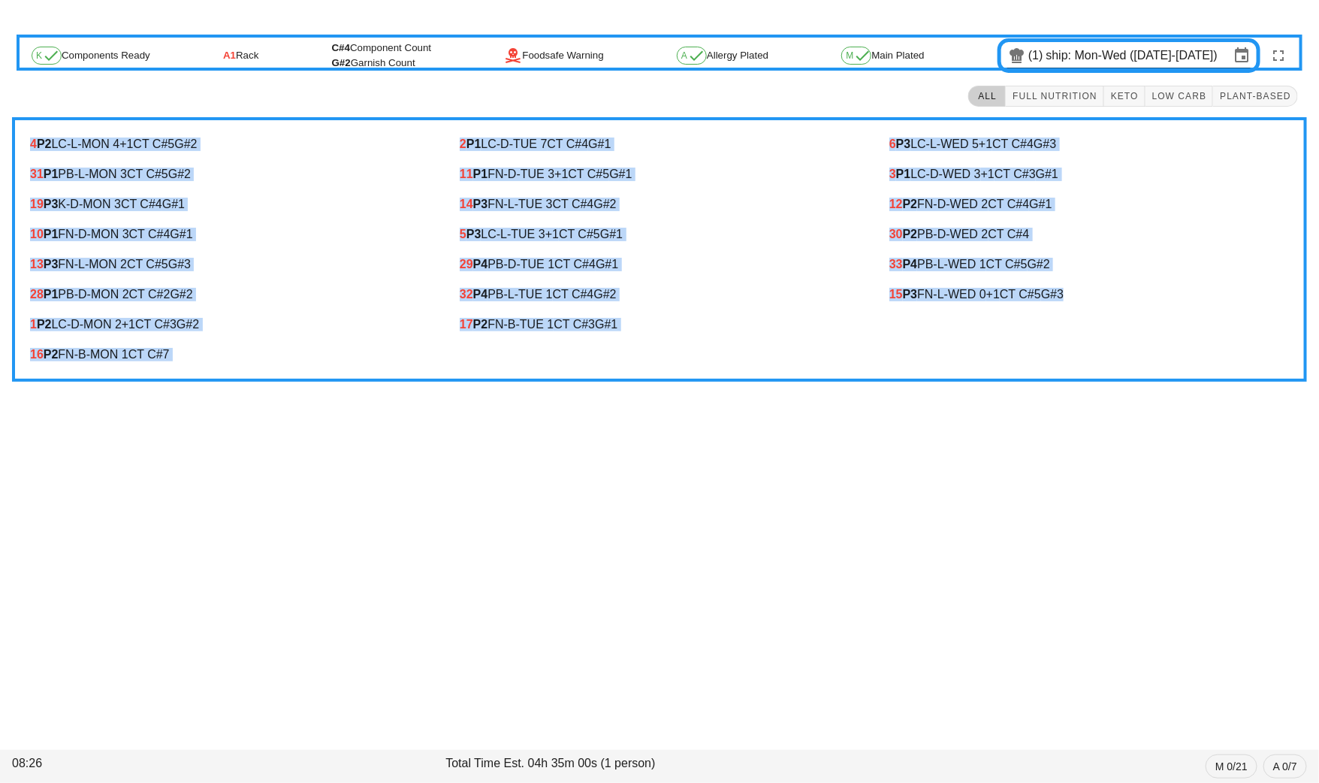
drag, startPoint x: 21, startPoint y: 137, endPoint x: 1116, endPoint y: 324, distance: 1110.8
click at [1115, 324] on div "4 P2 LC-L-MON 4 +1 CT C#5 G#2 31 P1 PB-L-MON 3 CT C#5 G#2 19 P3 K-D-MON 3 CT C#…" at bounding box center [659, 249] width 1295 height 264
copy div "4 P2 LC-L-MON 4 +1 CT C#5 G#2 31 P1 PB-L-MON 3 CT C#5 G#2 19 P3 K-D-MON 3 CT C#…"
